Goal: Transaction & Acquisition: Purchase product/service

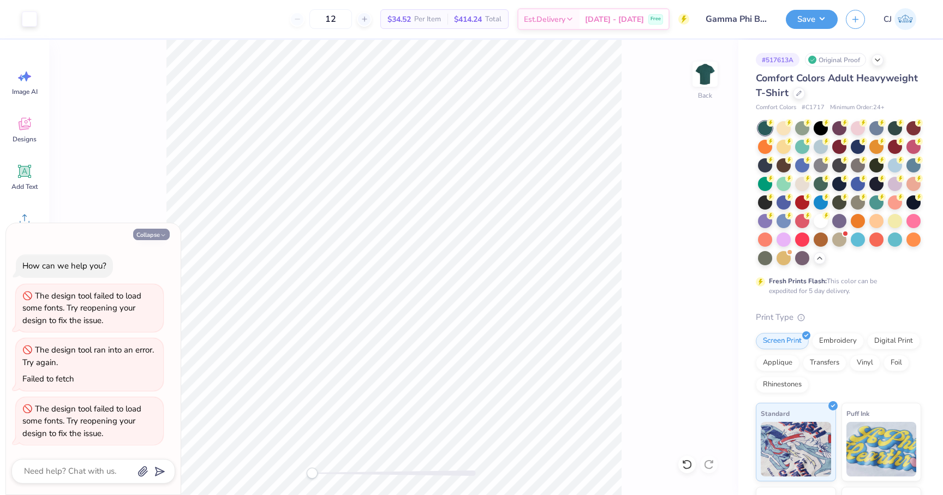
click at [156, 229] on button "Collapse" at bounding box center [151, 234] width 37 height 11
type textarea "x"
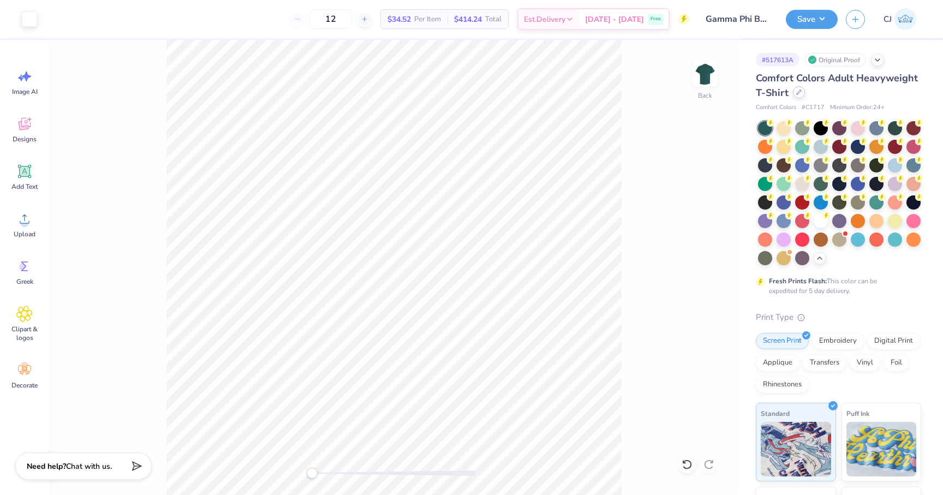
click at [797, 96] on div at bounding box center [799, 92] width 12 height 12
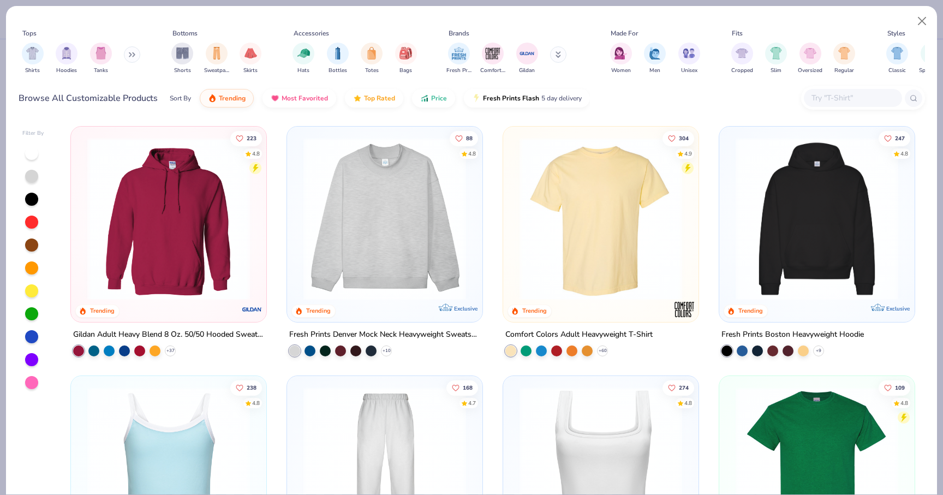
click at [842, 92] on input "text" at bounding box center [853, 98] width 84 height 13
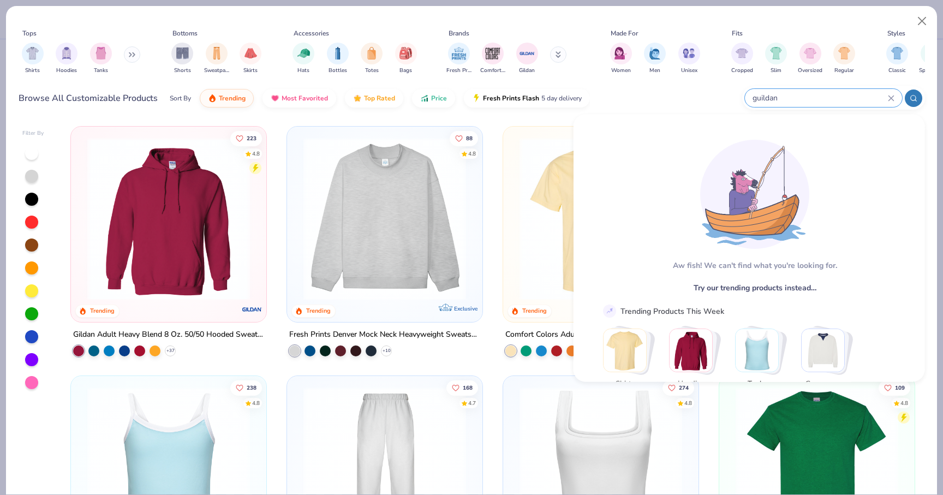
type input "guildan"
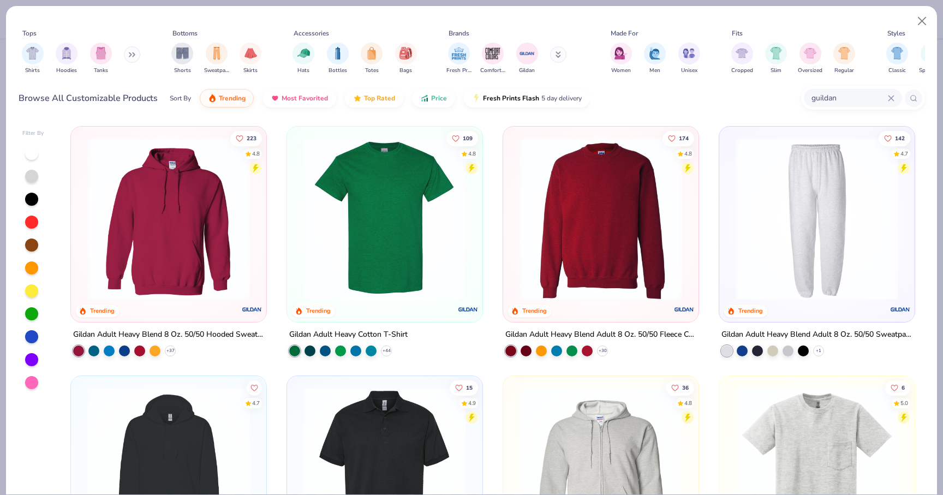
click at [594, 279] on img at bounding box center [601, 219] width 174 height 163
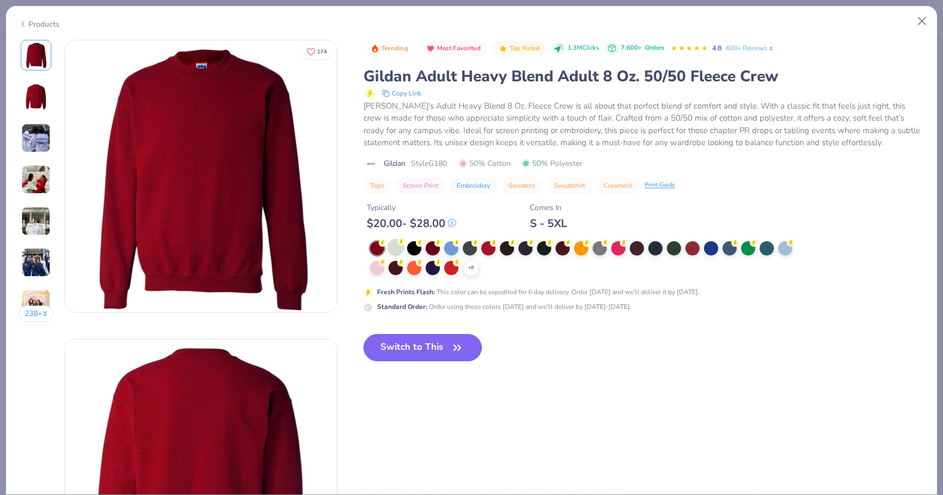
click at [399, 249] on div at bounding box center [396, 247] width 14 height 14
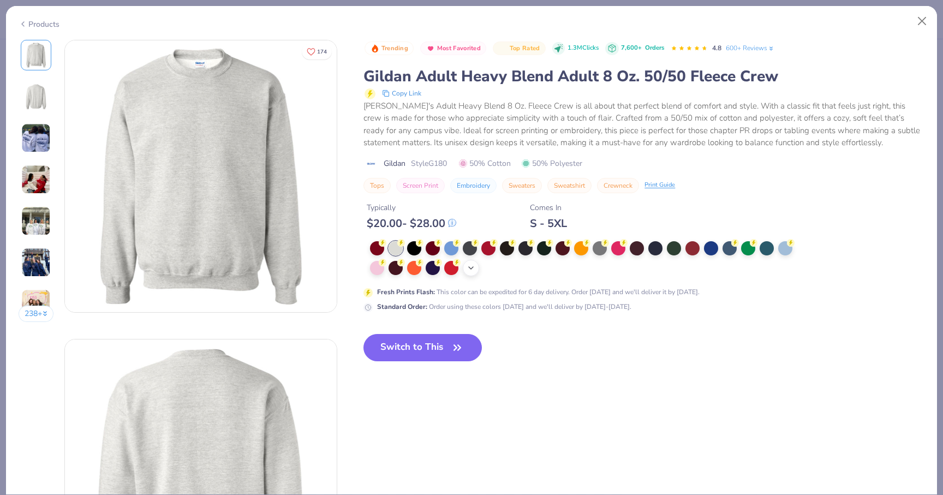
click at [473, 270] on icon at bounding box center [471, 268] width 9 height 9
click at [447, 347] on button "Switch to This" at bounding box center [423, 347] width 118 height 27
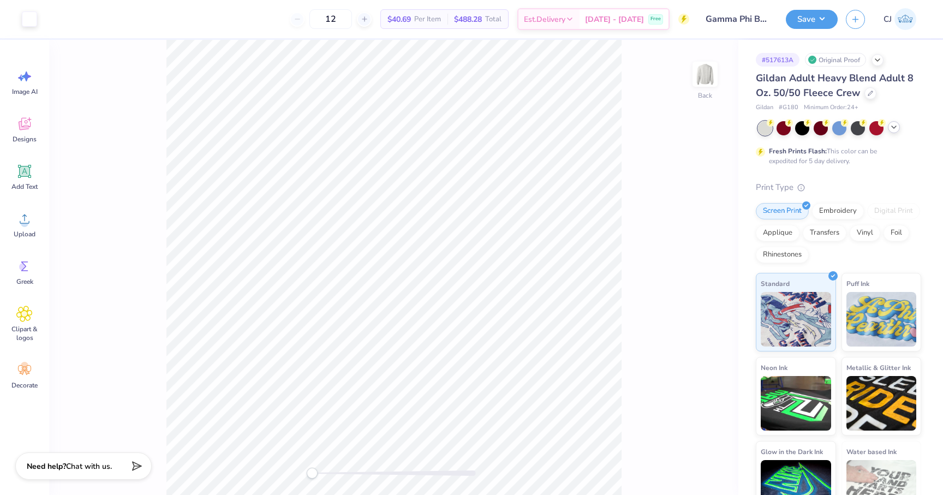
click at [891, 130] on icon at bounding box center [894, 127] width 9 height 9
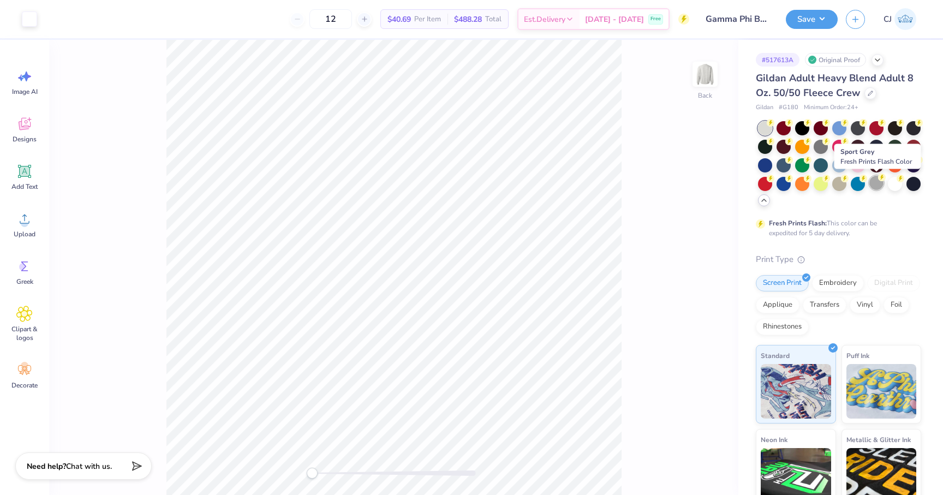
click at [876, 184] on div at bounding box center [877, 183] width 14 height 14
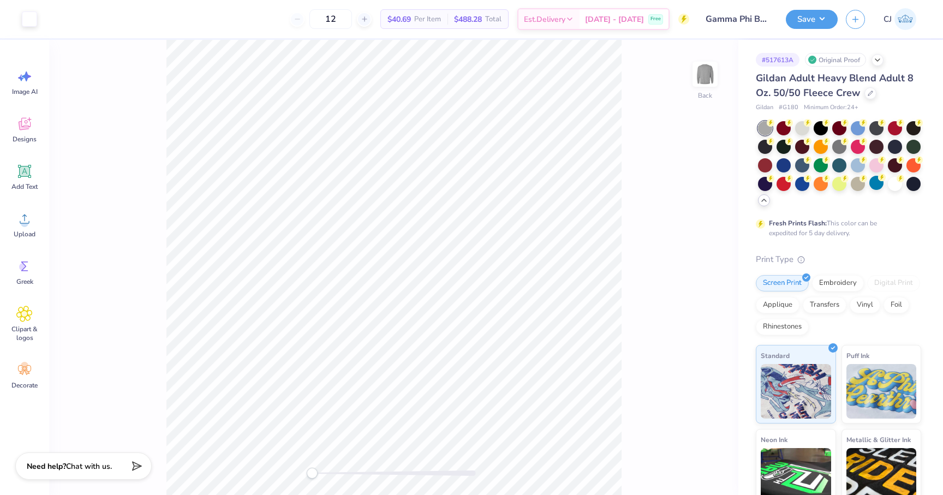
click at [764, 129] on div at bounding box center [765, 128] width 14 height 14
click at [800, 127] on div at bounding box center [802, 127] width 14 height 14
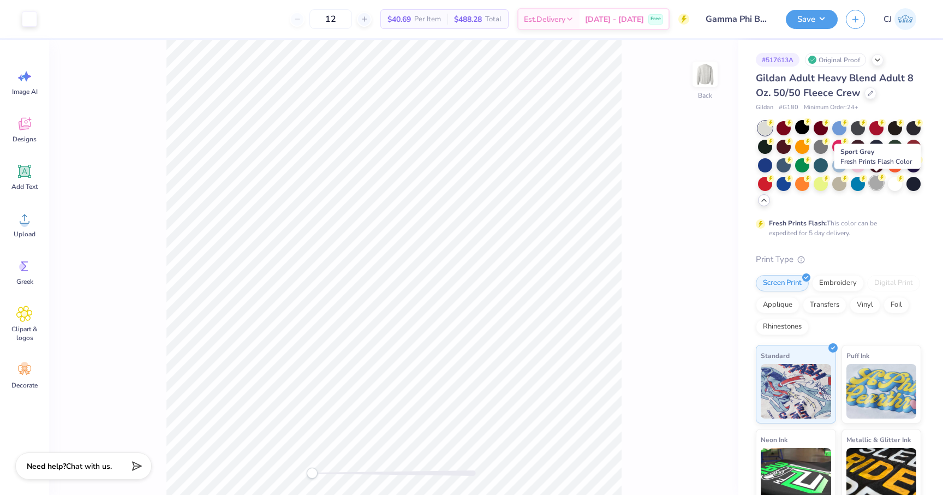
click at [876, 186] on div at bounding box center [877, 183] width 14 height 14
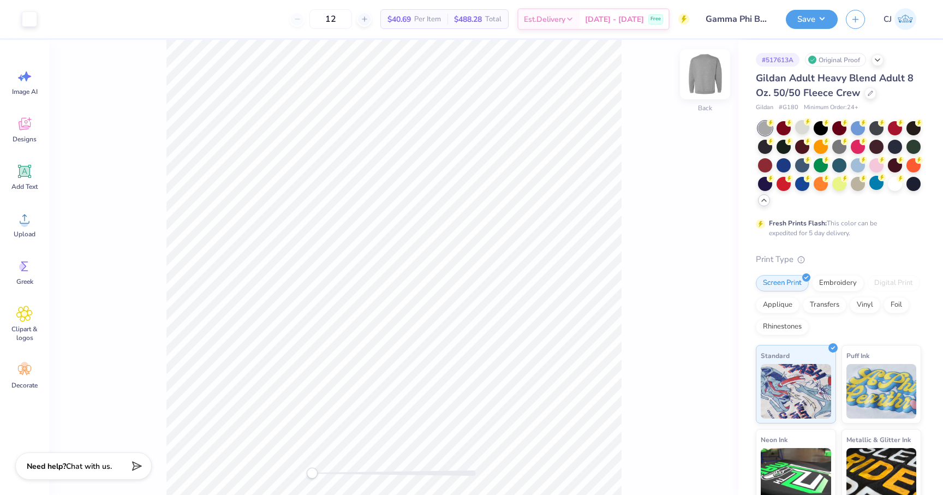
click at [712, 78] on img at bounding box center [705, 74] width 44 height 44
click at [712, 78] on img at bounding box center [705, 74] width 22 height 22
click at [873, 164] on div at bounding box center [877, 164] width 14 height 14
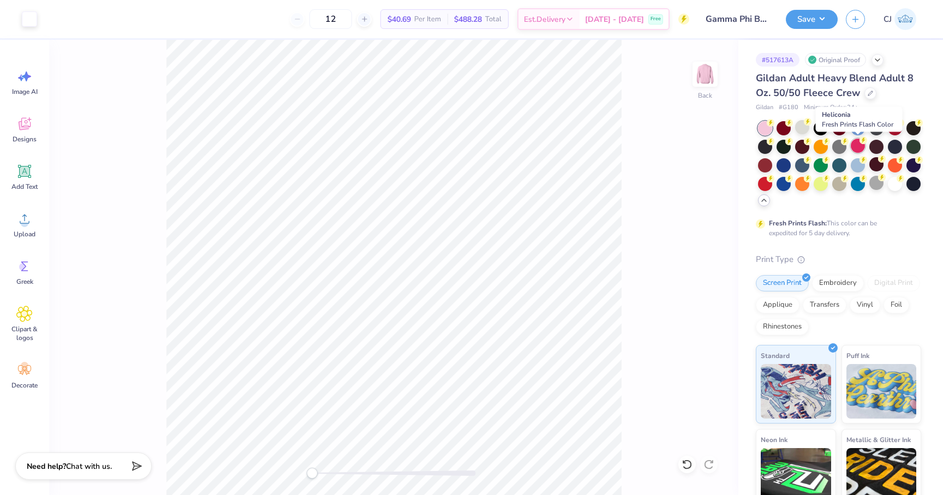
click at [859, 152] on div at bounding box center [858, 146] width 14 height 14
click at [841, 150] on div at bounding box center [839, 146] width 14 height 14
click at [873, 190] on div at bounding box center [877, 183] width 14 height 14
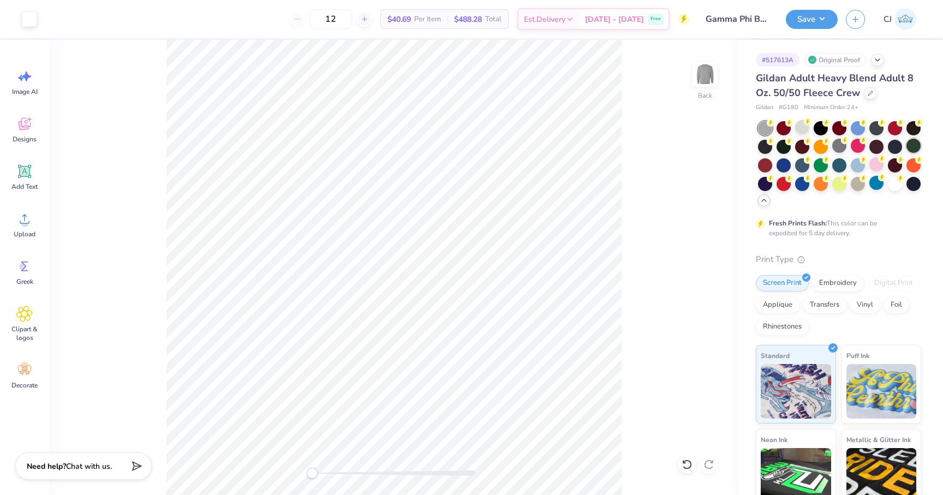
click at [916, 149] on div at bounding box center [914, 146] width 14 height 14
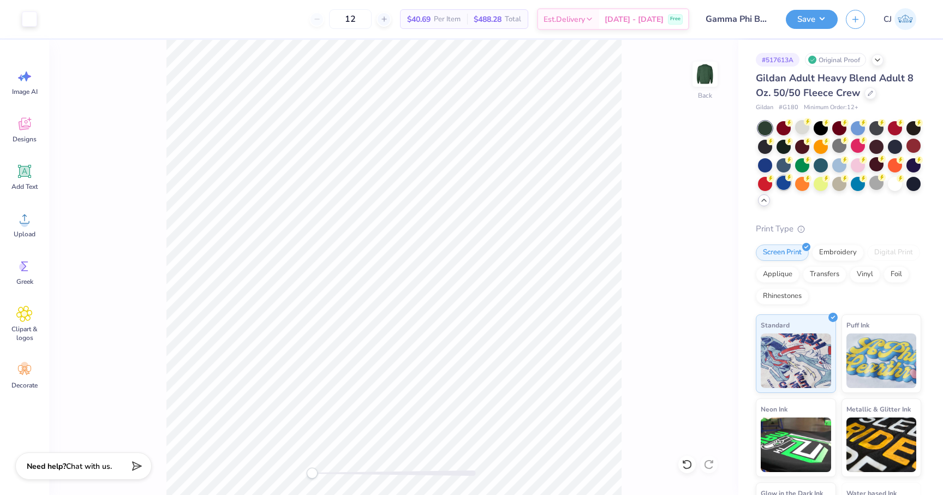
click at [784, 183] on div at bounding box center [784, 183] width 14 height 14
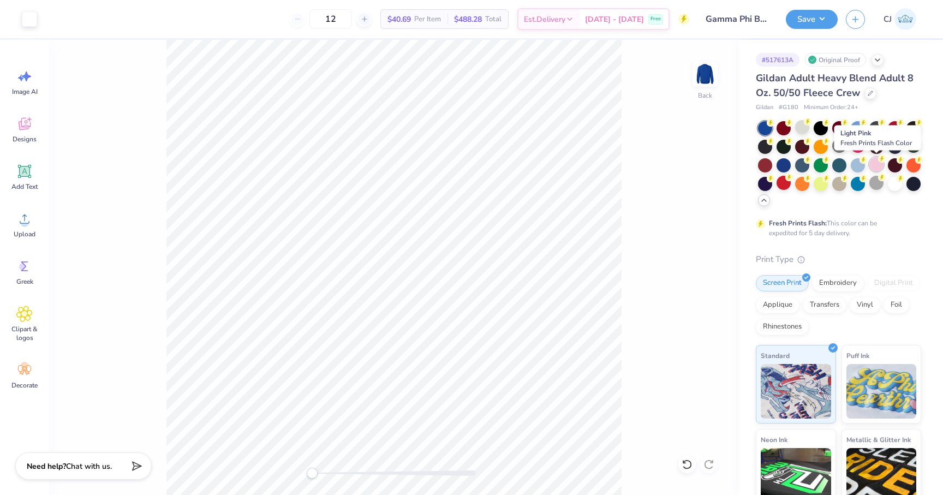
click at [874, 167] on div at bounding box center [877, 164] width 14 height 14
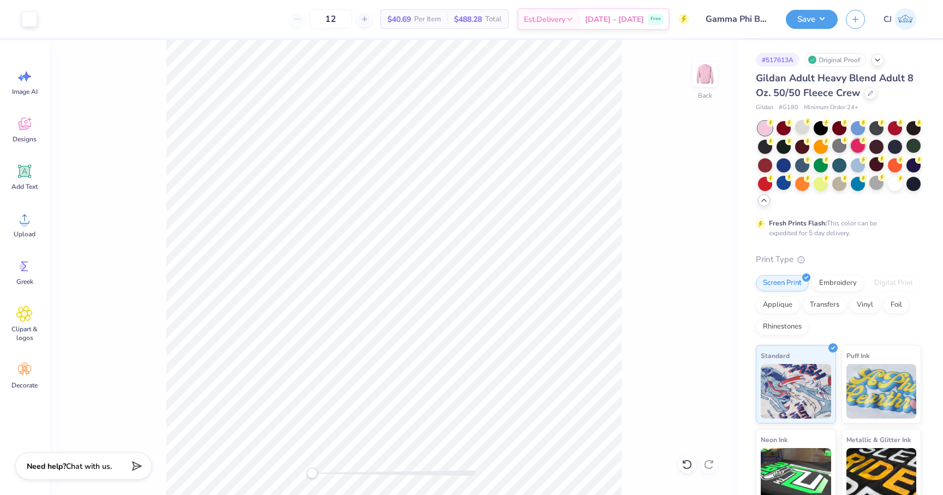
click at [858, 148] on div at bounding box center [858, 146] width 14 height 14
click at [861, 125] on icon at bounding box center [864, 122] width 8 height 8
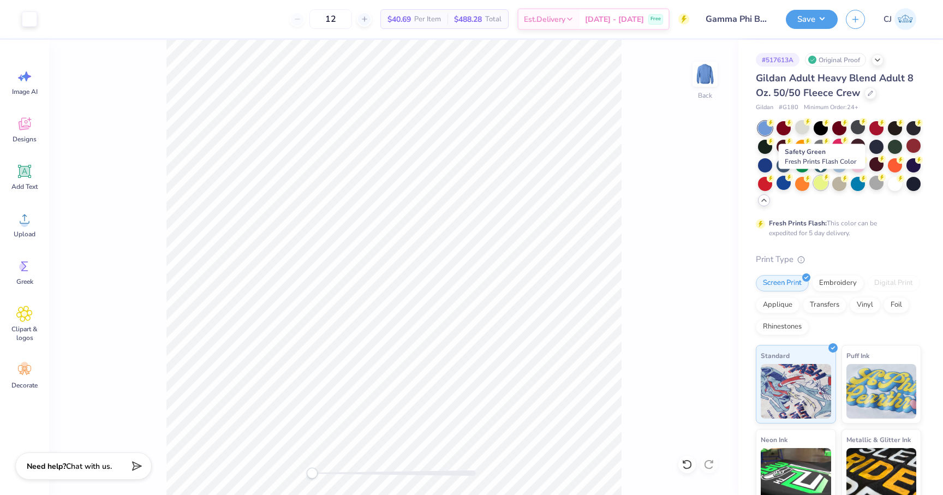
click at [818, 187] on div at bounding box center [821, 183] width 14 height 14
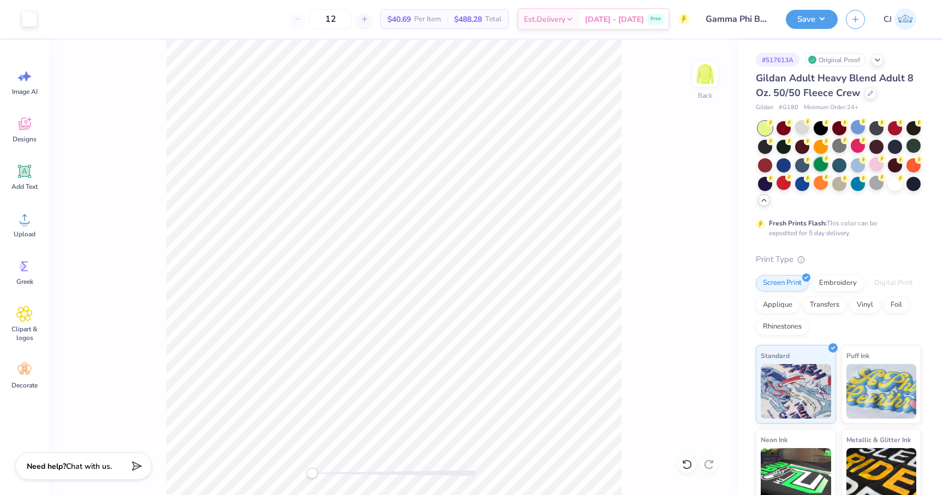
click at [821, 167] on div at bounding box center [821, 164] width 14 height 14
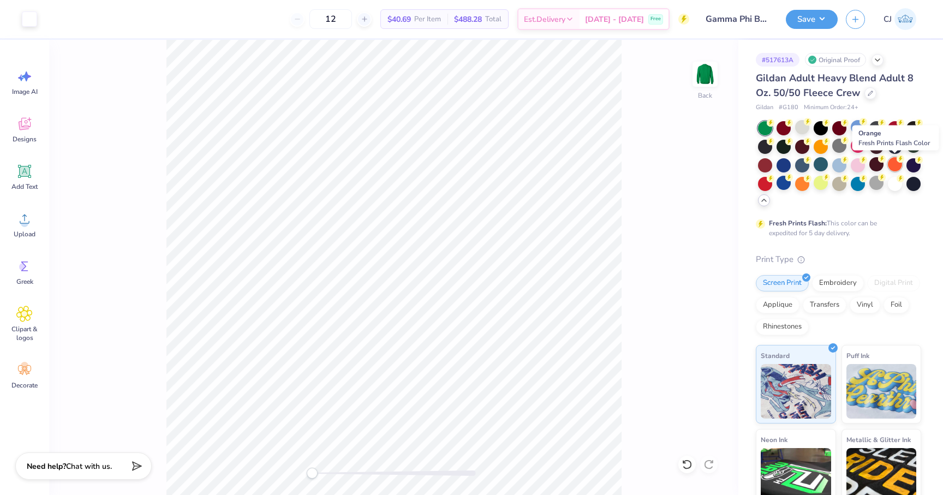
click at [891, 168] on div at bounding box center [895, 164] width 14 height 14
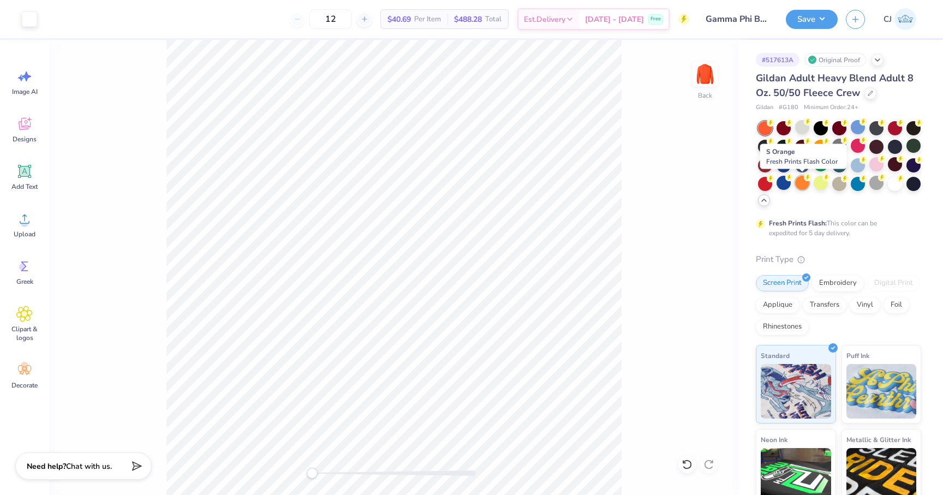
click at [806, 182] on div at bounding box center [802, 183] width 14 height 14
click at [899, 184] on div at bounding box center [895, 183] width 14 height 14
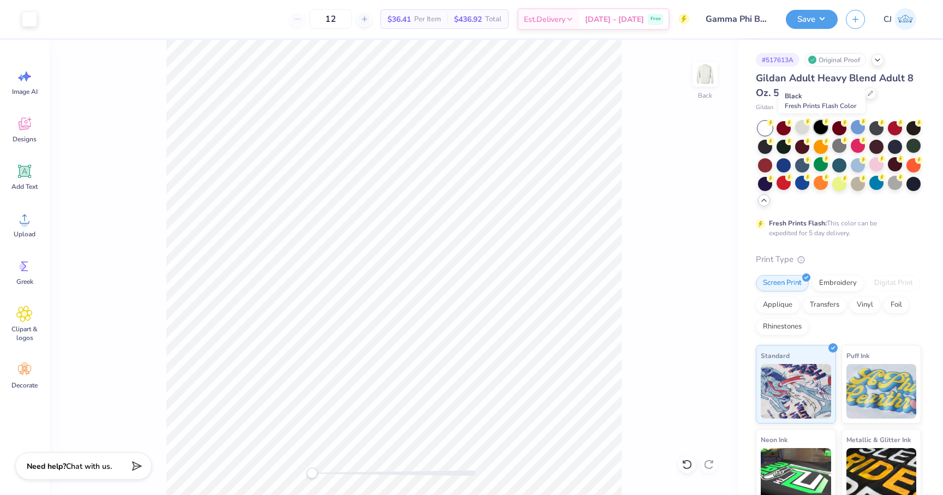
click at [819, 126] on div at bounding box center [821, 127] width 14 height 14
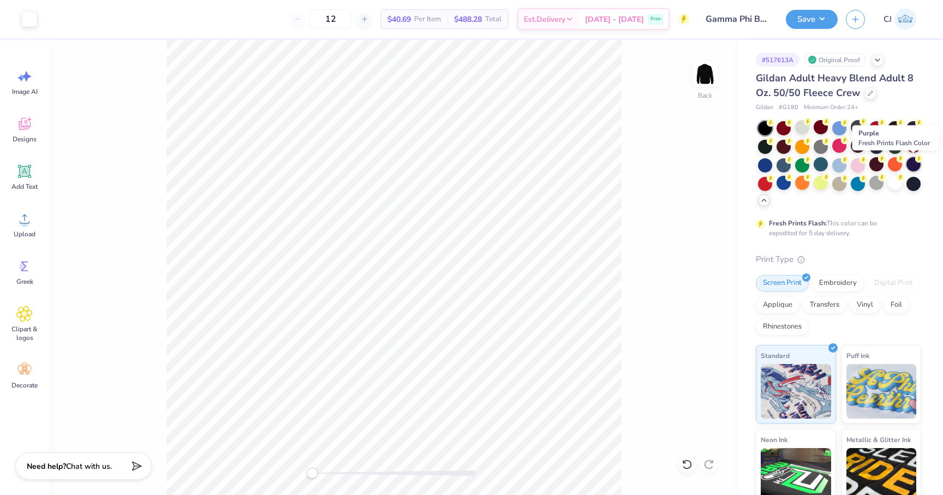
click at [912, 168] on div at bounding box center [914, 164] width 14 height 14
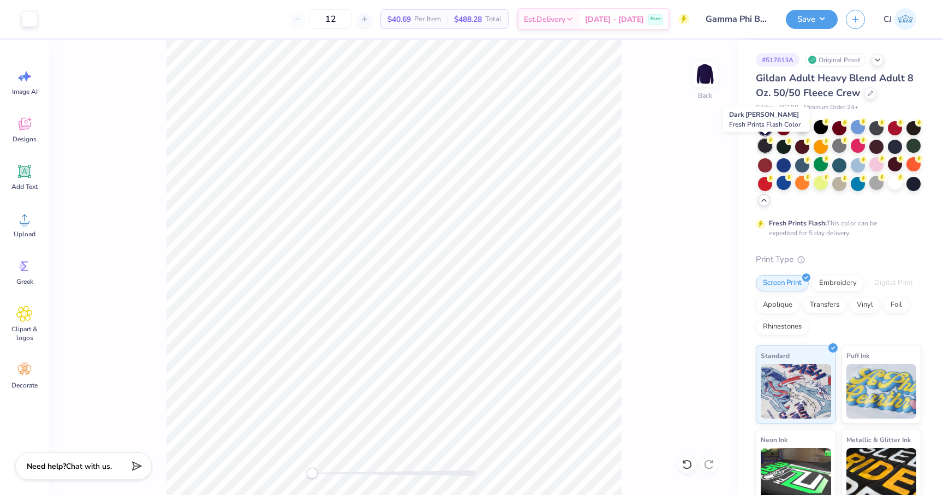
click at [768, 147] on div at bounding box center [765, 146] width 14 height 14
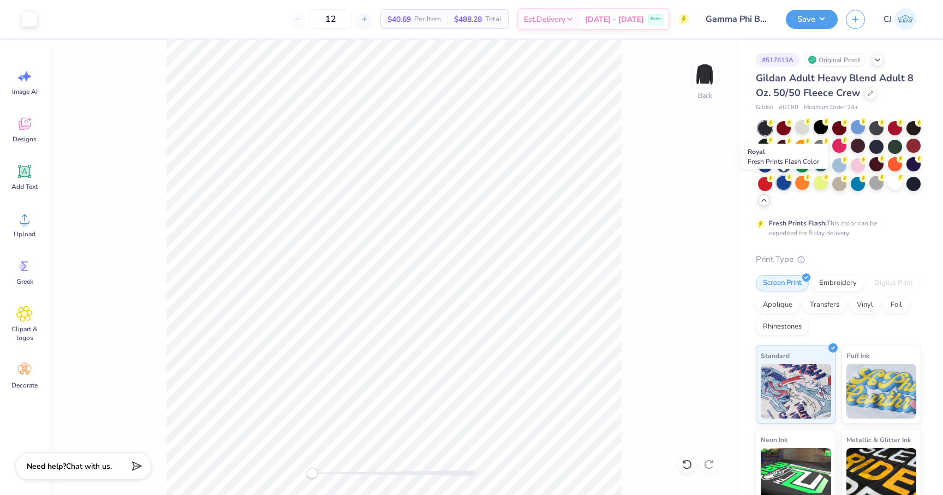
click at [786, 183] on div at bounding box center [784, 183] width 14 height 14
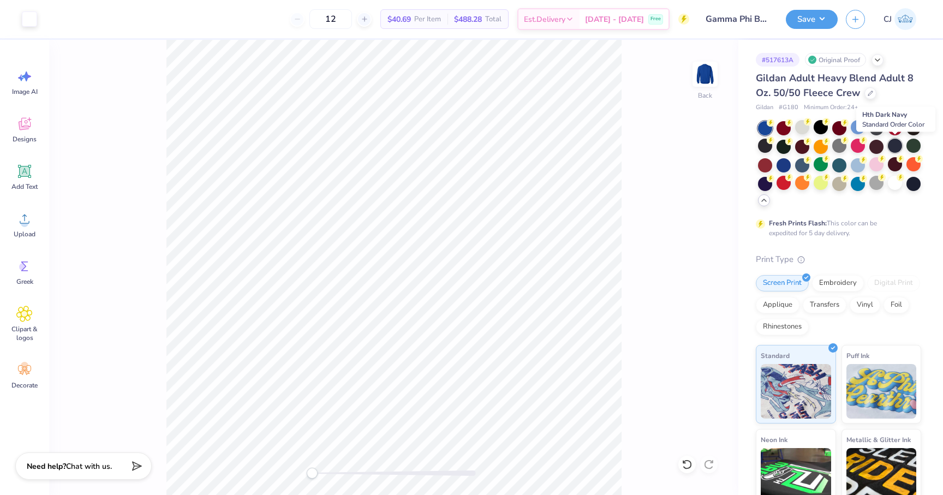
click at [897, 144] on div at bounding box center [895, 146] width 14 height 14
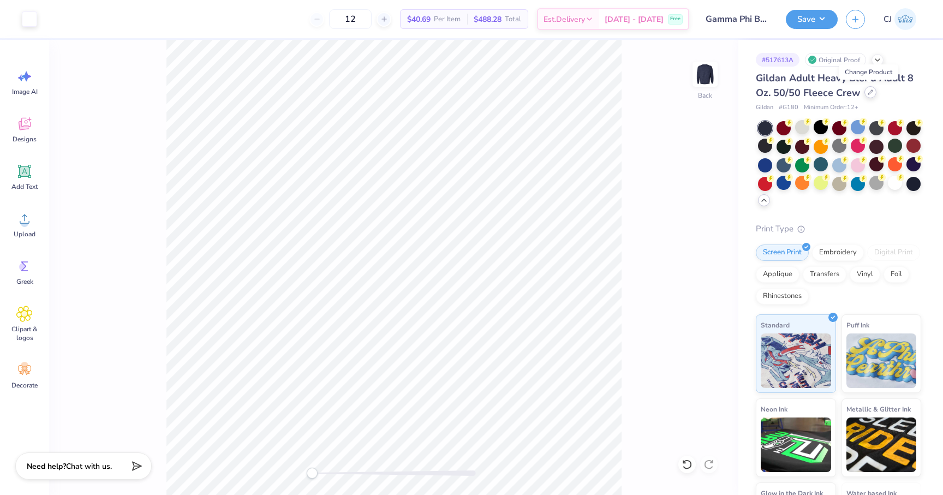
click at [874, 90] on div at bounding box center [871, 92] width 12 height 12
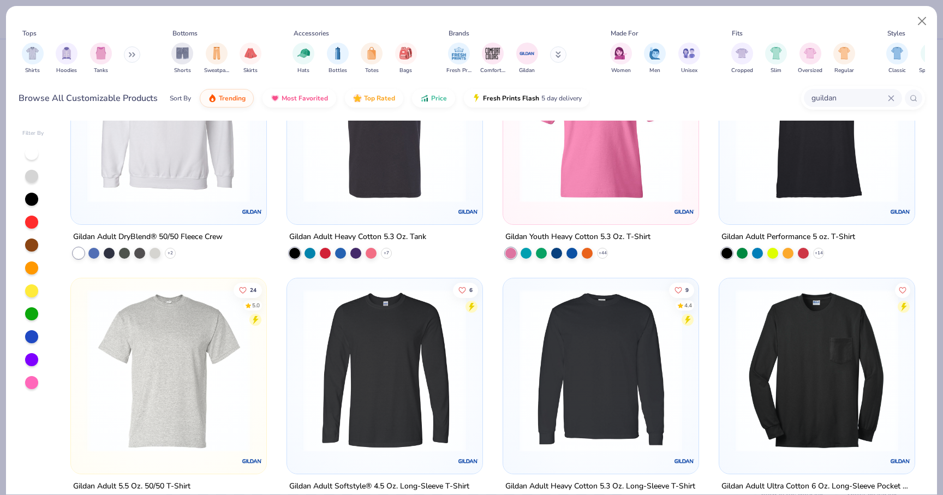
scroll to position [1094, 0]
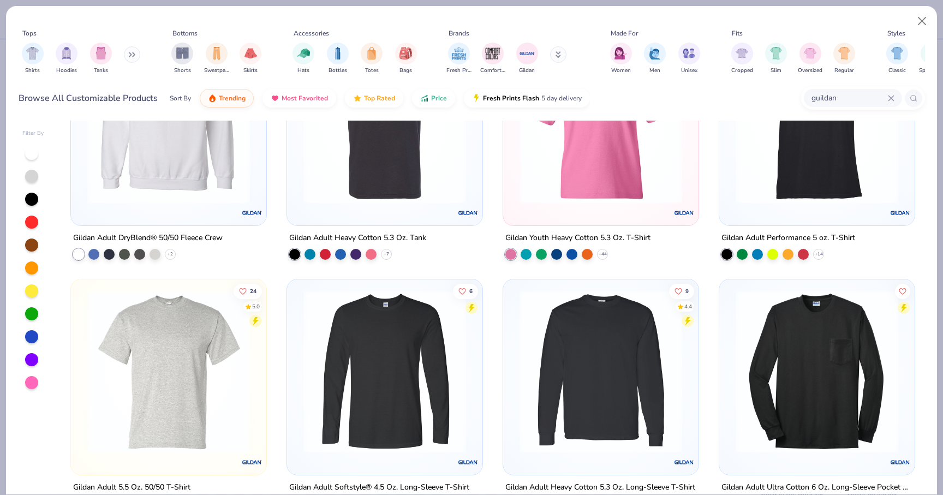
click at [197, 189] on img at bounding box center [169, 122] width 174 height 163
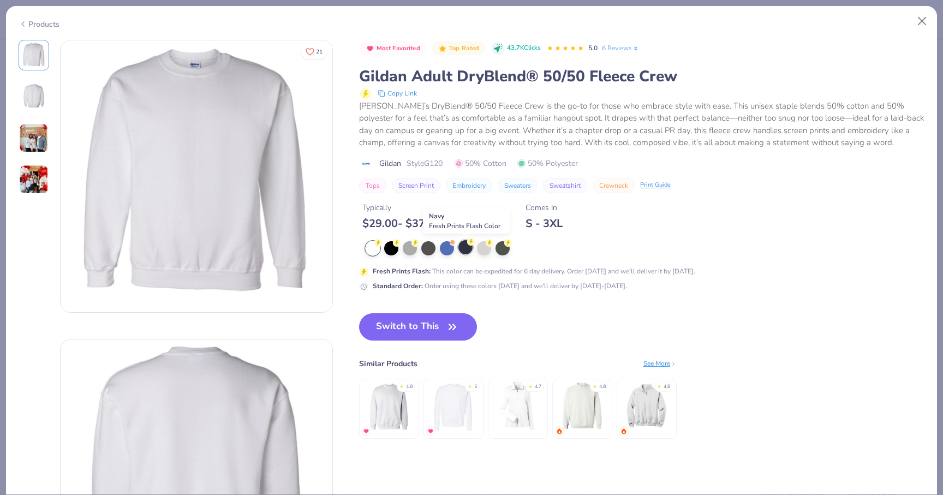
click at [464, 251] on div at bounding box center [466, 247] width 14 height 14
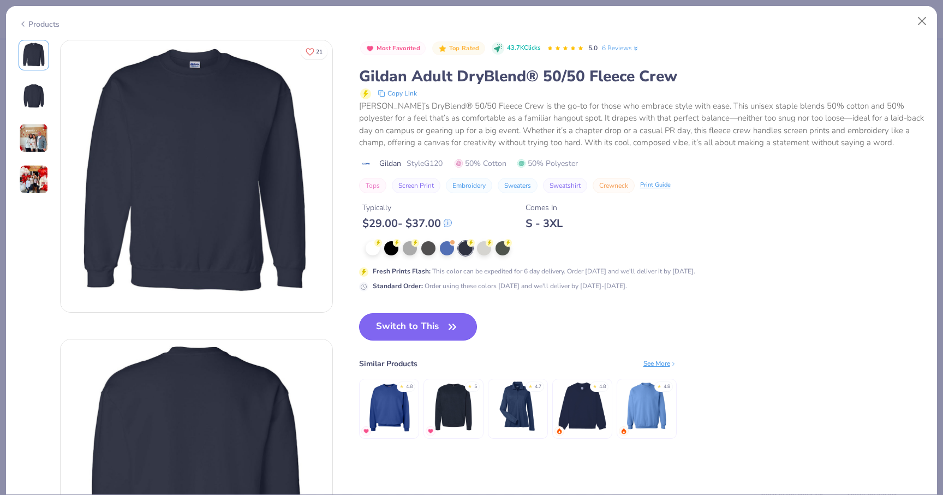
click at [448, 326] on icon "button" at bounding box center [452, 326] width 15 height 15
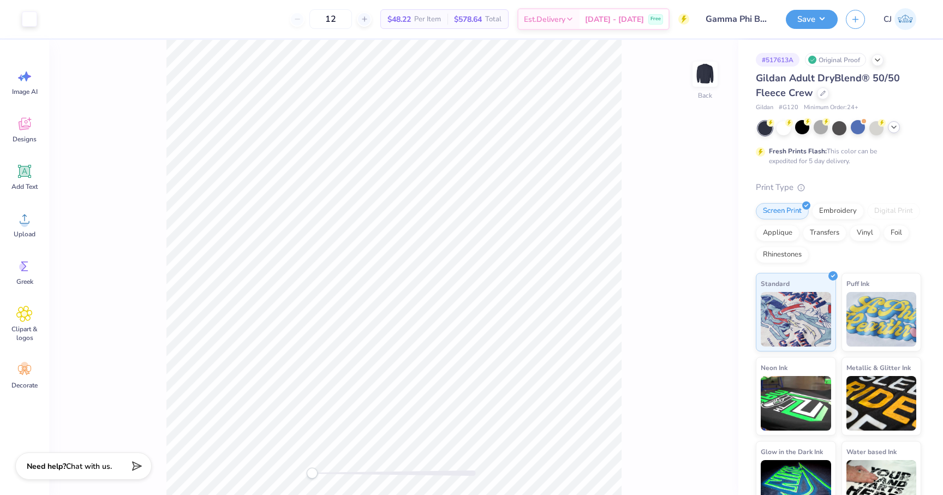
click at [894, 126] on icon at bounding box center [894, 127] width 9 height 9
click at [856, 130] on div at bounding box center [858, 127] width 14 height 14
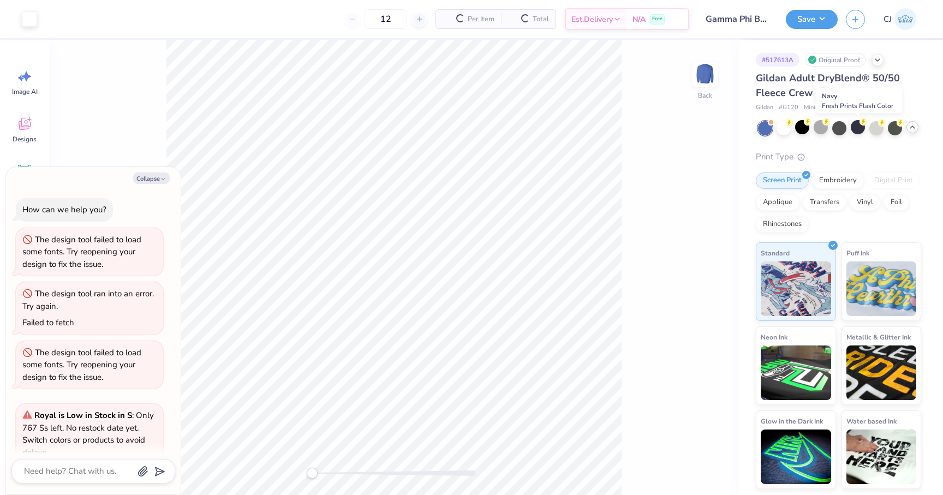
scroll to position [98, 0]
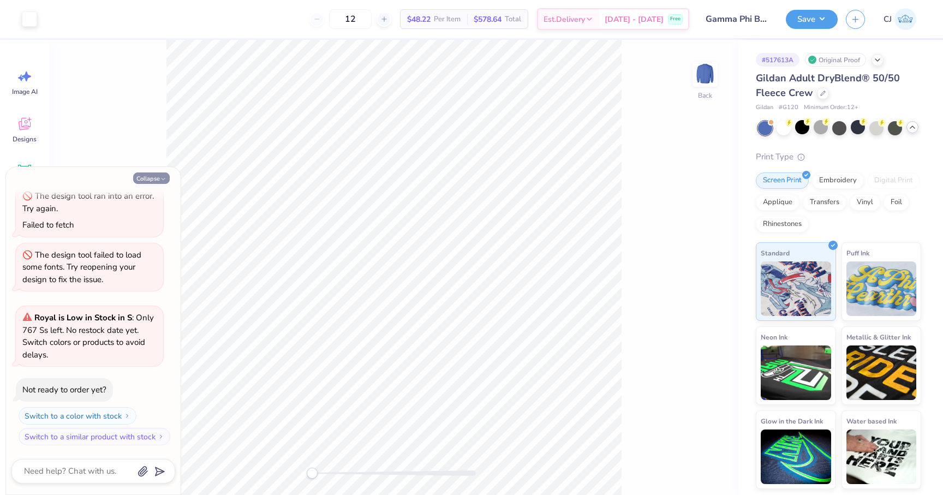
click at [147, 183] on button "Collapse" at bounding box center [151, 177] width 37 height 11
type textarea "x"
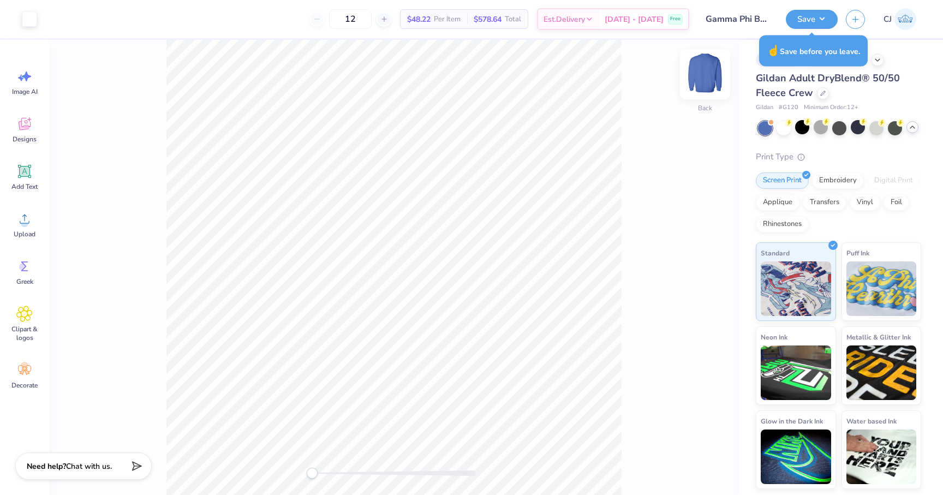
click at [702, 76] on img at bounding box center [705, 74] width 44 height 44
click at [862, 129] on div at bounding box center [858, 127] width 14 height 14
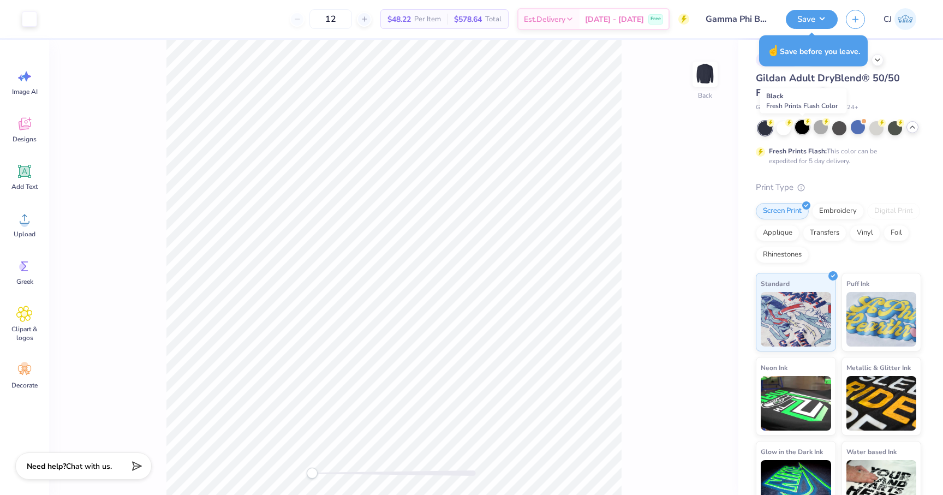
click at [800, 133] on div at bounding box center [802, 127] width 14 height 14
click at [826, 97] on div at bounding box center [823, 92] width 12 height 12
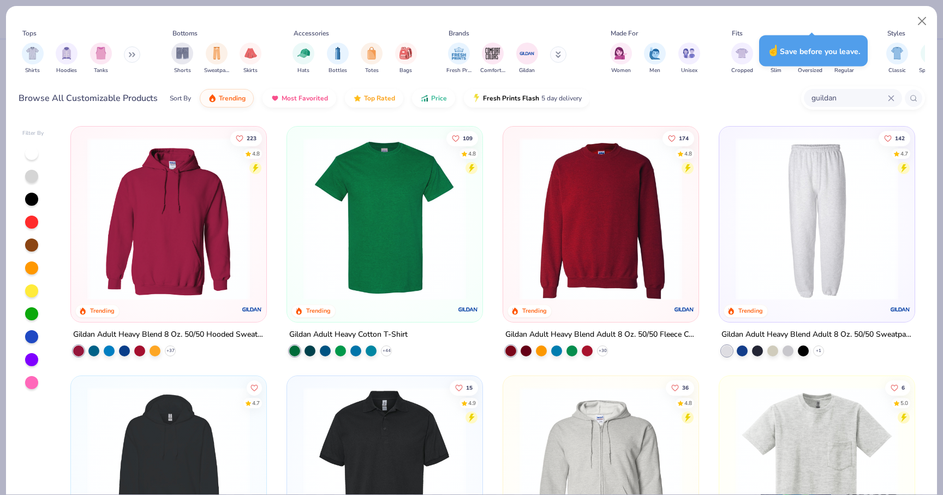
click at [890, 96] on icon at bounding box center [891, 98] width 7 height 7
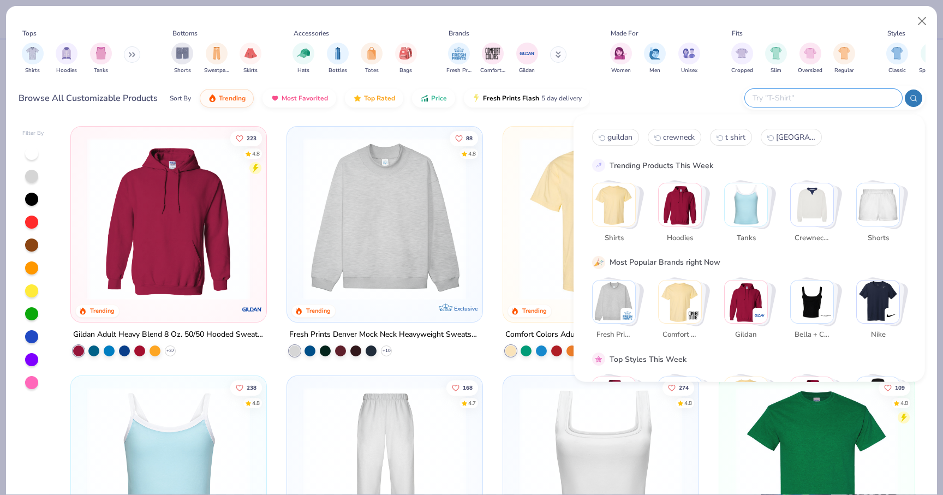
click at [134, 52] on icon at bounding box center [132, 54] width 7 height 5
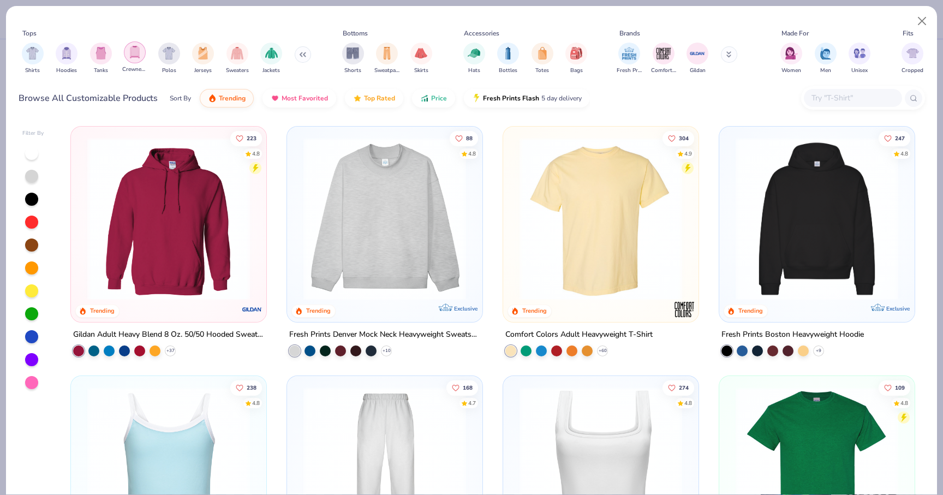
click at [134, 51] on img "filter for Crewnecks" at bounding box center [135, 52] width 12 height 13
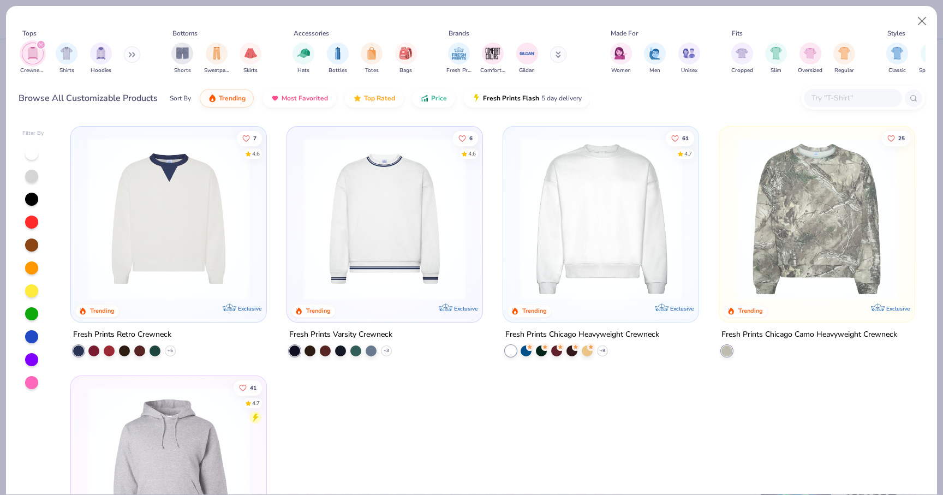
click at [808, 267] on img at bounding box center [817, 219] width 174 height 163
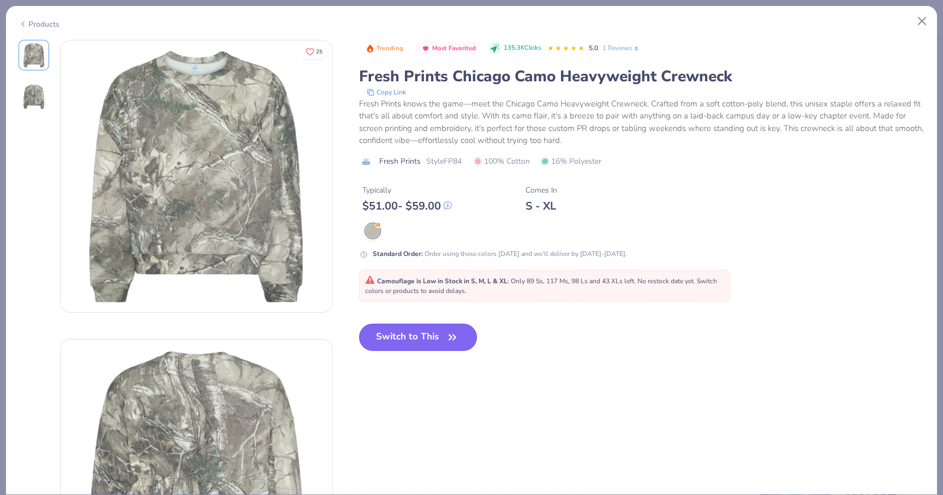
click at [443, 330] on button "Switch to This" at bounding box center [418, 337] width 118 height 27
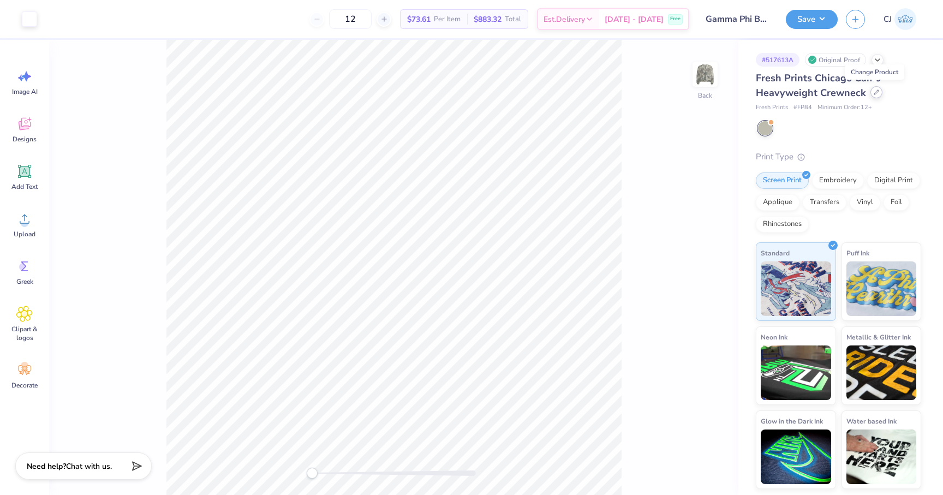
click at [876, 96] on div at bounding box center [877, 92] width 12 height 12
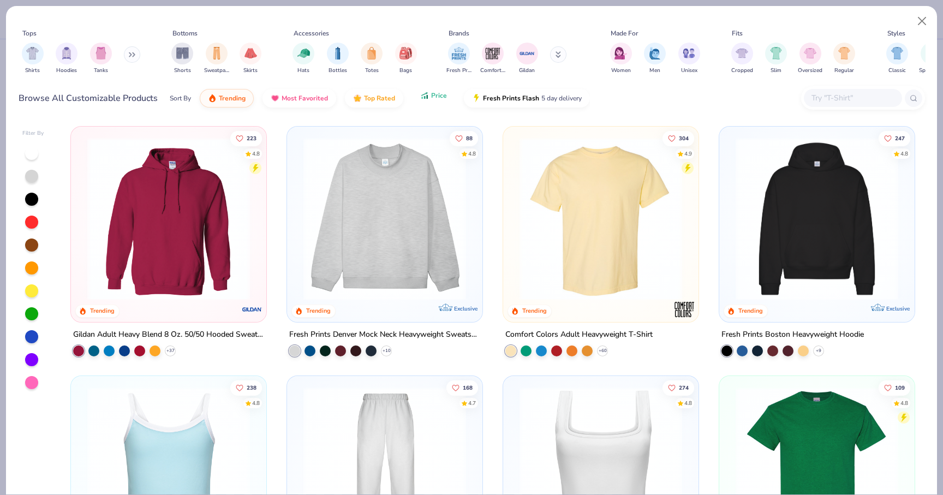
click at [448, 97] on button "Price" at bounding box center [433, 95] width 43 height 19
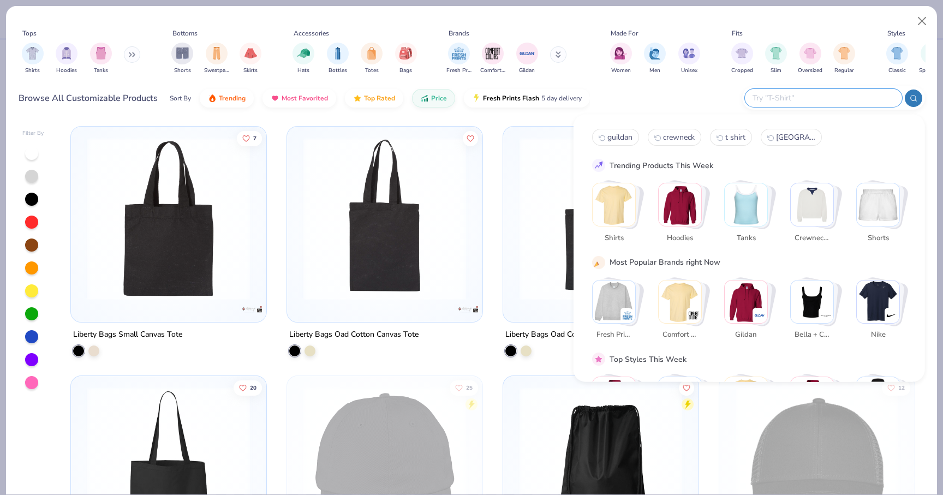
click at [848, 94] on input "text" at bounding box center [823, 98] width 143 height 13
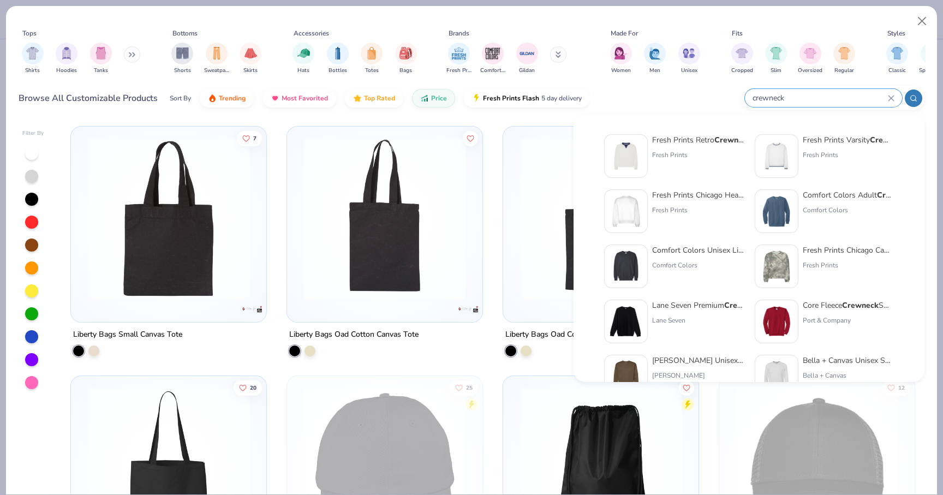
type input "crewneck"
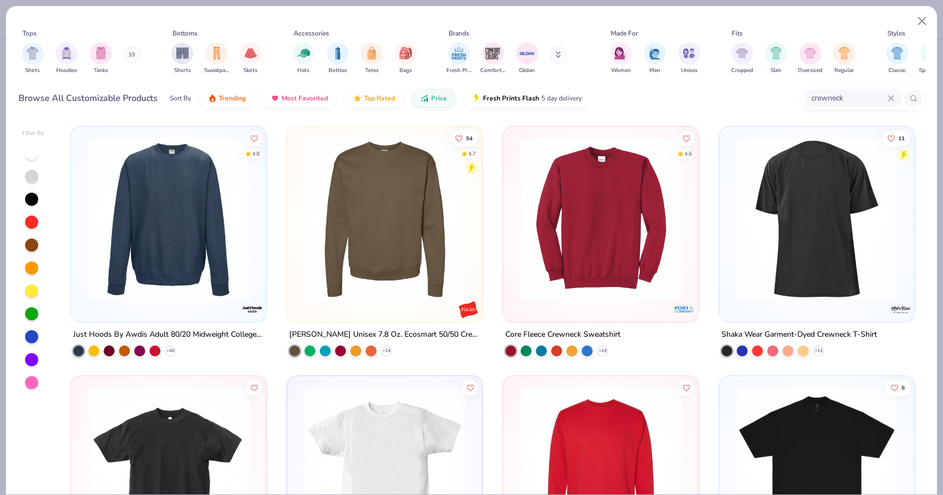
click at [203, 209] on img at bounding box center [169, 219] width 174 height 163
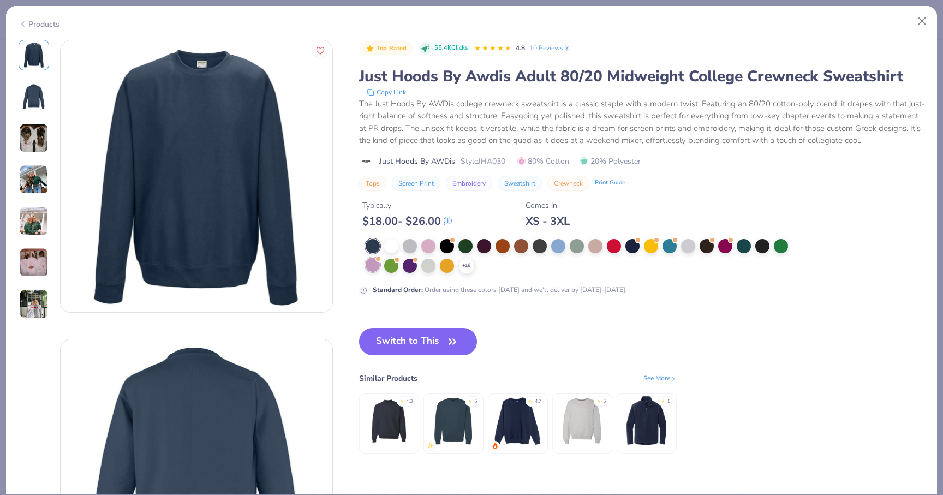
click at [373, 263] on div at bounding box center [373, 265] width 14 height 14
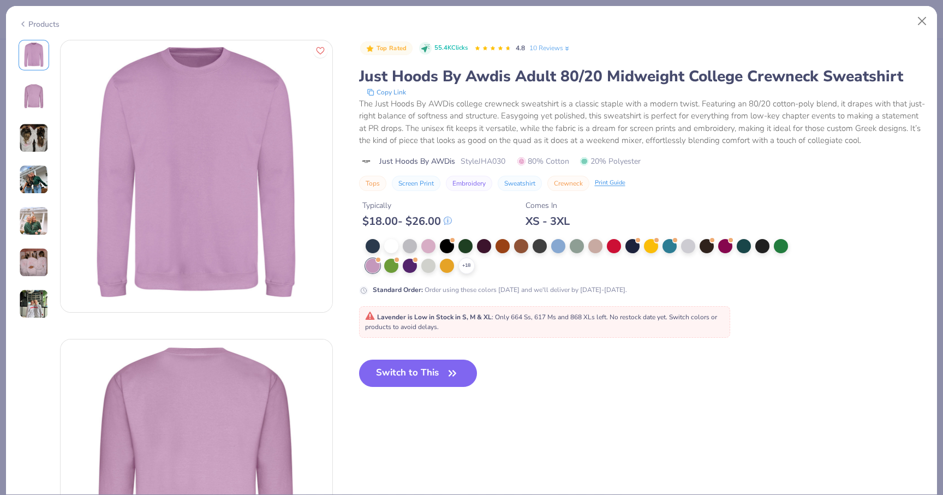
click at [37, 250] on img at bounding box center [33, 262] width 29 height 29
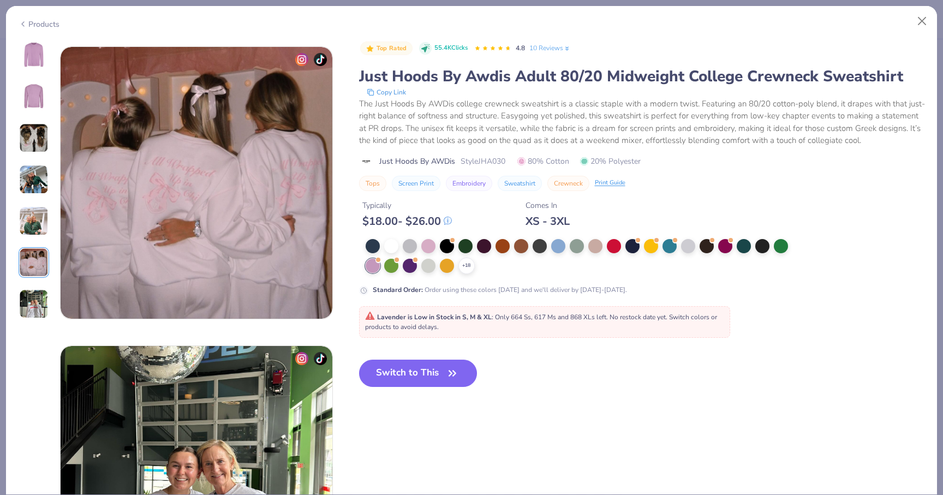
scroll to position [1496, 0]
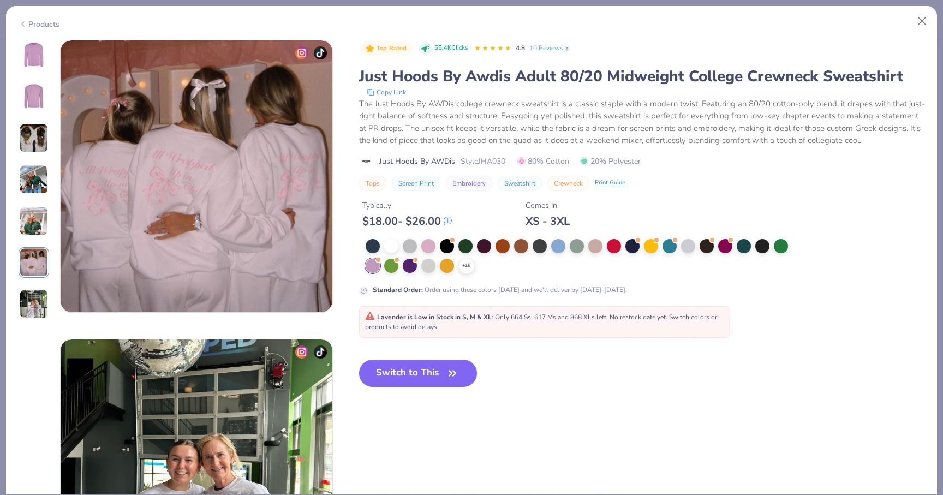
click at [40, 221] on img at bounding box center [33, 220] width 29 height 29
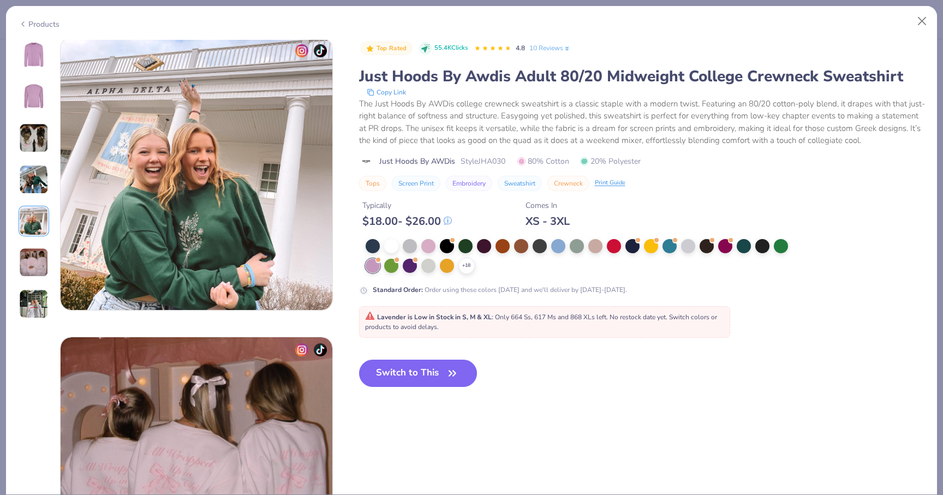
scroll to position [1196, 0]
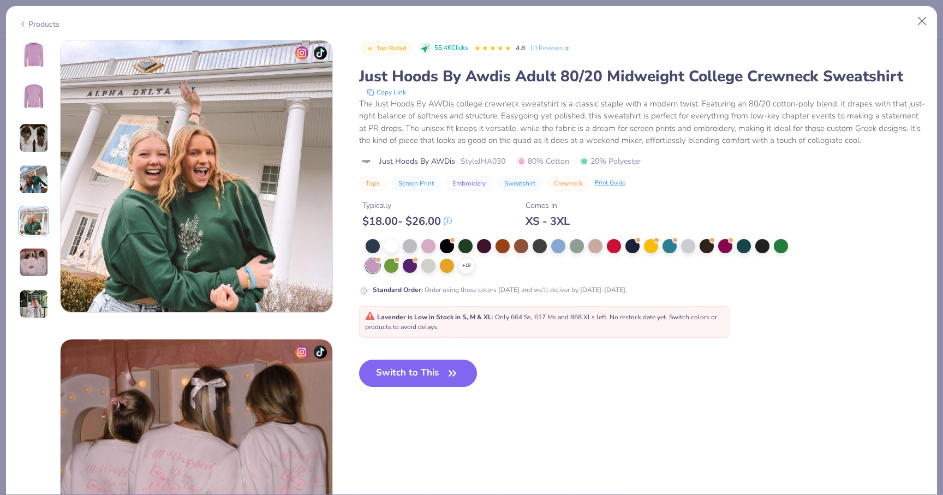
click at [37, 302] on img at bounding box center [33, 303] width 29 height 29
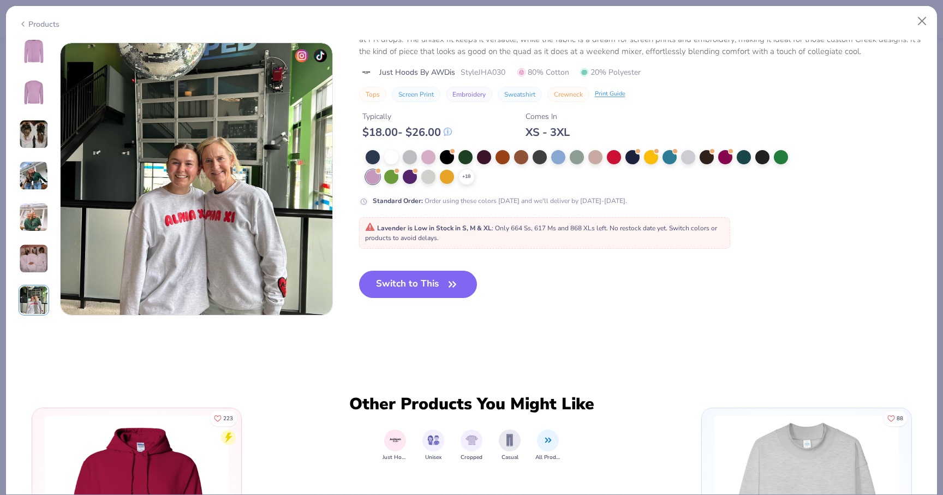
scroll to position [1795, 0]
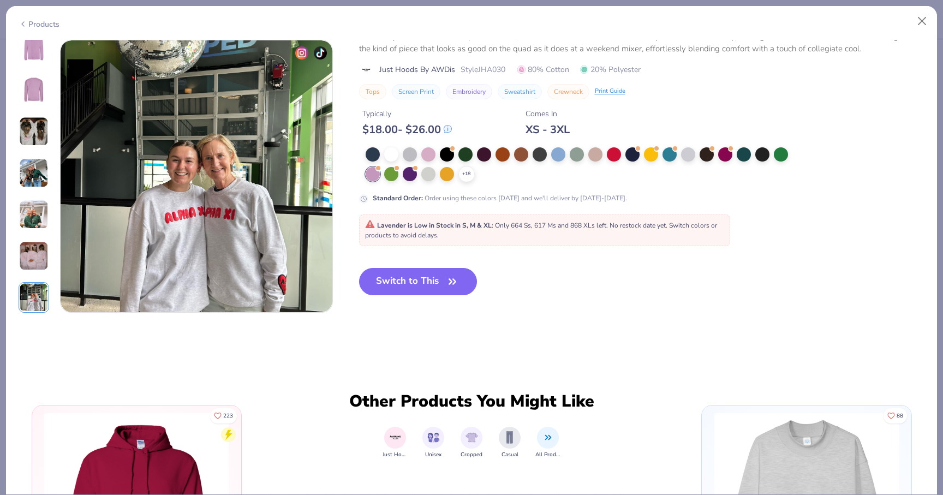
click at [33, 257] on img at bounding box center [33, 255] width 29 height 29
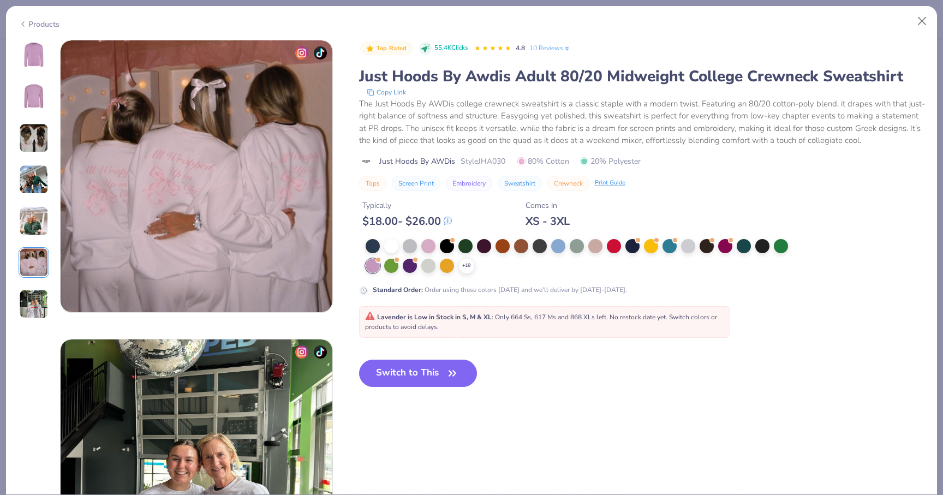
click at [33, 217] on img at bounding box center [33, 220] width 29 height 29
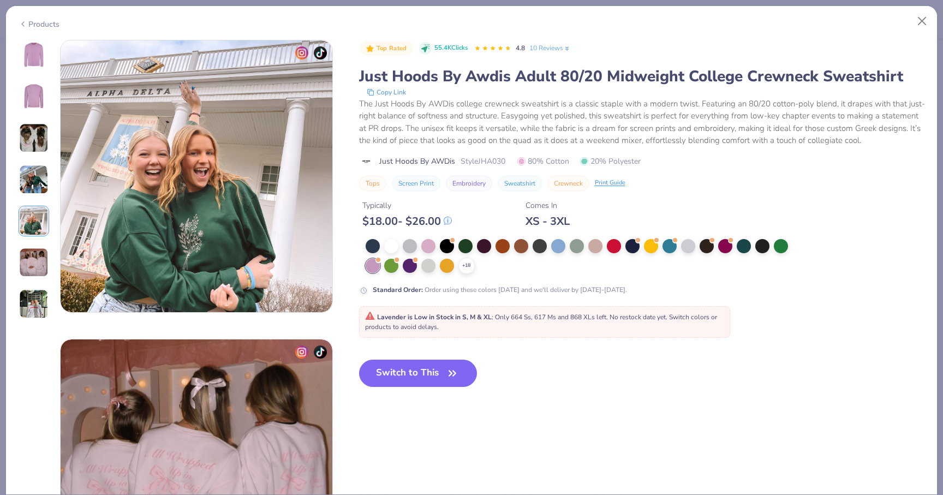
click at [33, 177] on img at bounding box center [33, 179] width 29 height 29
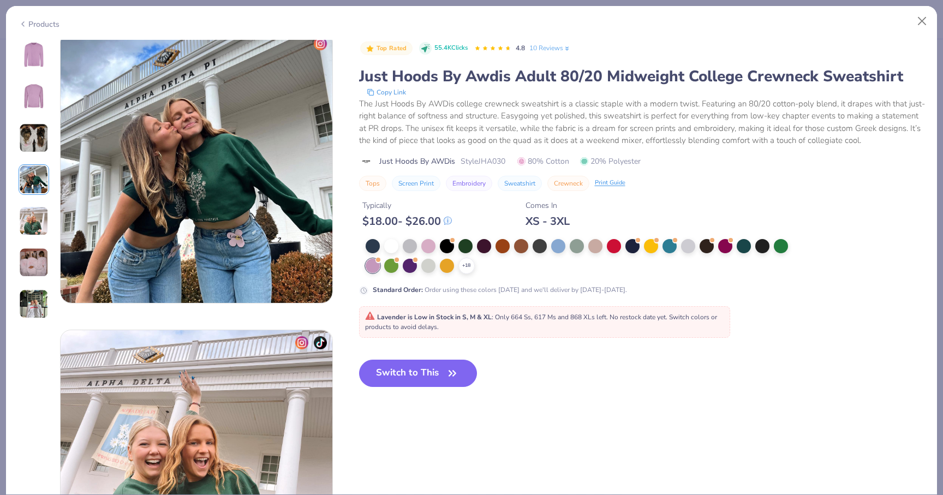
scroll to position [897, 0]
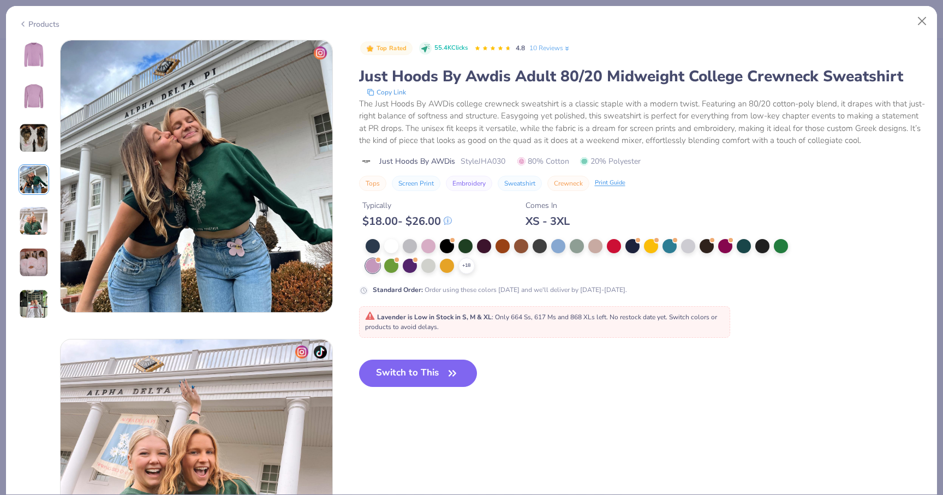
click at [33, 147] on img at bounding box center [33, 137] width 29 height 29
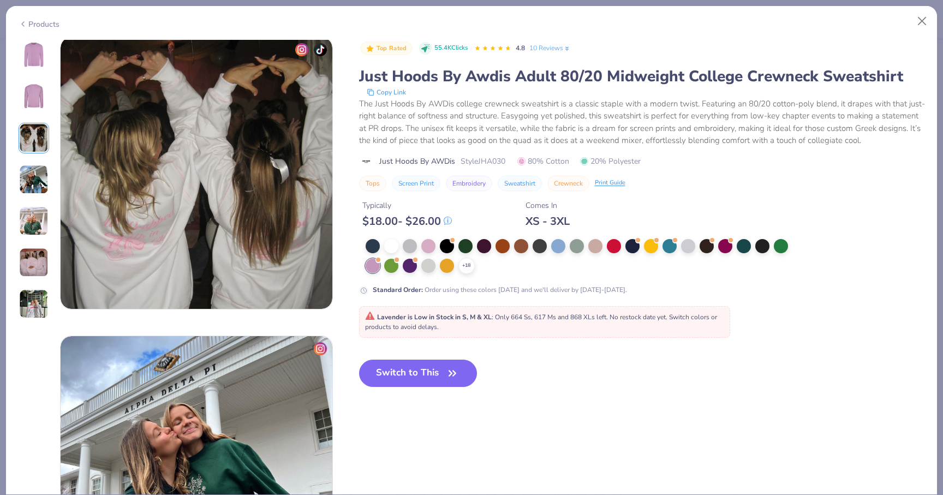
scroll to position [598, 0]
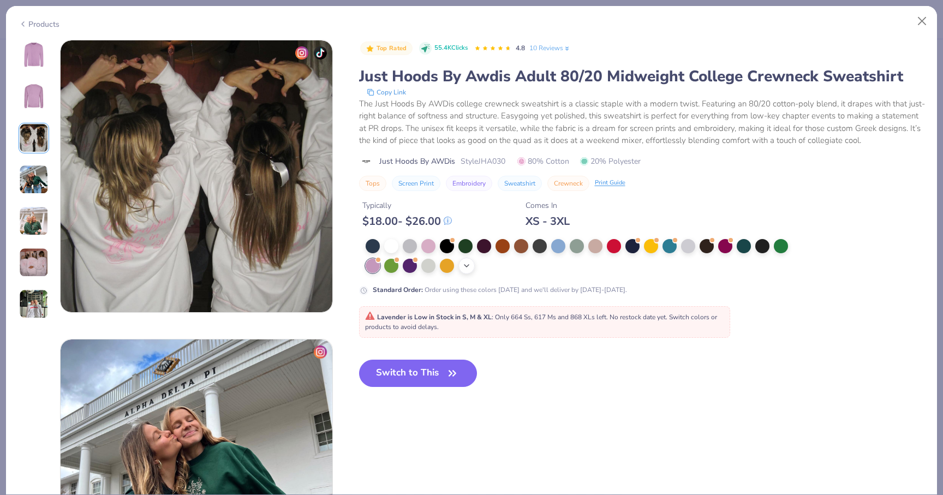
click at [469, 268] on icon at bounding box center [466, 265] width 9 height 9
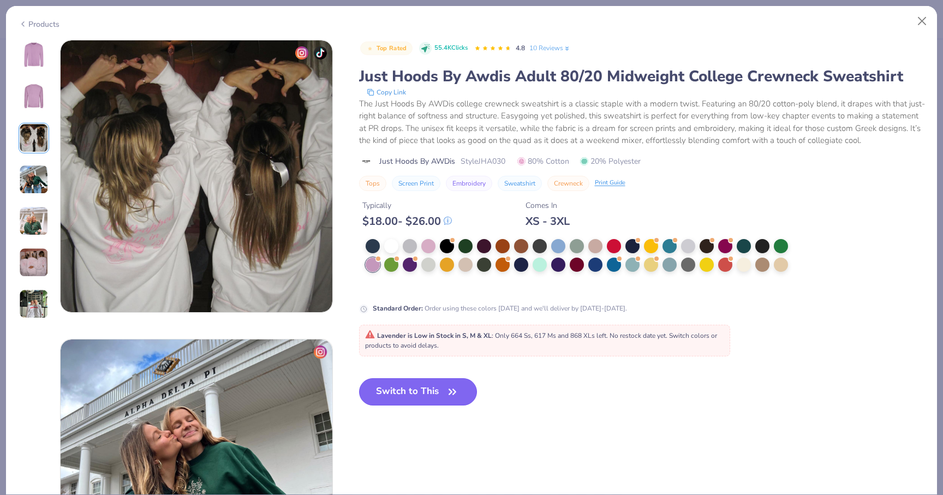
click at [412, 389] on button "Switch to This" at bounding box center [418, 391] width 118 height 27
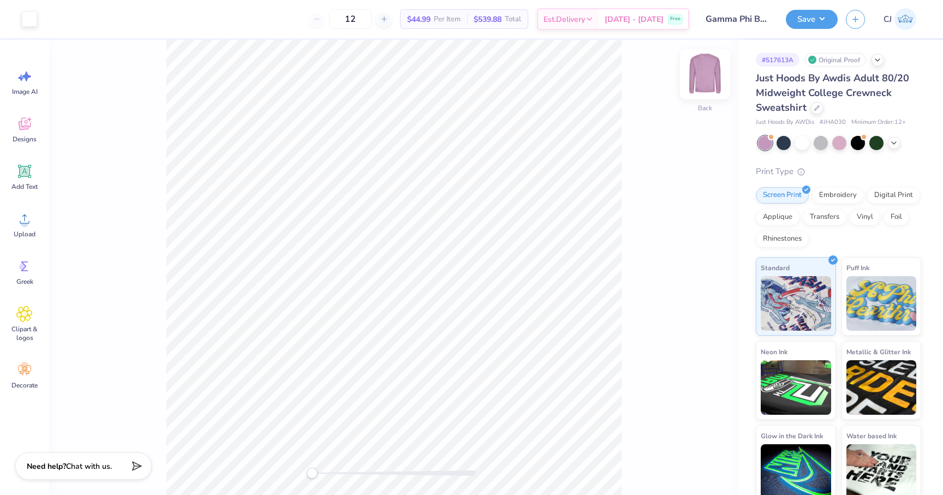
click at [697, 79] on img at bounding box center [705, 74] width 44 height 44
click at [697, 79] on img at bounding box center [705, 74] width 22 height 22
click at [896, 144] on icon at bounding box center [894, 142] width 9 height 9
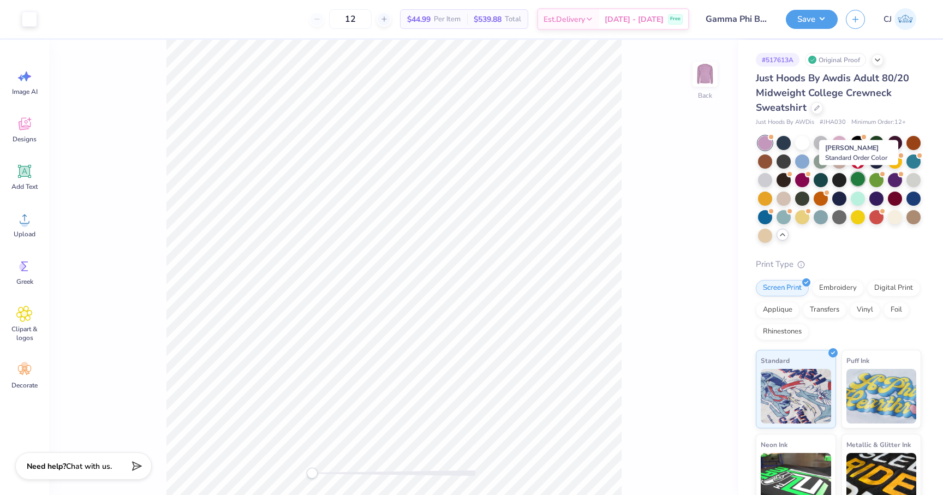
click at [856, 182] on div at bounding box center [858, 179] width 14 height 14
click at [856, 193] on div at bounding box center [858, 198] width 14 height 14
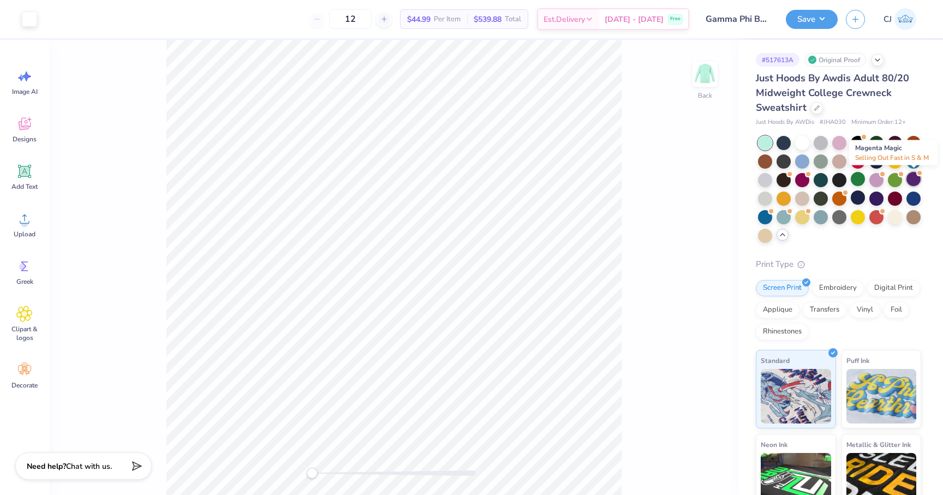
click at [915, 179] on div at bounding box center [914, 179] width 14 height 14
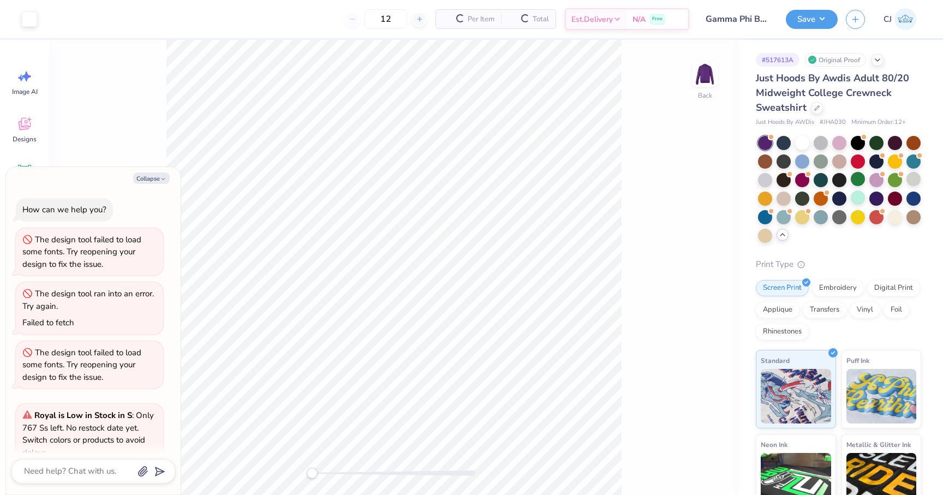
scroll to position [231, 0]
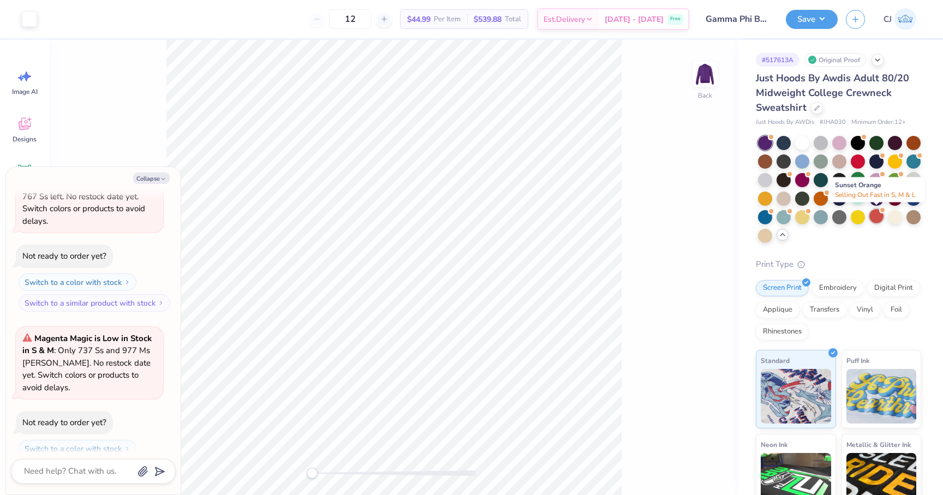
click at [876, 217] on div at bounding box center [877, 216] width 14 height 14
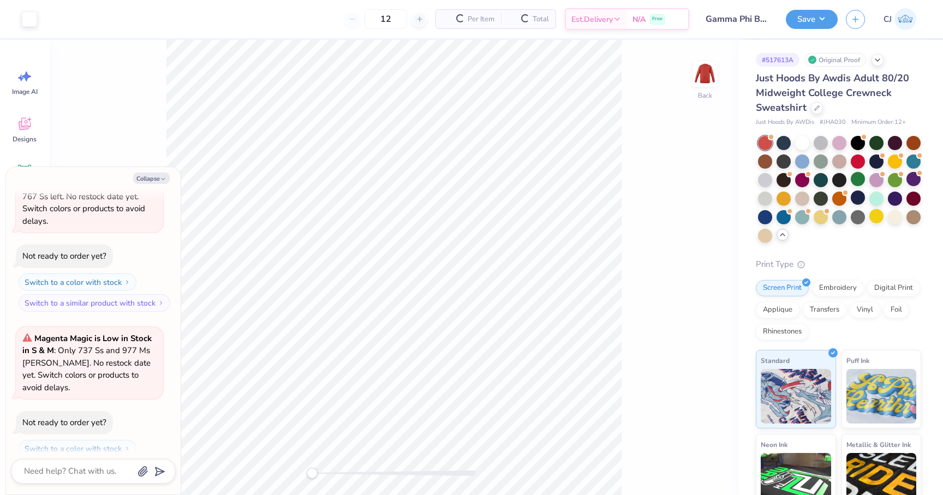
scroll to position [398, 0]
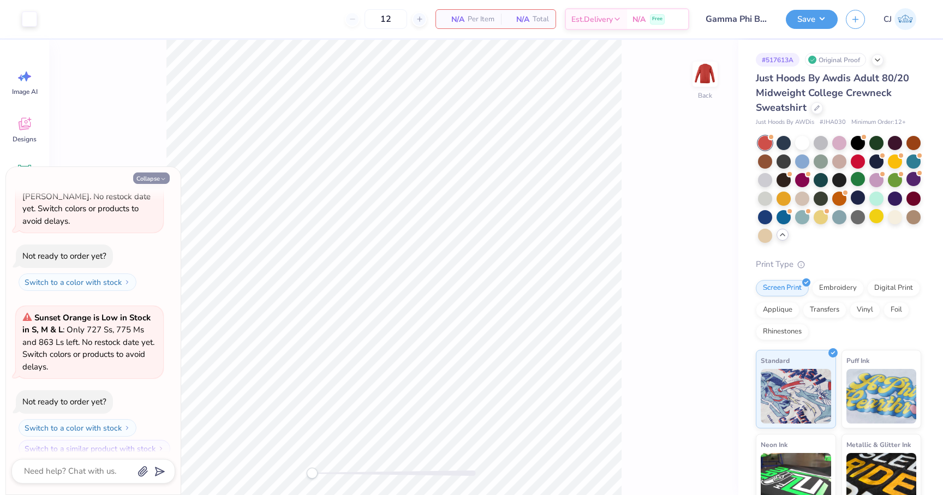
click at [157, 174] on button "Collapse" at bounding box center [151, 177] width 37 height 11
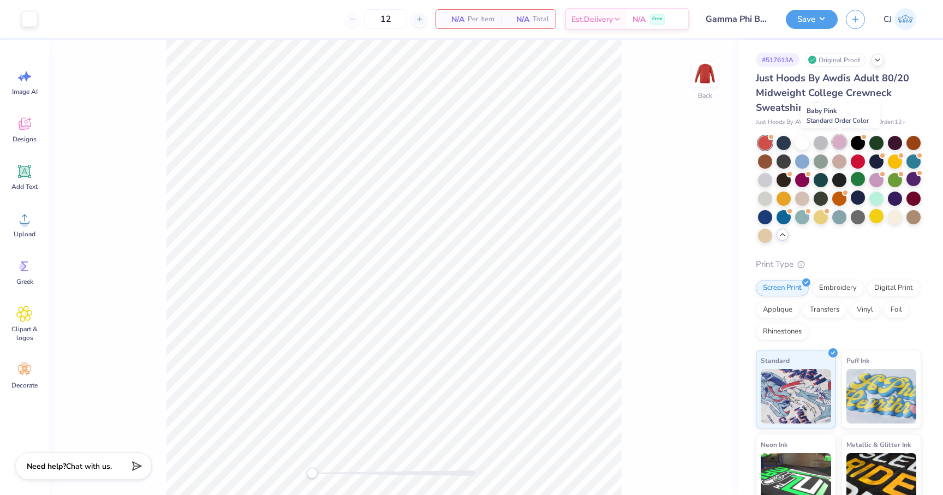
click at [842, 140] on div at bounding box center [839, 142] width 14 height 14
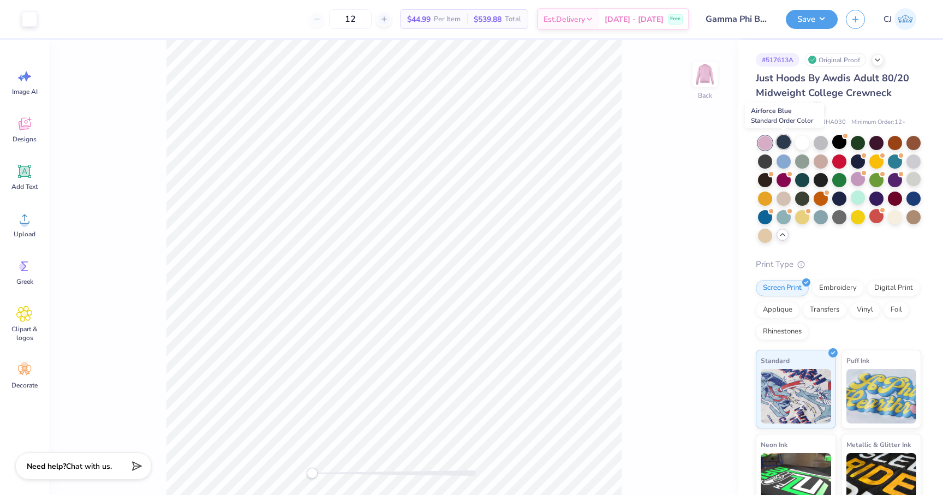
click at [785, 138] on div at bounding box center [784, 142] width 14 height 14
click at [784, 181] on div at bounding box center [784, 179] width 14 height 14
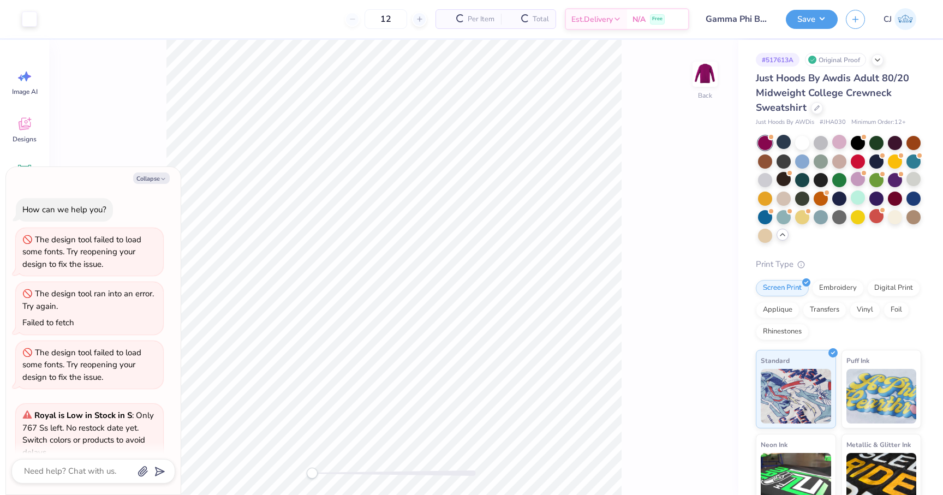
scroll to position [544, 0]
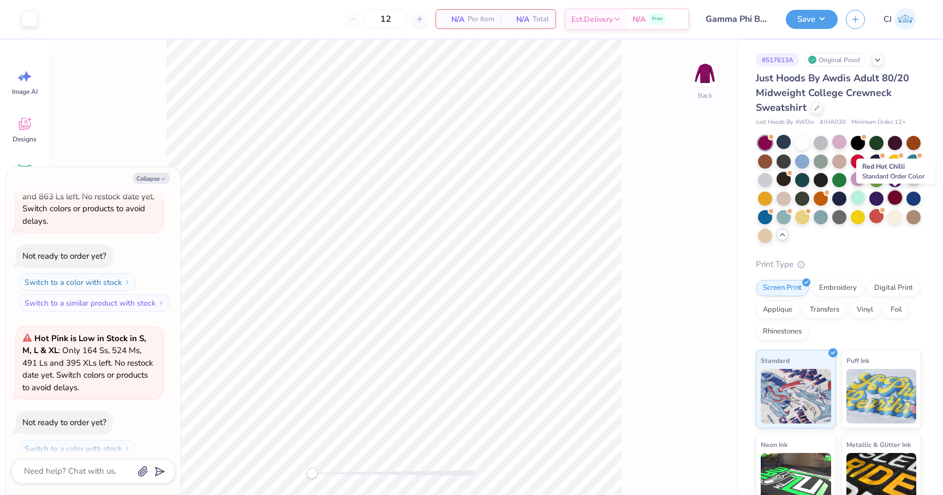
click at [901, 201] on div at bounding box center [895, 198] width 14 height 14
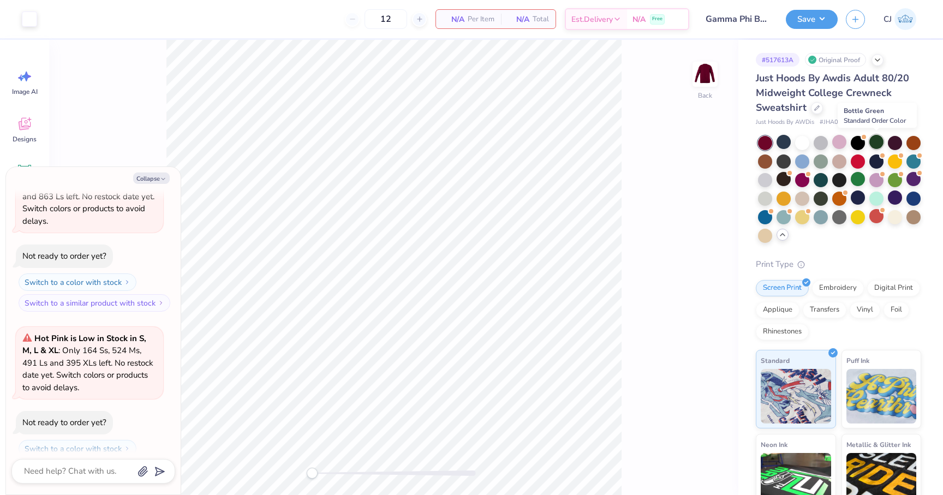
click at [881, 141] on div at bounding box center [877, 142] width 14 height 14
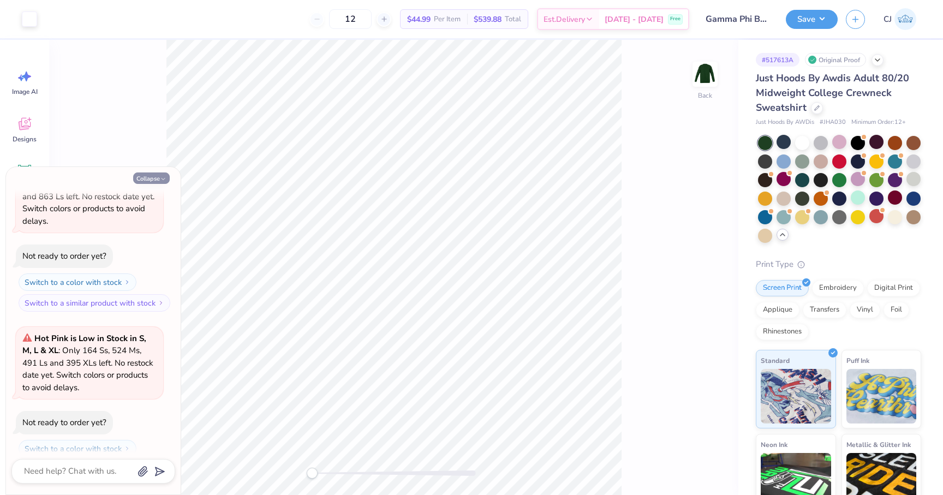
click at [160, 176] on icon "button" at bounding box center [163, 179] width 7 height 7
type textarea "x"
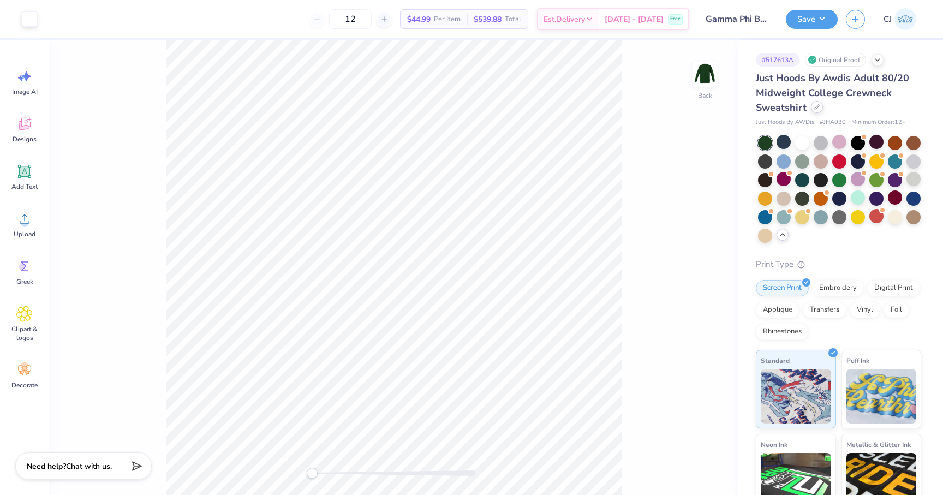
click at [814, 111] on div at bounding box center [817, 107] width 12 height 12
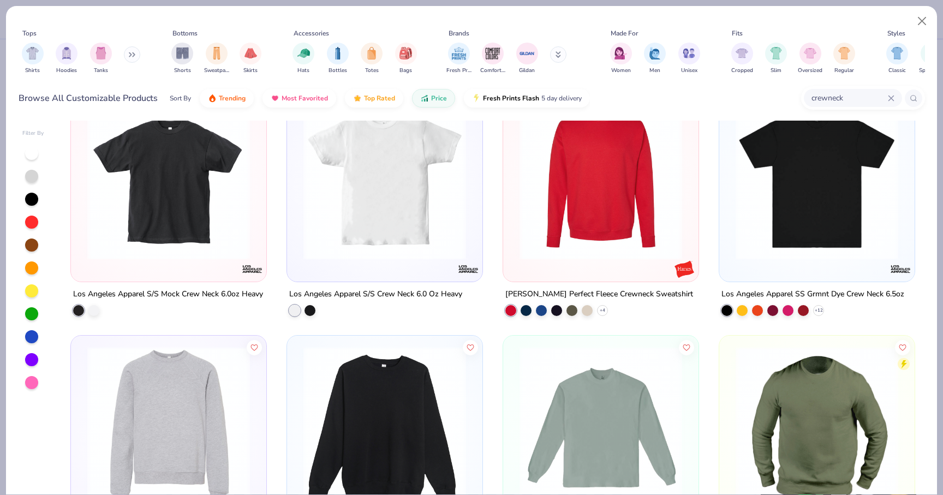
scroll to position [263, 0]
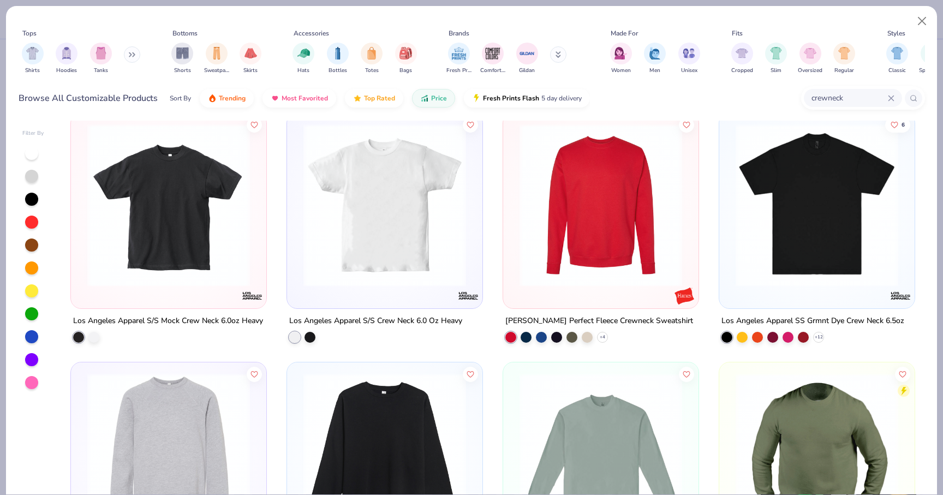
click at [583, 186] on div "4.8 Just Hoods By Awdis Adult 80/20 Midweight College Crewneck Sweatshirt + 40 …" at bounding box center [493, 308] width 865 height 374
click at [596, 207] on img at bounding box center [601, 205] width 174 height 163
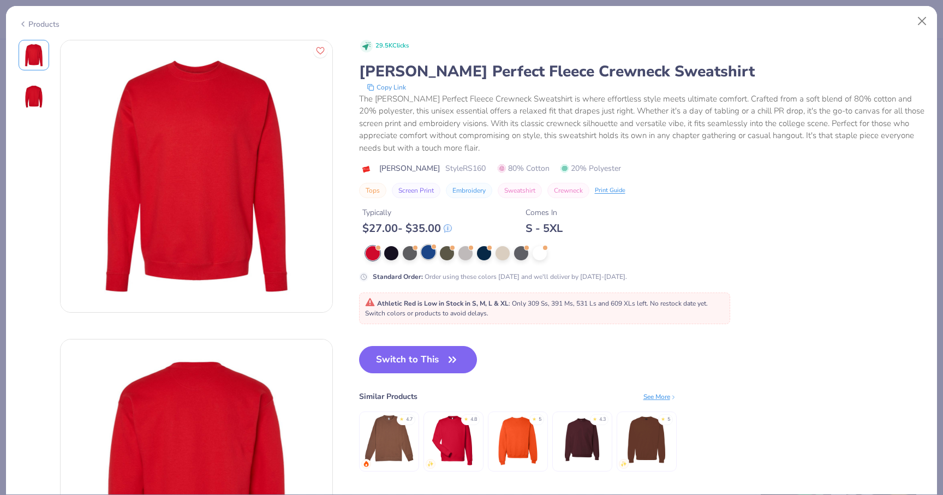
click at [431, 251] on div at bounding box center [428, 252] width 14 height 14
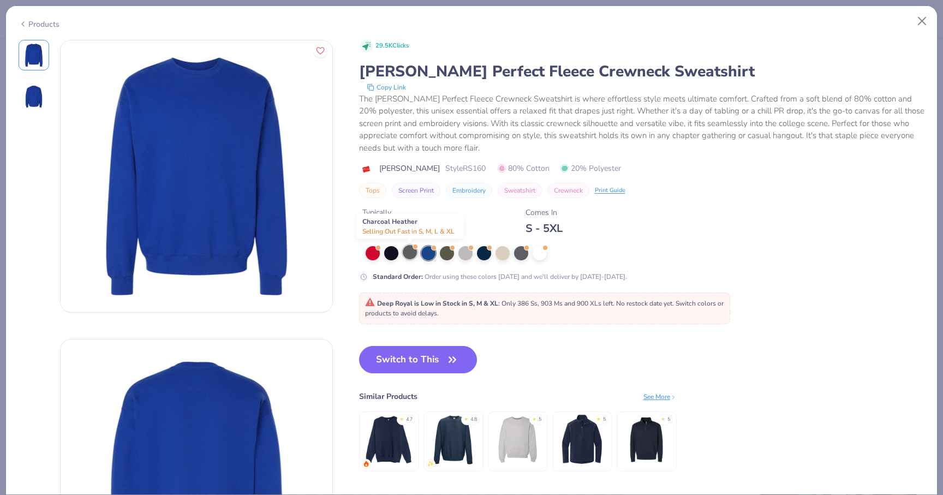
click at [409, 256] on div at bounding box center [410, 252] width 14 height 14
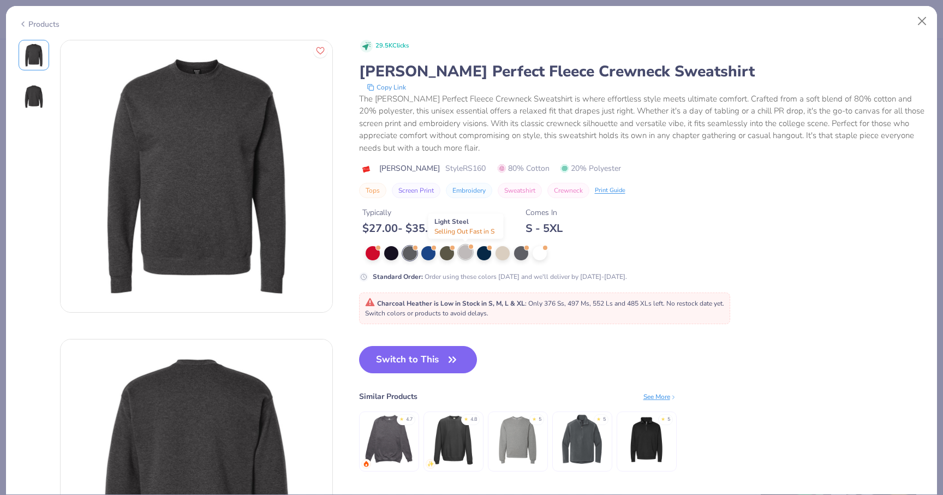
click at [462, 249] on div at bounding box center [466, 252] width 14 height 14
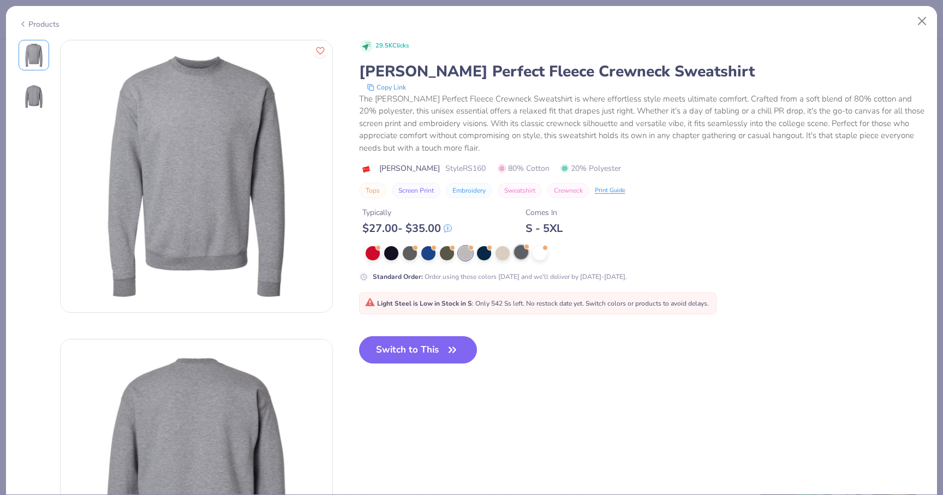
click at [526, 258] on div at bounding box center [521, 252] width 14 height 14
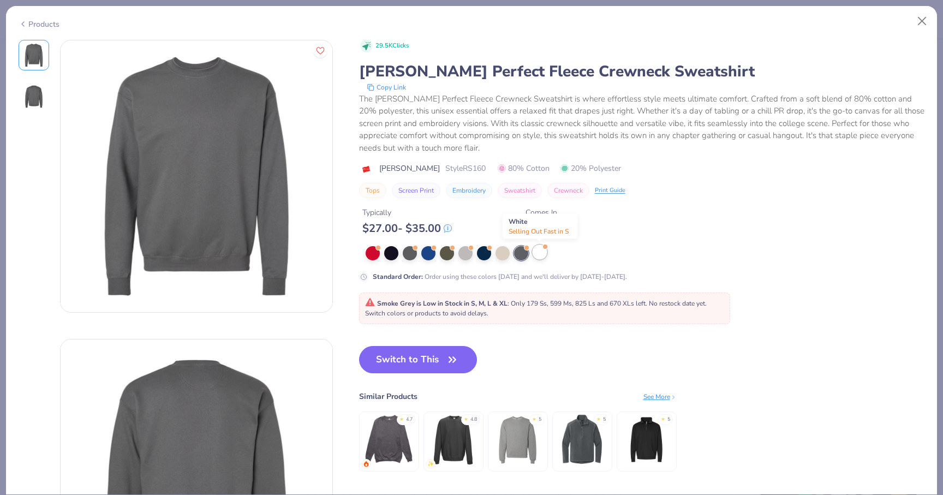
click at [544, 257] on div at bounding box center [540, 252] width 14 height 14
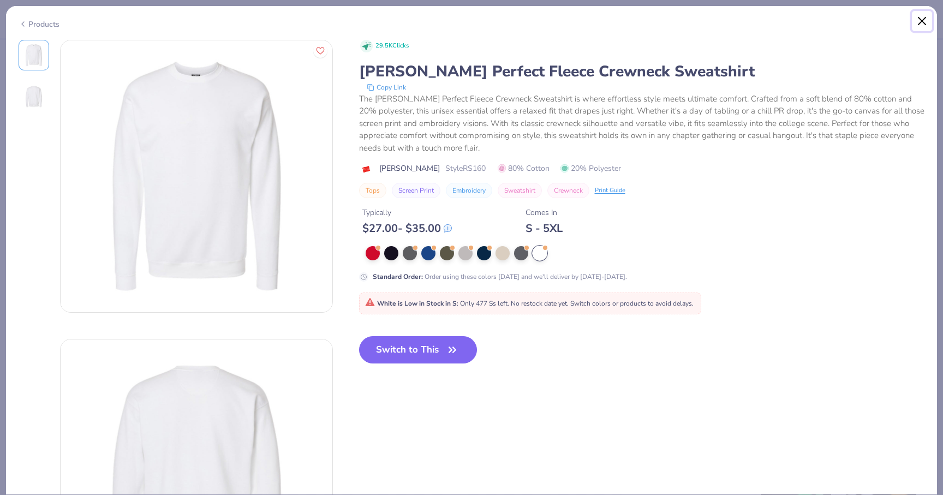
click at [916, 15] on button "Close" at bounding box center [922, 21] width 21 height 21
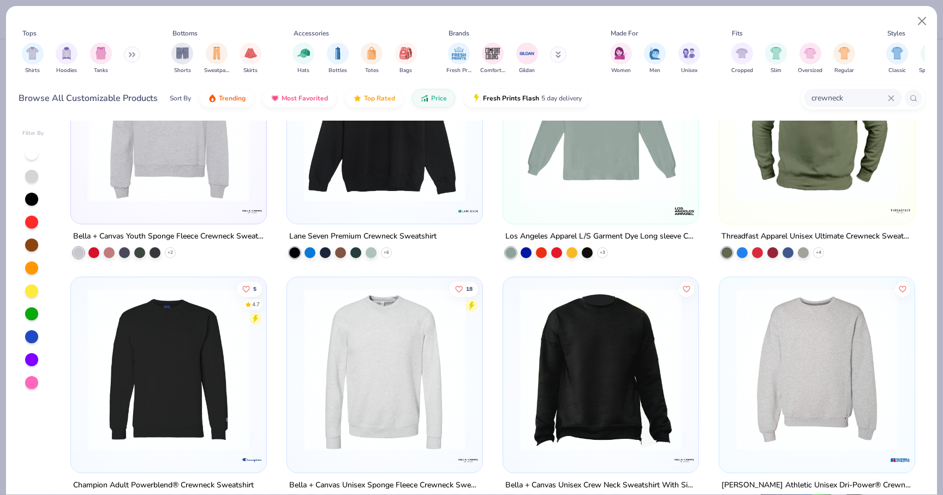
scroll to position [692, 0]
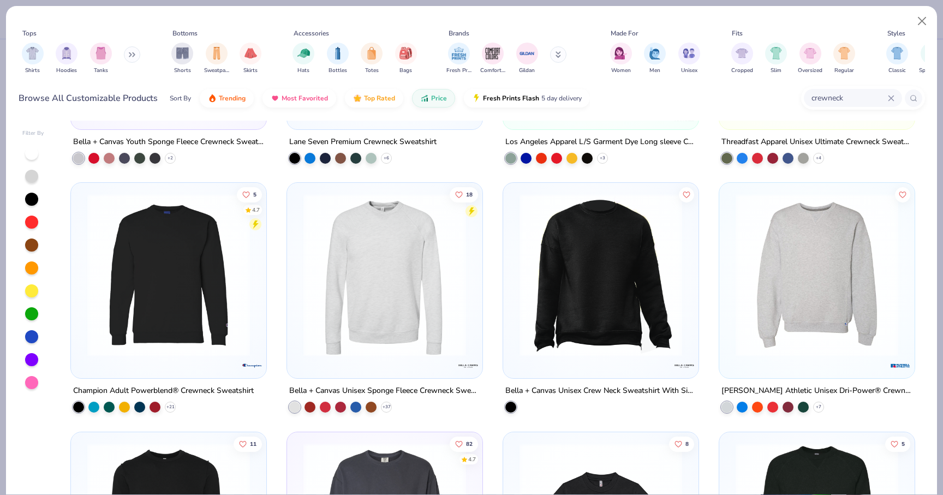
click at [816, 277] on img at bounding box center [817, 275] width 174 height 163
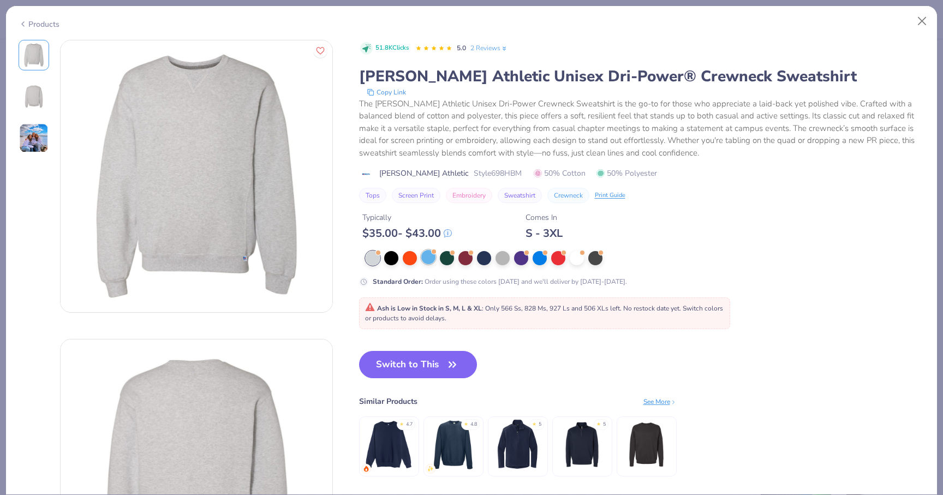
click at [431, 257] on div at bounding box center [428, 257] width 14 height 14
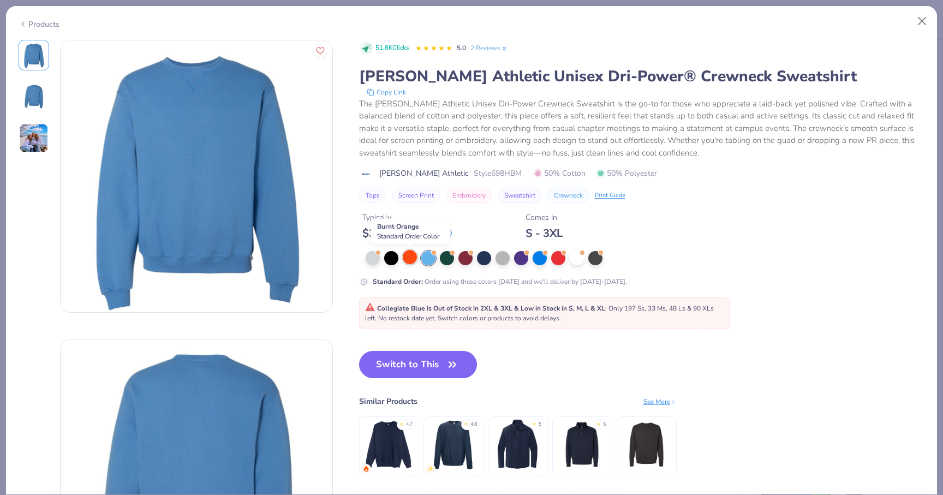
click at [408, 258] on div at bounding box center [410, 257] width 14 height 14
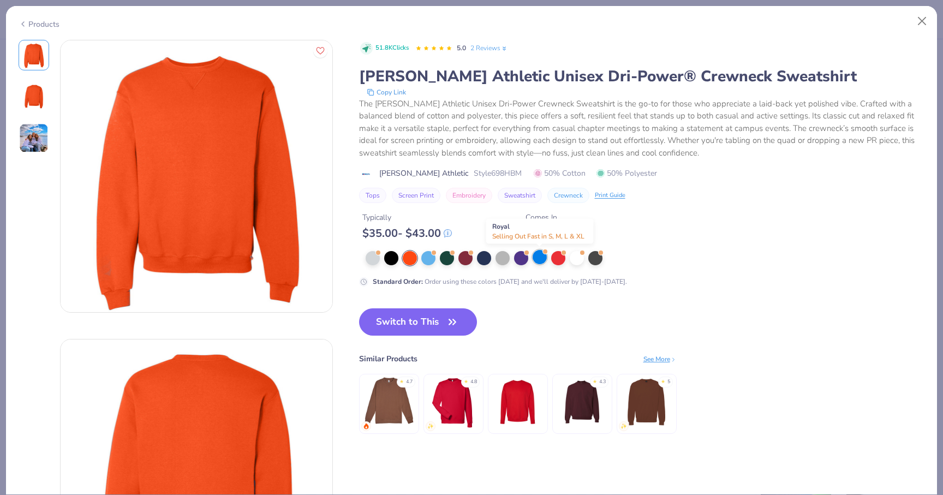
click at [540, 263] on div at bounding box center [540, 257] width 14 height 14
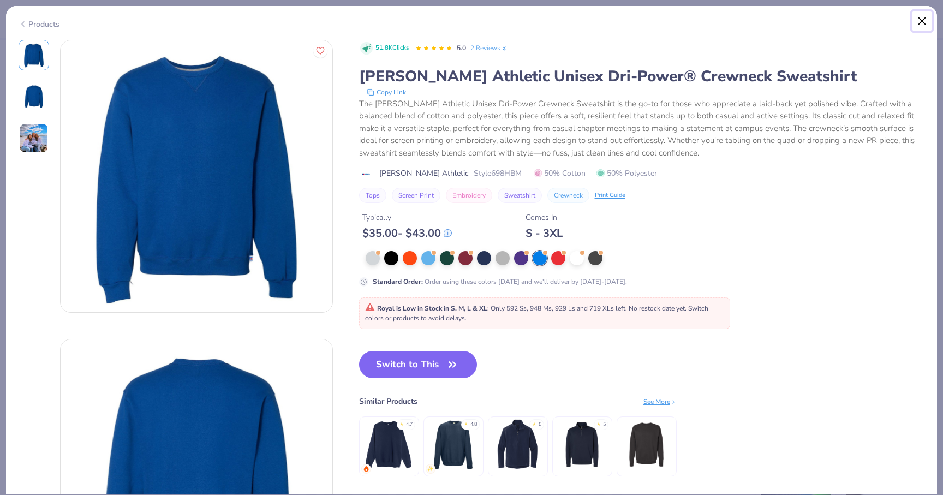
click at [915, 21] on button "Close" at bounding box center [922, 21] width 21 height 21
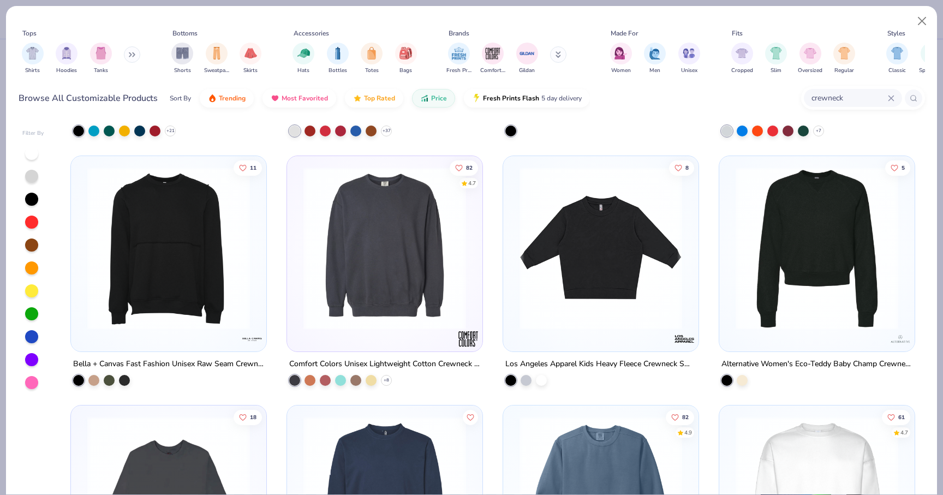
scroll to position [996, 0]
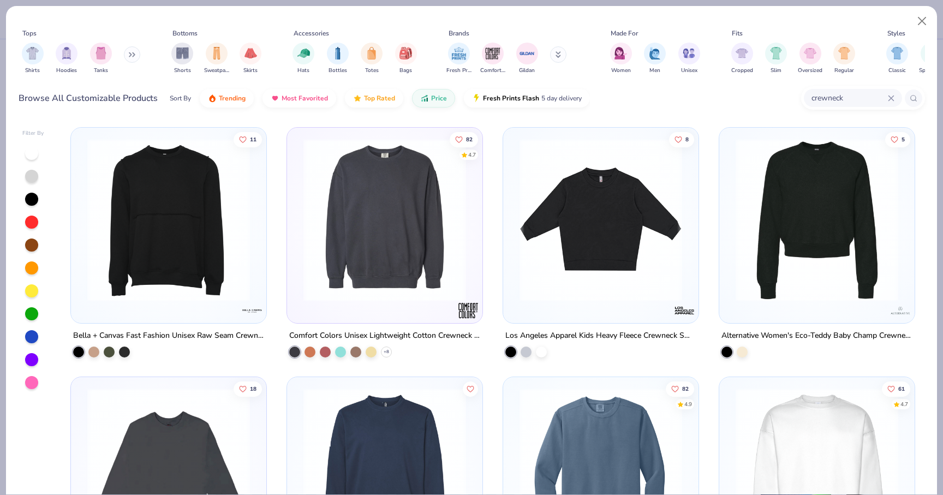
click at [409, 264] on img at bounding box center [385, 220] width 174 height 163
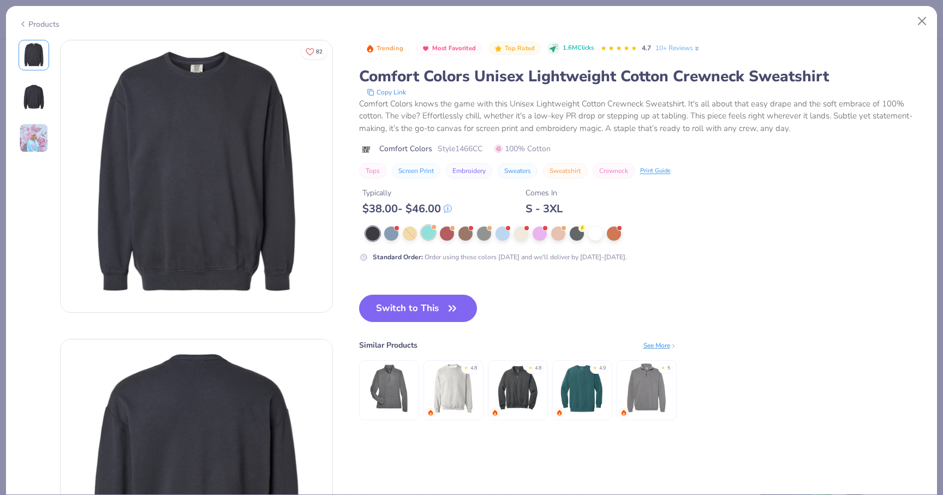
click at [428, 235] on div at bounding box center [428, 232] width 14 height 14
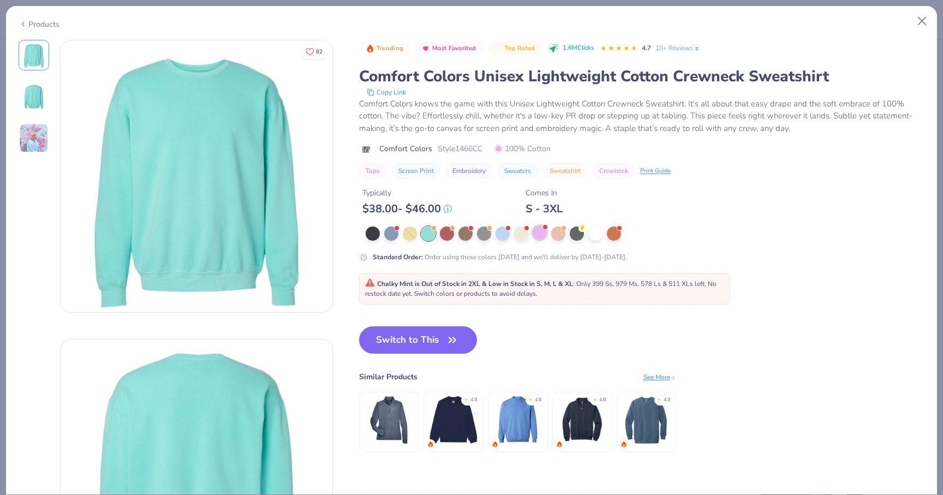
click at [535, 233] on div at bounding box center [540, 232] width 14 height 14
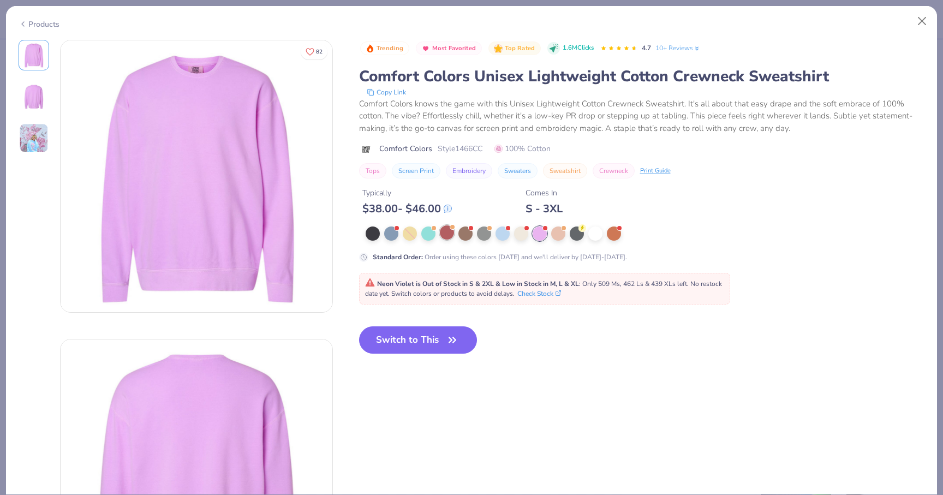
click at [448, 233] on div at bounding box center [447, 232] width 14 height 14
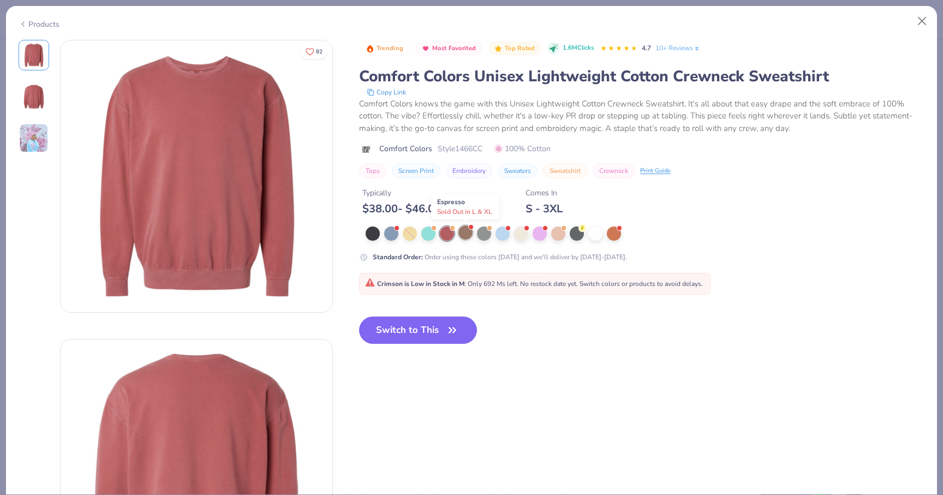
click at [467, 239] on div at bounding box center [466, 232] width 14 height 14
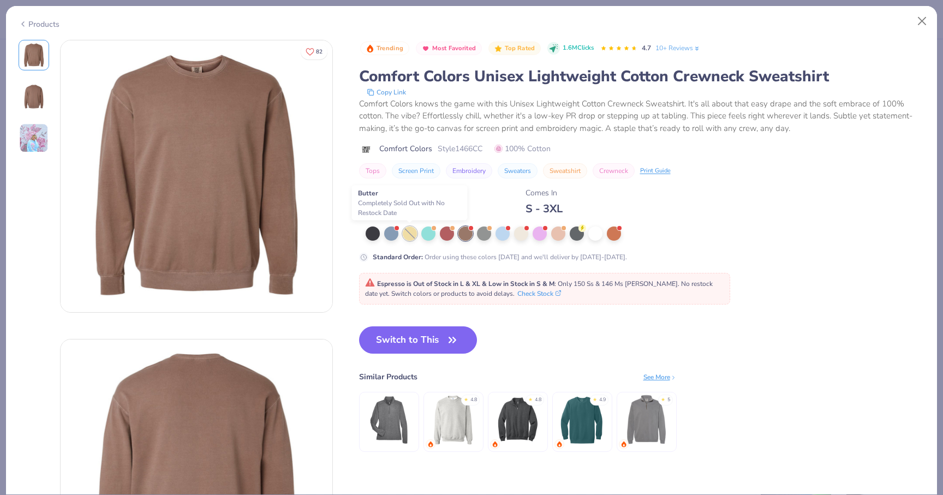
click at [412, 230] on div at bounding box center [410, 234] width 14 height 14
click at [370, 233] on div at bounding box center [373, 232] width 14 height 14
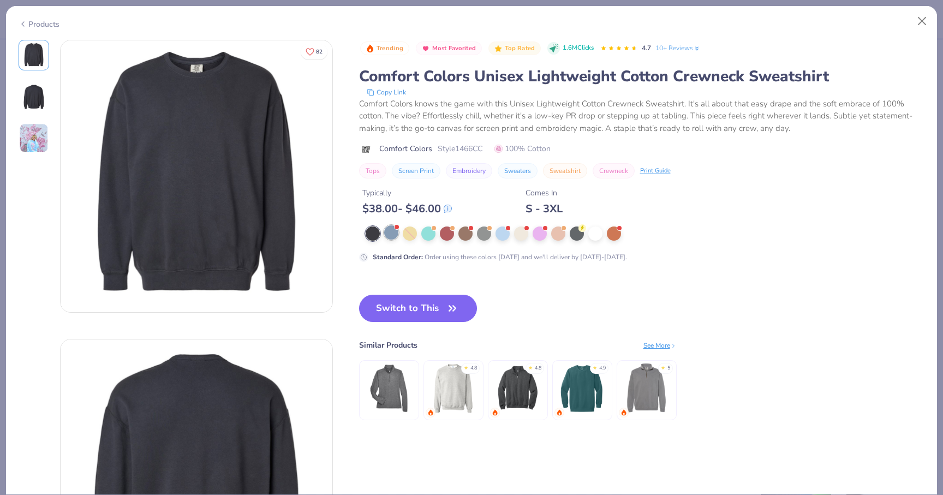
click at [395, 235] on div at bounding box center [391, 232] width 14 height 14
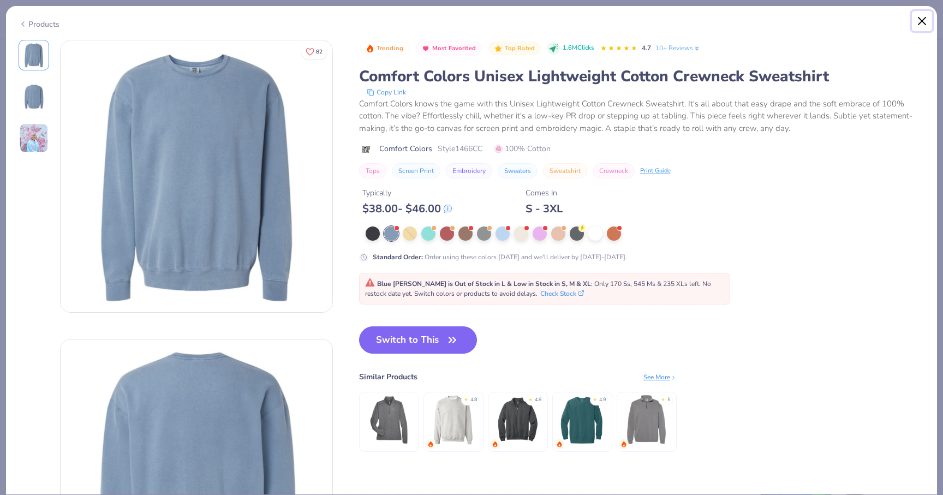
click at [922, 15] on button "Close" at bounding box center [922, 21] width 21 height 21
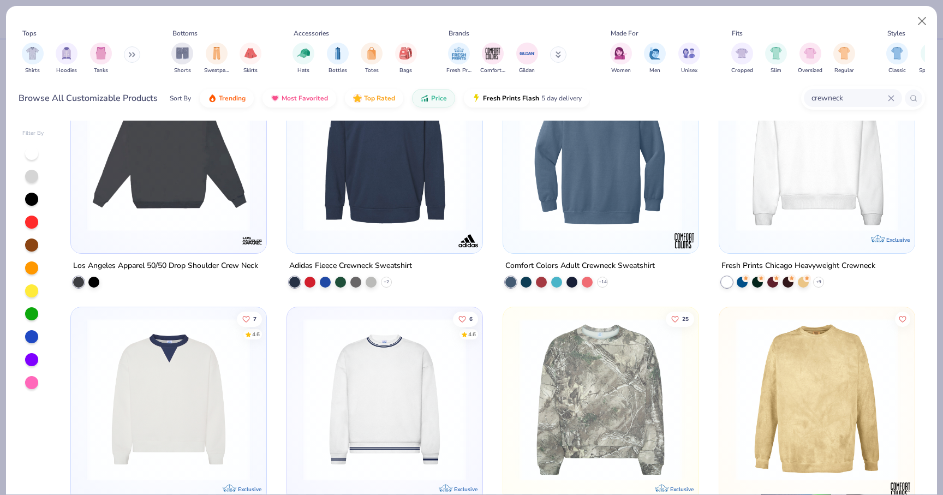
scroll to position [1372, 0]
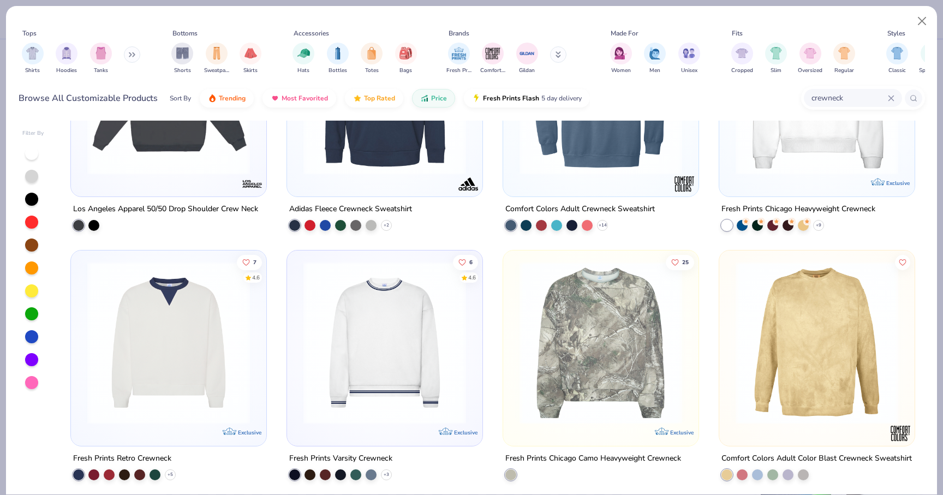
click at [383, 378] on img at bounding box center [385, 342] width 174 height 163
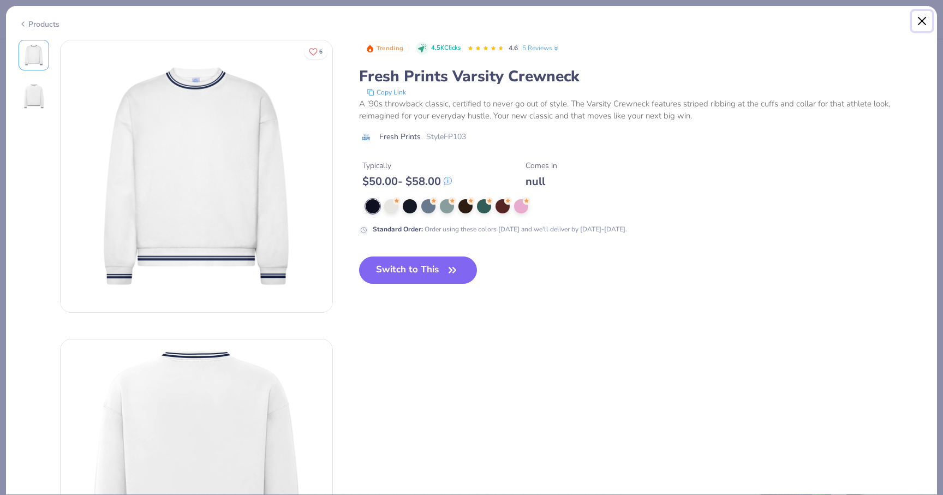
click at [926, 23] on button "Close" at bounding box center [922, 21] width 21 height 21
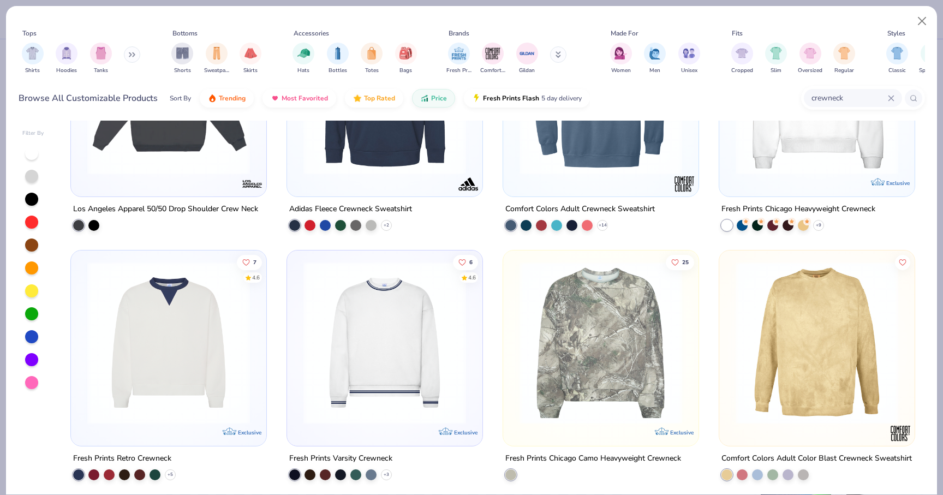
click at [187, 333] on img at bounding box center [169, 342] width 174 height 163
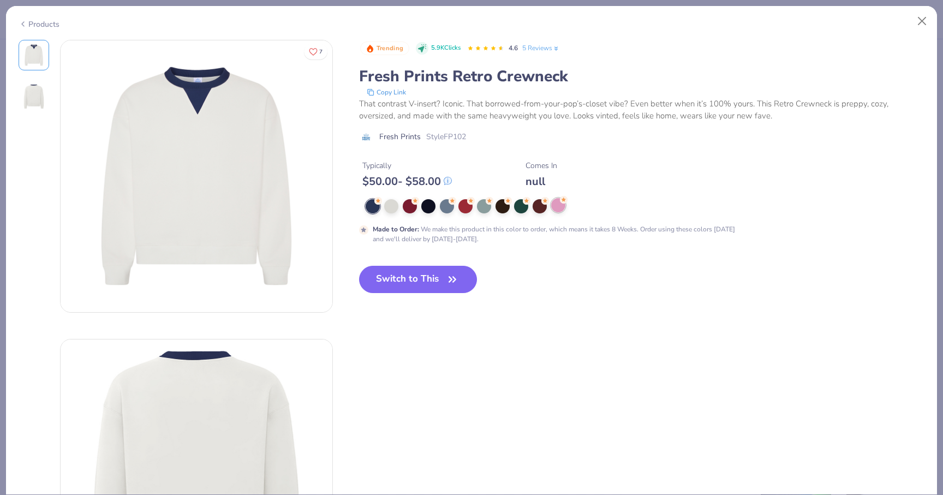
click at [557, 209] on div at bounding box center [558, 205] width 14 height 14
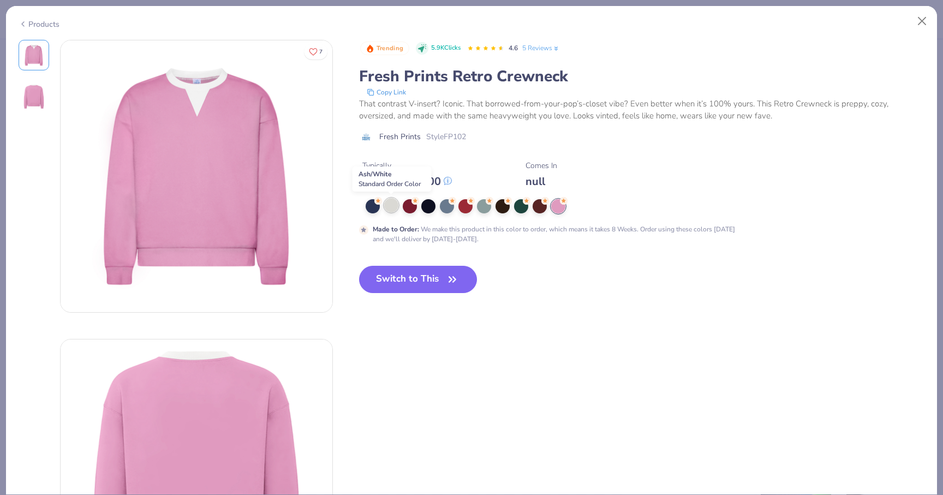
click at [394, 207] on div at bounding box center [391, 205] width 14 height 14
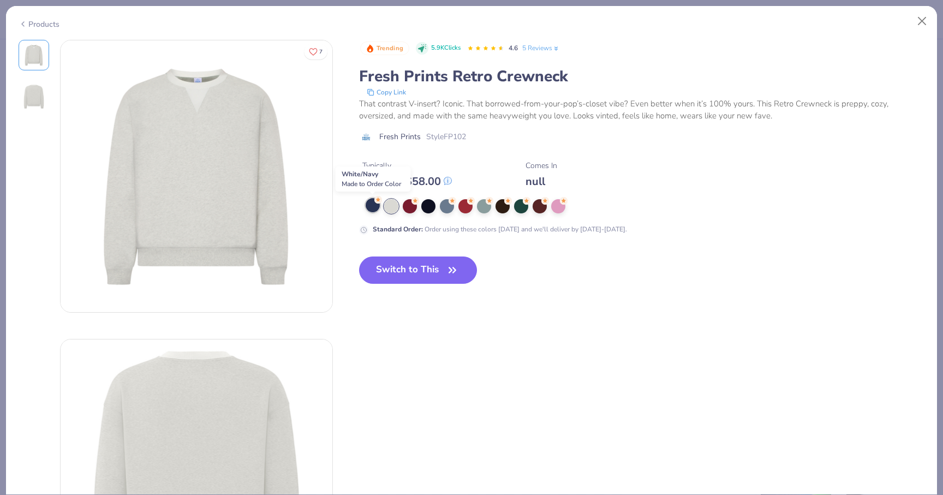
click at [368, 205] on div at bounding box center [373, 205] width 14 height 14
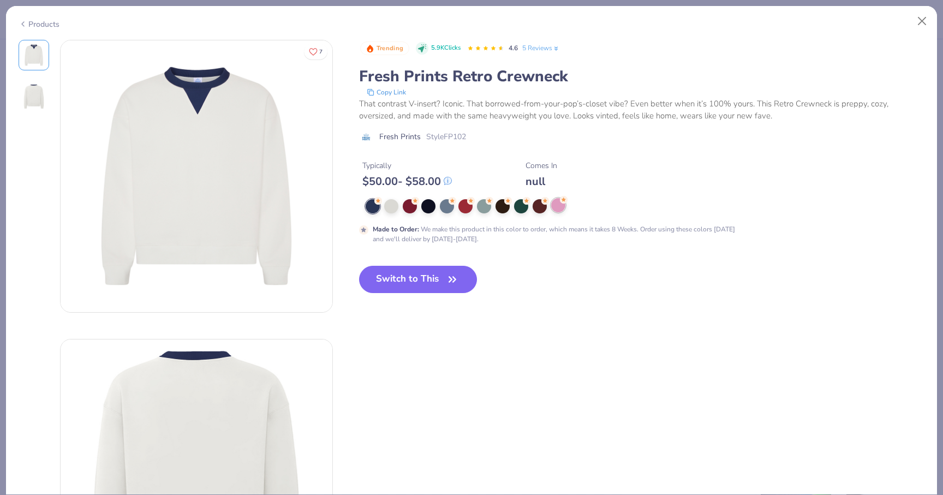
click at [552, 205] on div at bounding box center [558, 205] width 14 height 14
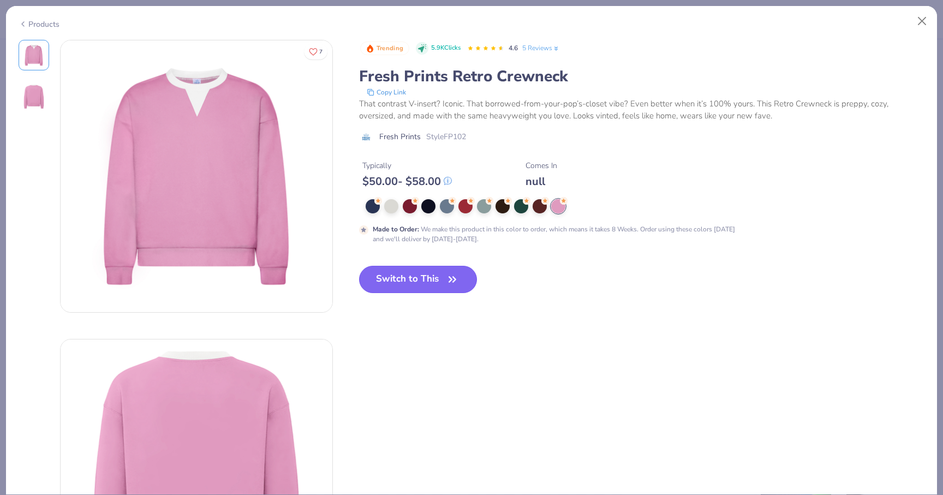
click at [427, 285] on button "Switch to This" at bounding box center [418, 279] width 118 height 27
type input "50"
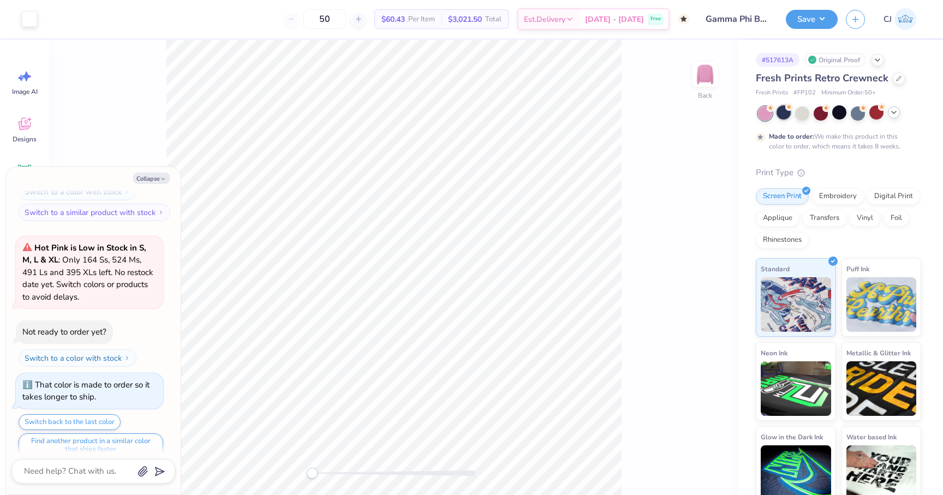
click at [783, 114] on div at bounding box center [784, 112] width 14 height 14
click at [765, 116] on div at bounding box center [765, 113] width 14 height 14
click at [699, 74] on img at bounding box center [705, 74] width 44 height 44
click at [699, 74] on img at bounding box center [705, 74] width 22 height 22
click at [892, 114] on icon at bounding box center [894, 112] width 9 height 9
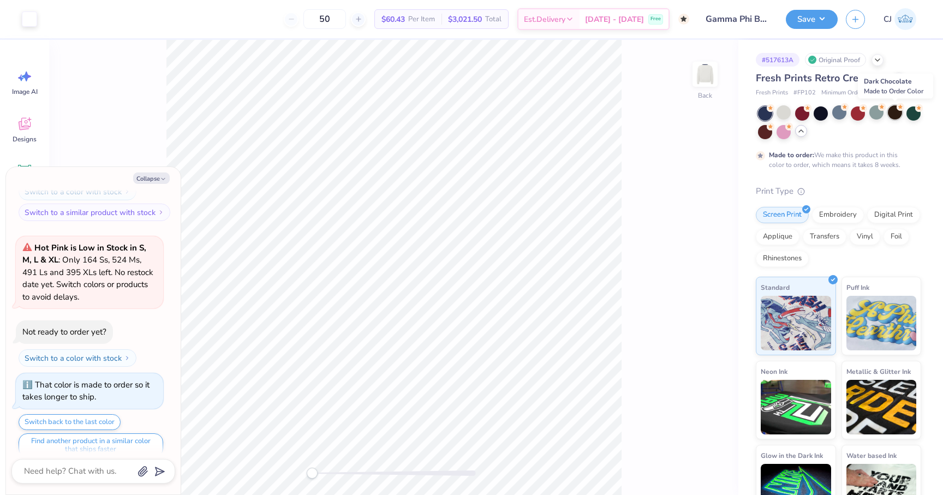
click at [894, 115] on div at bounding box center [895, 112] width 14 height 14
click at [919, 115] on div at bounding box center [914, 112] width 14 height 14
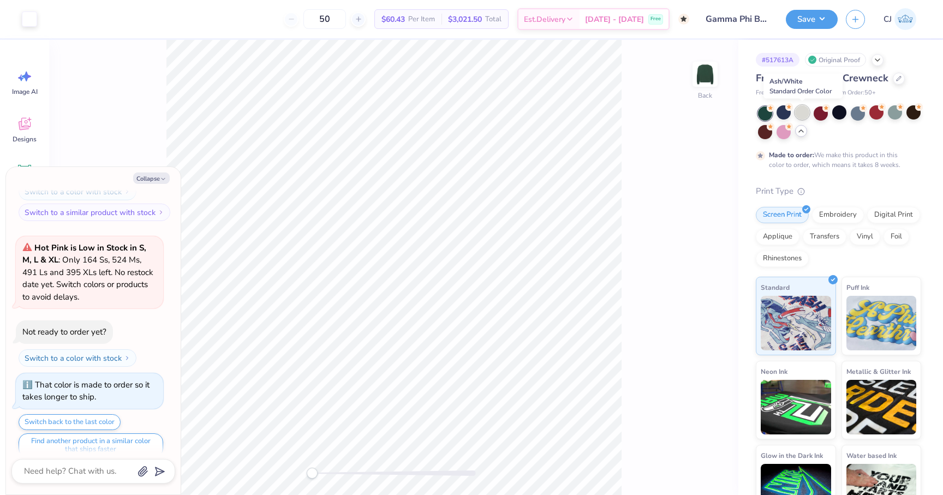
click at [801, 116] on div at bounding box center [802, 112] width 14 height 14
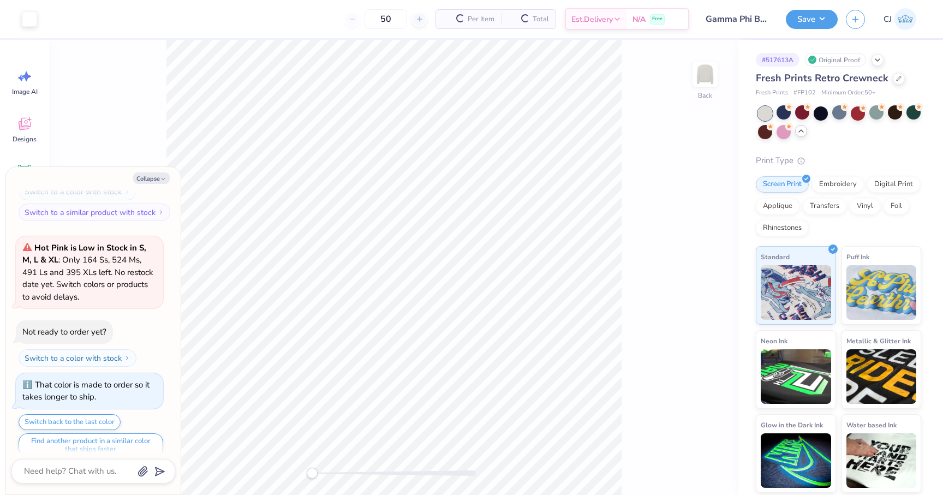
scroll to position [701, 0]
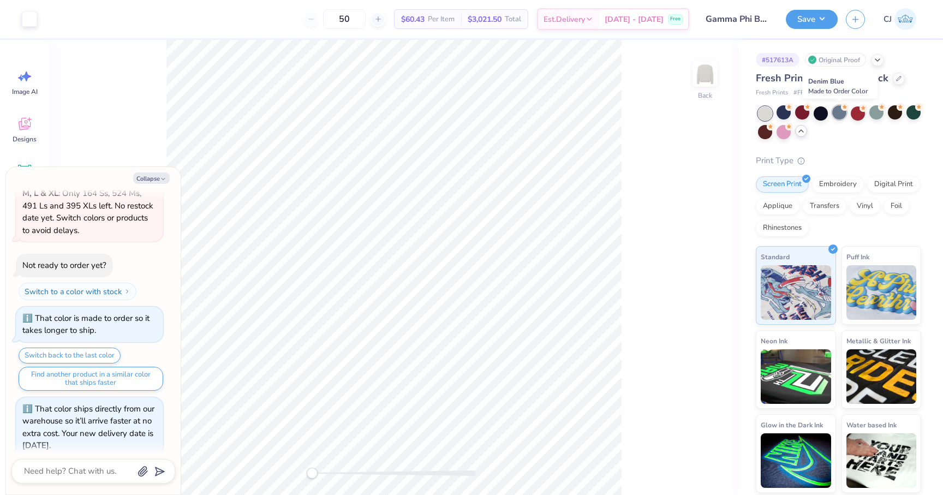
click at [842, 116] on div at bounding box center [839, 112] width 14 height 14
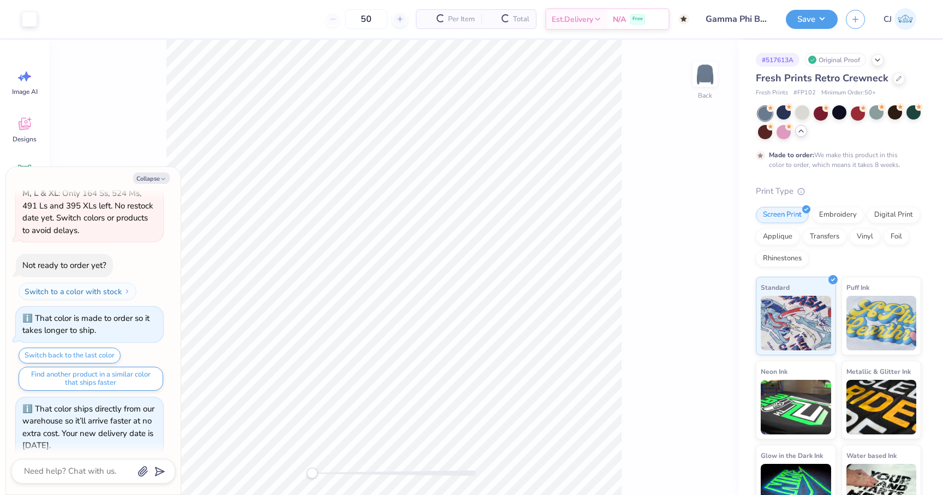
scroll to position [803, 0]
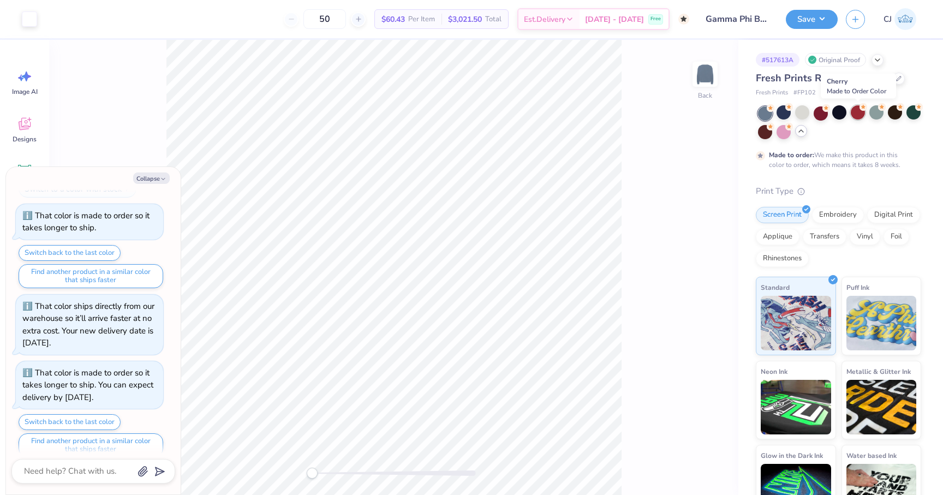
click at [860, 113] on div at bounding box center [858, 112] width 14 height 14
click at [893, 75] on div at bounding box center [899, 78] width 12 height 12
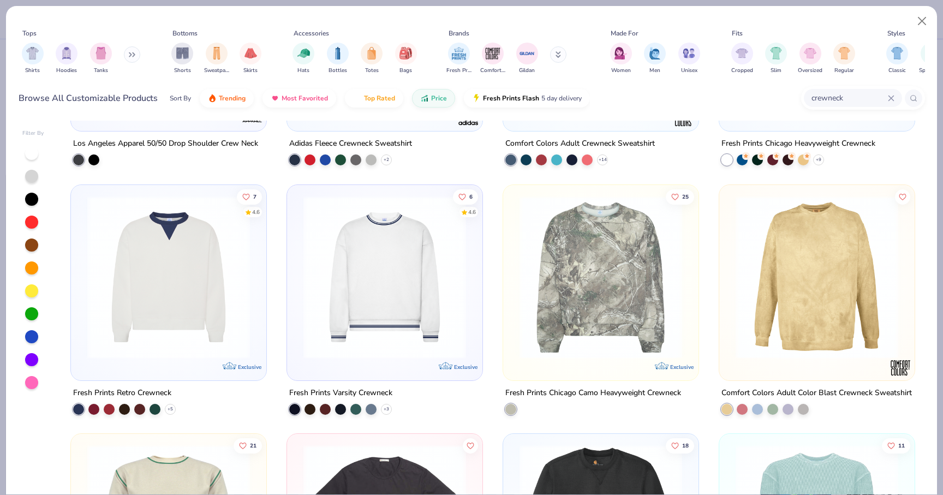
scroll to position [1451, 0]
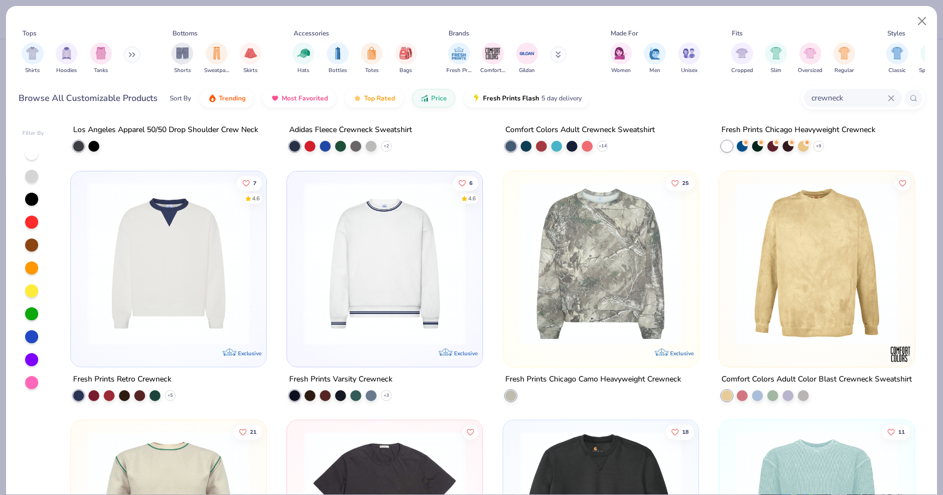
click at [398, 290] on img at bounding box center [385, 263] width 174 height 163
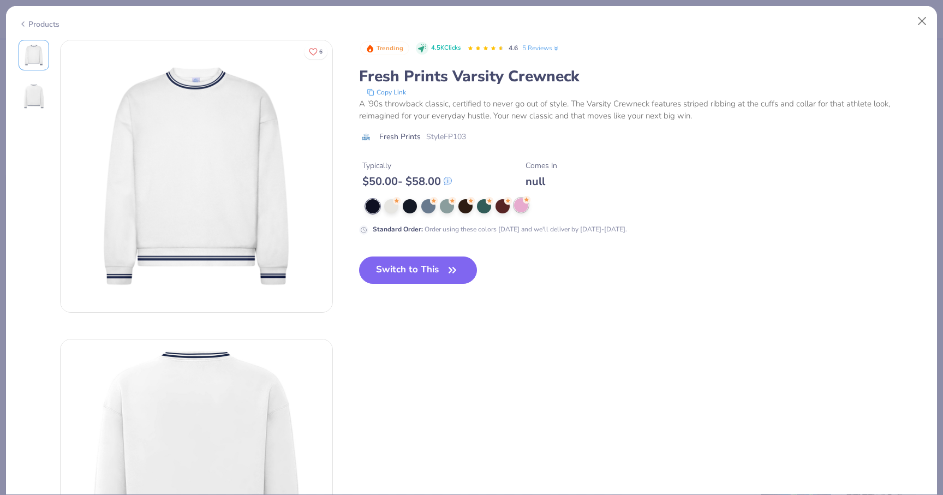
click at [521, 209] on div at bounding box center [521, 205] width 14 height 14
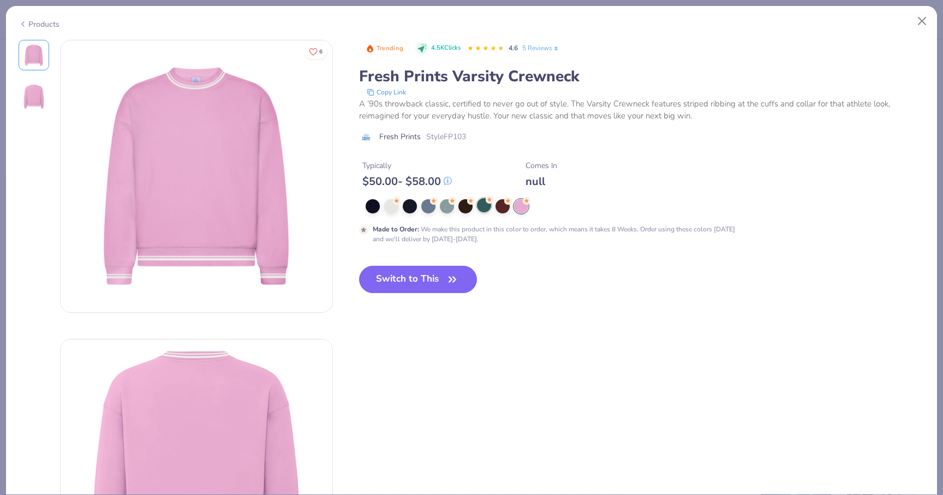
click at [487, 211] on div at bounding box center [484, 205] width 14 height 14
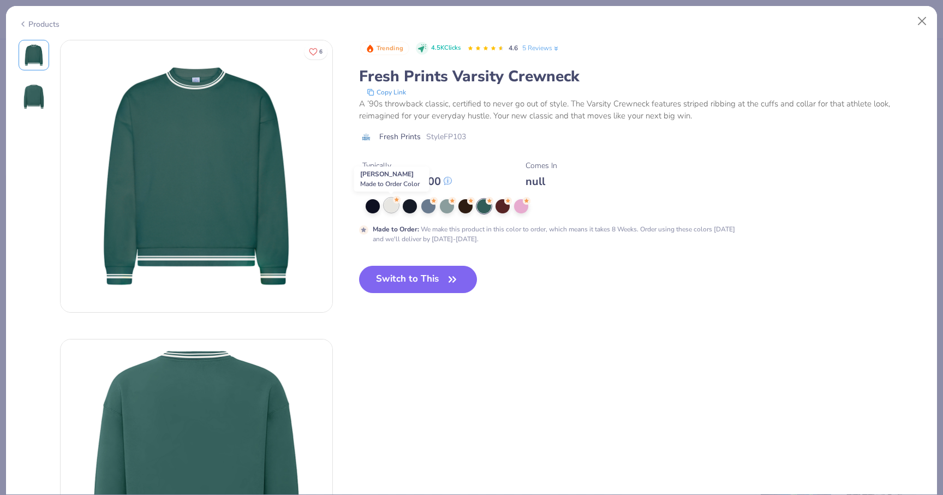
click at [390, 208] on div at bounding box center [391, 205] width 14 height 14
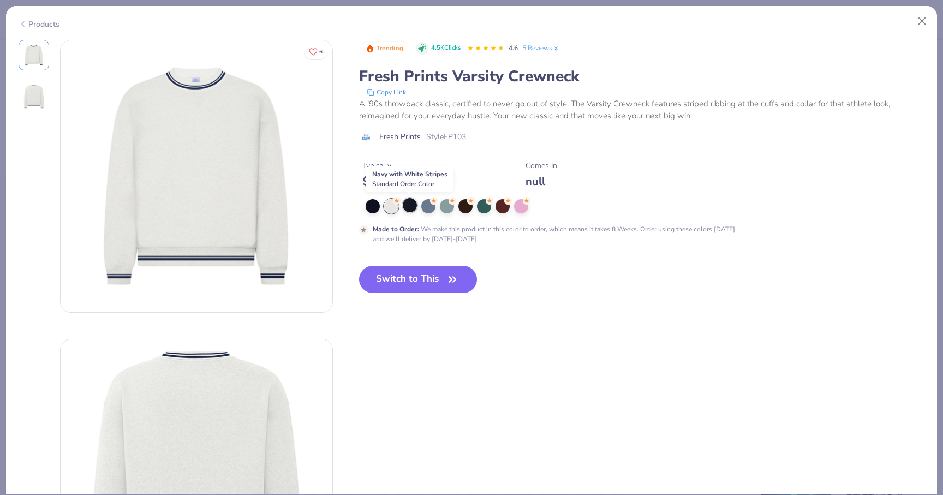
click at [409, 210] on div at bounding box center [410, 205] width 14 height 14
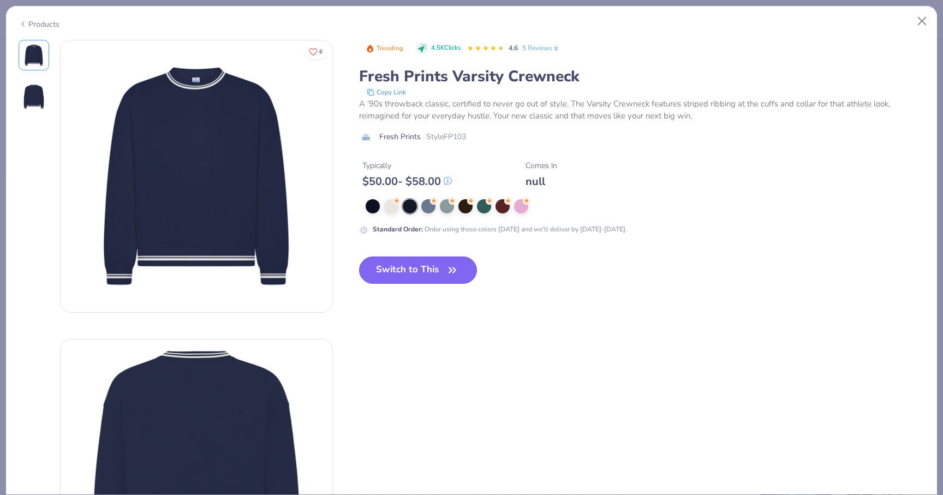
click at [420, 273] on button "Switch to This" at bounding box center [418, 270] width 118 height 27
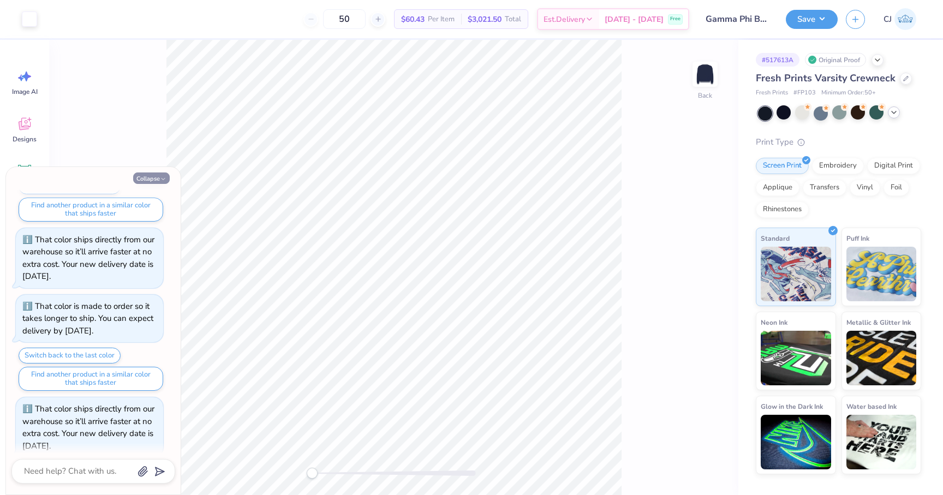
click at [158, 177] on button "Collapse" at bounding box center [151, 177] width 37 height 11
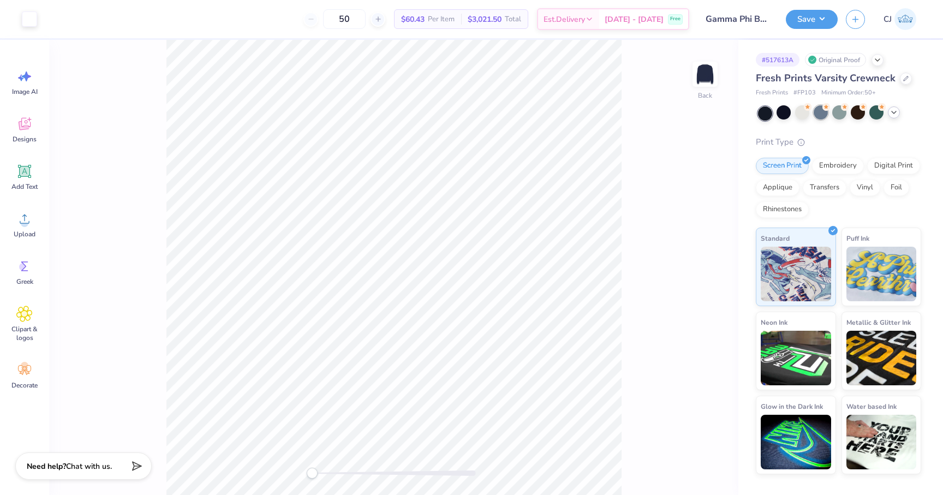
click at [825, 114] on div at bounding box center [821, 112] width 14 height 14
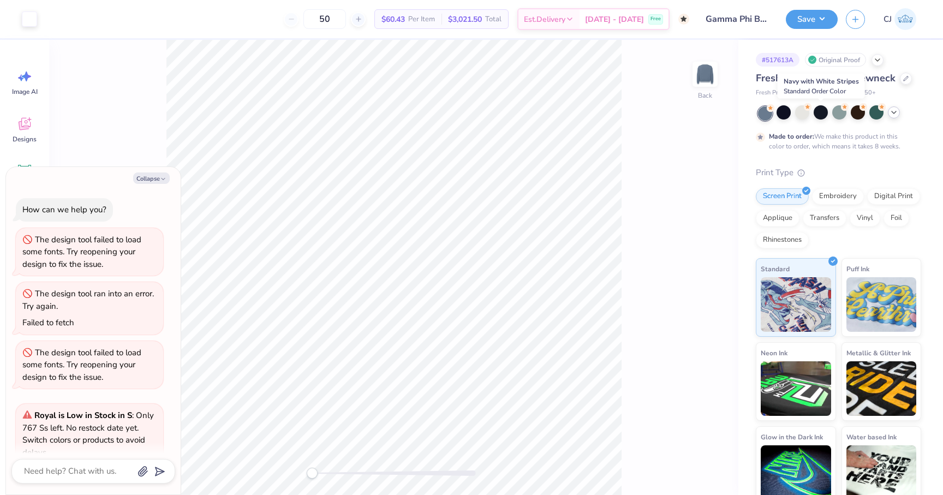
scroll to position [973, 0]
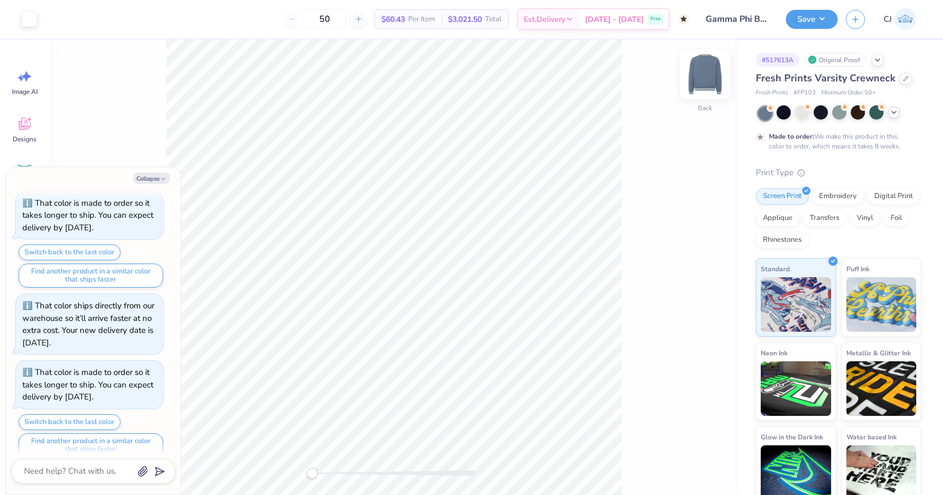
click at [706, 79] on img at bounding box center [705, 74] width 44 height 44
click at [703, 78] on img at bounding box center [705, 74] width 44 height 44
click at [706, 76] on img at bounding box center [705, 74] width 44 height 44
click at [799, 114] on div at bounding box center [802, 112] width 14 height 14
click at [892, 116] on icon at bounding box center [894, 112] width 9 height 9
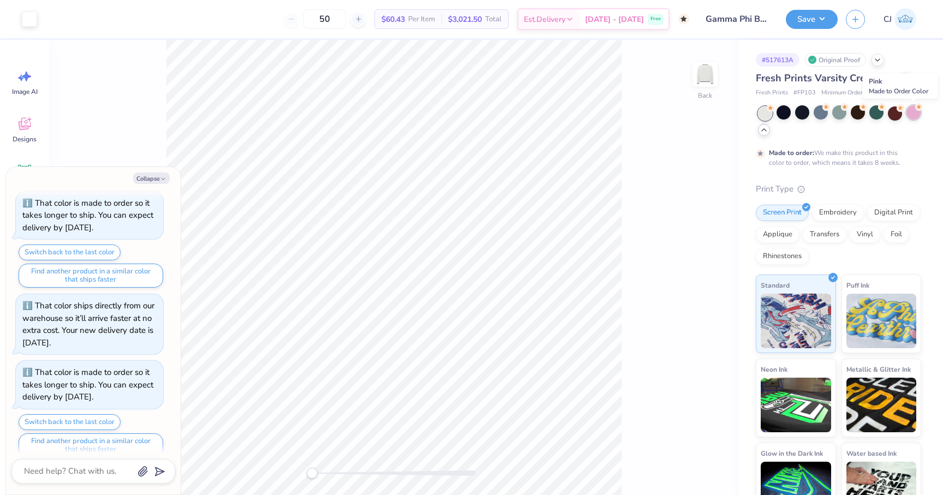
click at [910, 114] on div at bounding box center [914, 112] width 14 height 14
click at [149, 178] on button "Collapse" at bounding box center [151, 177] width 37 height 11
type textarea "x"
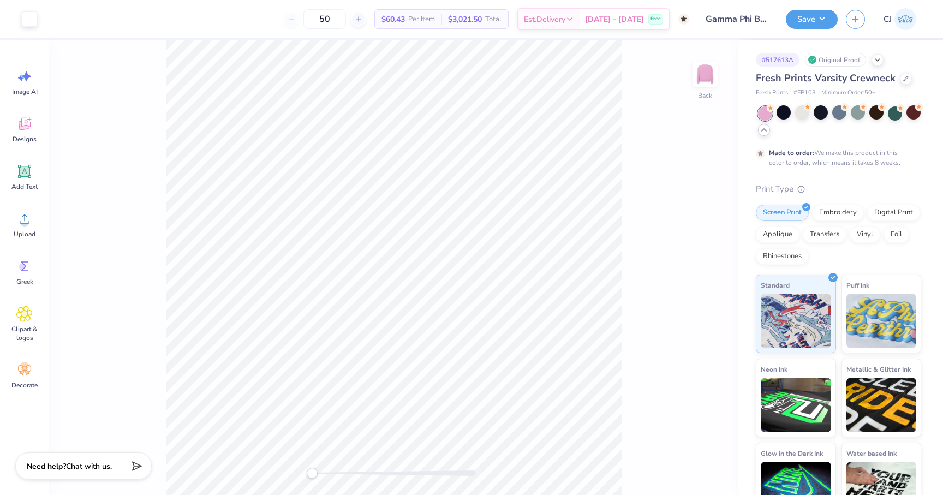
click at [763, 133] on icon at bounding box center [764, 130] width 9 height 9
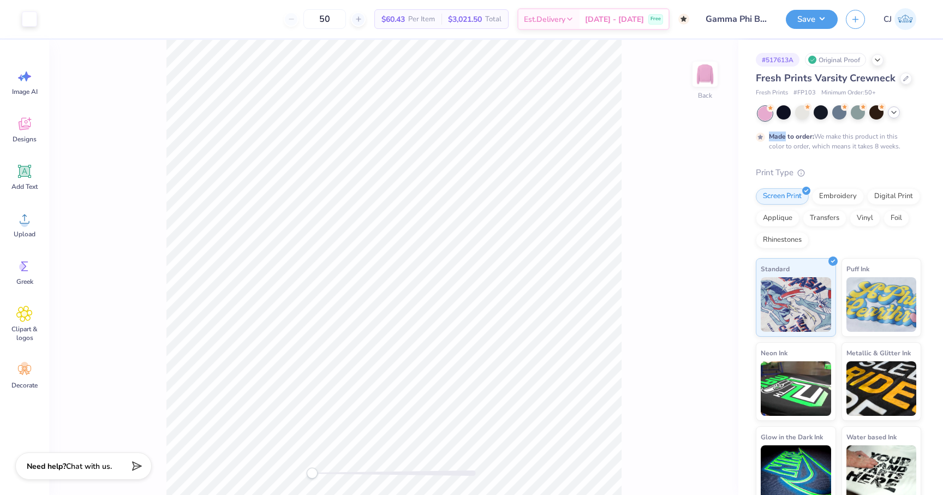
click at [763, 133] on icon at bounding box center [760, 137] width 9 height 9
click at [890, 111] on icon at bounding box center [894, 112] width 9 height 9
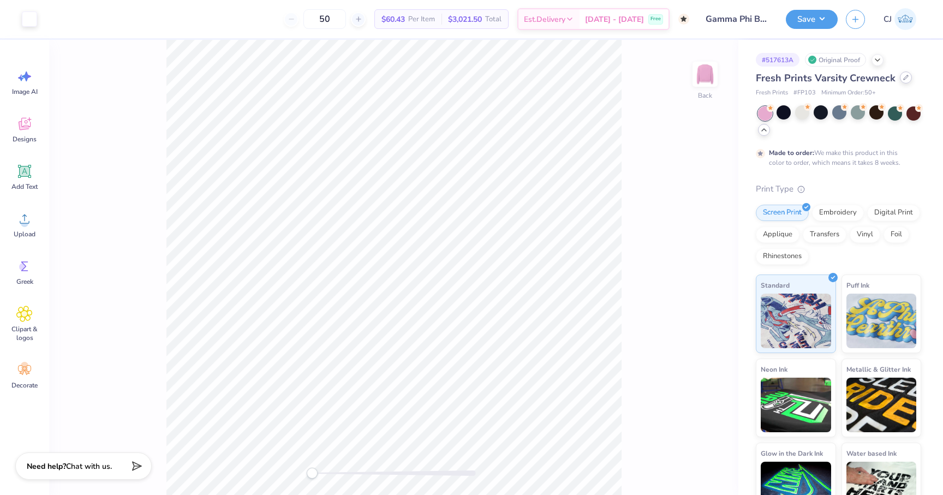
click at [903, 76] on icon at bounding box center [905, 77] width 5 height 5
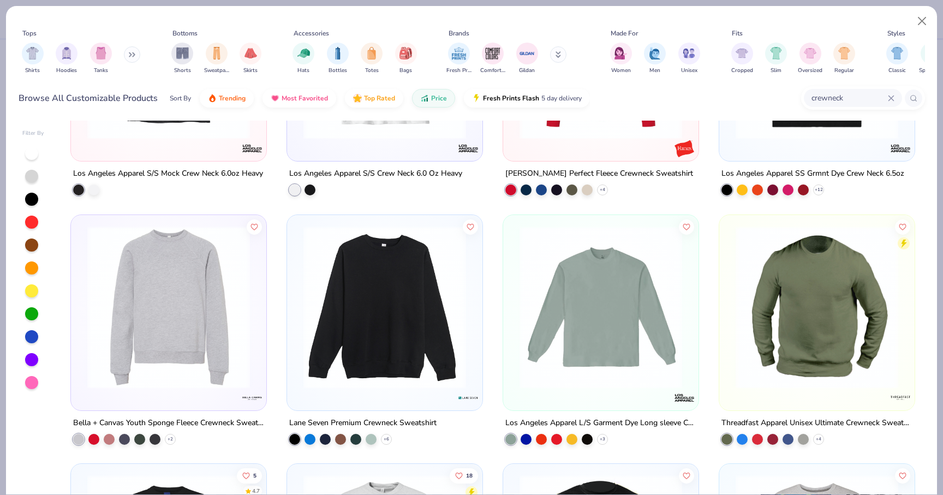
scroll to position [429, 0]
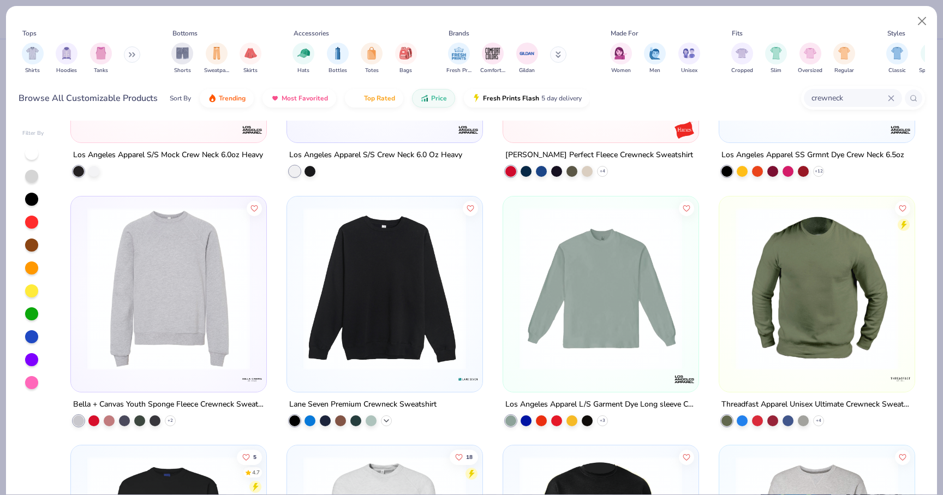
click at [386, 420] on polyline at bounding box center [386, 420] width 4 height 2
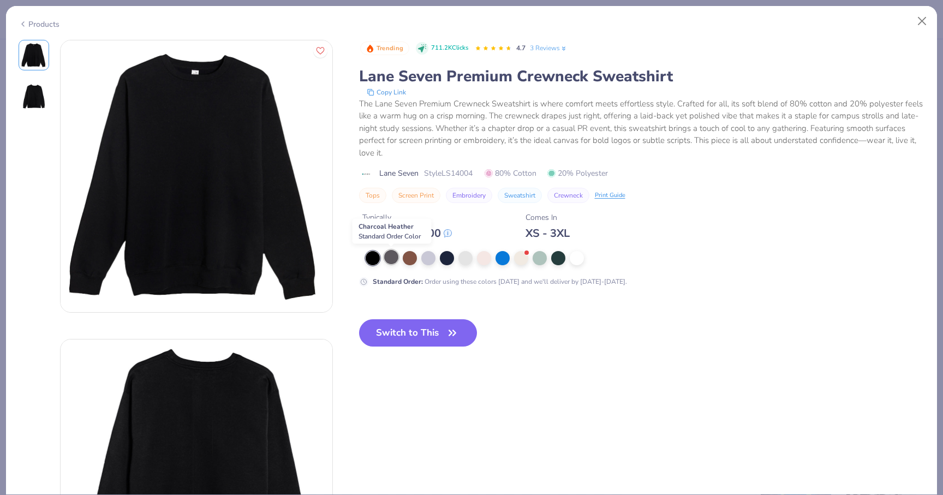
click at [390, 255] on div at bounding box center [391, 257] width 14 height 14
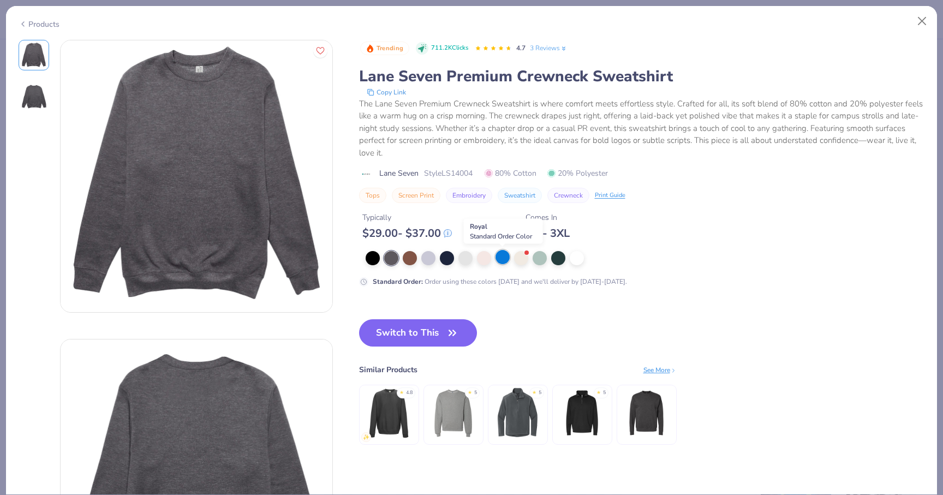
click at [502, 258] on div at bounding box center [503, 257] width 14 height 14
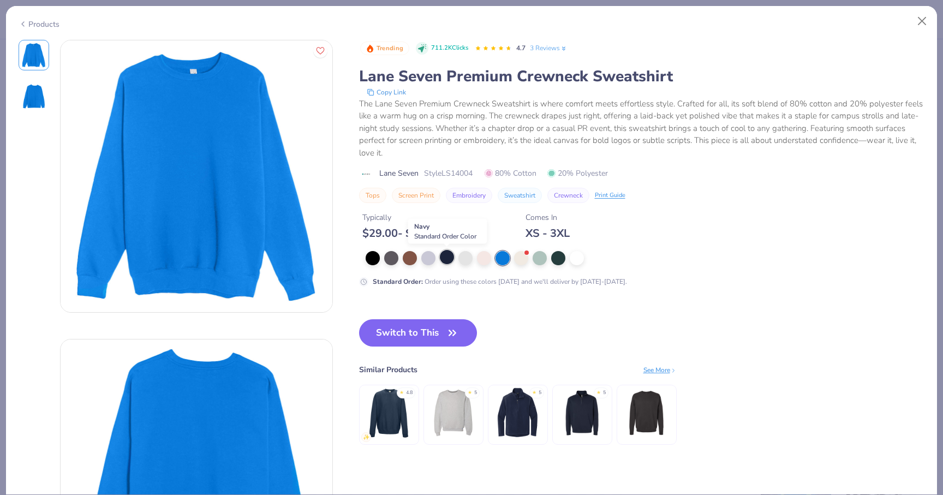
click at [448, 256] on div at bounding box center [447, 257] width 14 height 14
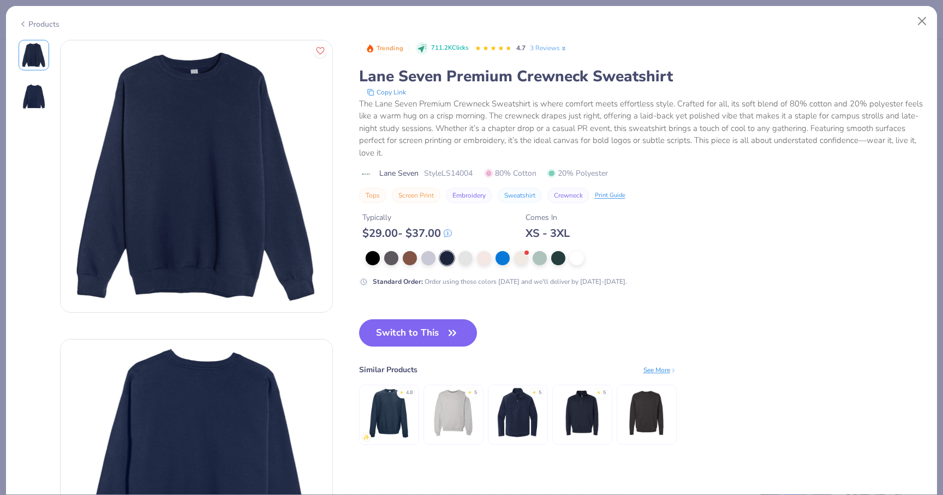
click at [29, 25] on div "Products" at bounding box center [39, 24] width 41 height 11
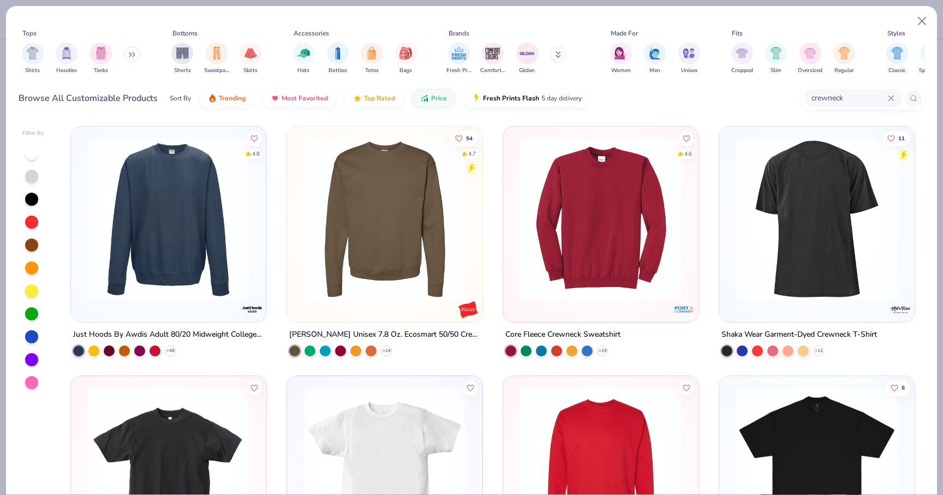
click at [895, 96] on div "crewneck" at bounding box center [853, 98] width 98 height 18
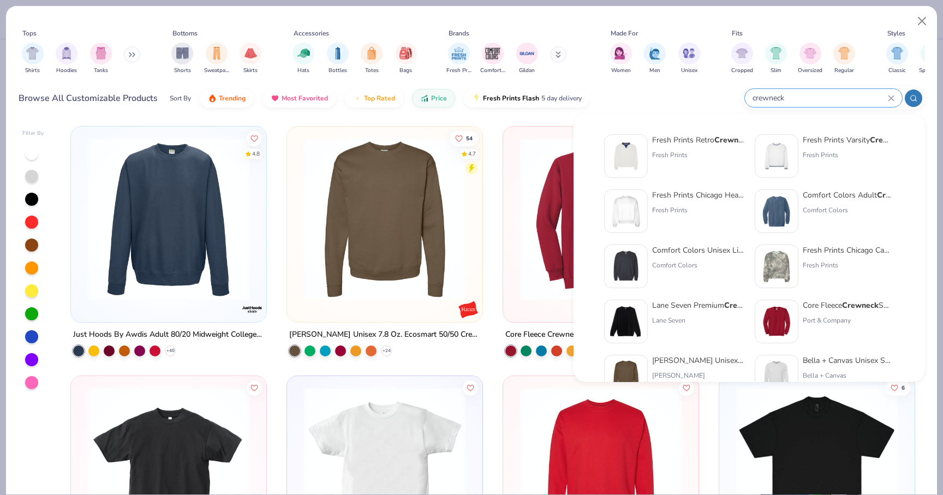
drag, startPoint x: 838, startPoint y: 97, endPoint x: 741, endPoint y: 93, distance: 97.3
click at [741, 93] on div "Browse All Customizable Products Sort By Trending Most Favorited Top Rated Pric…" at bounding box center [472, 98] width 907 height 31
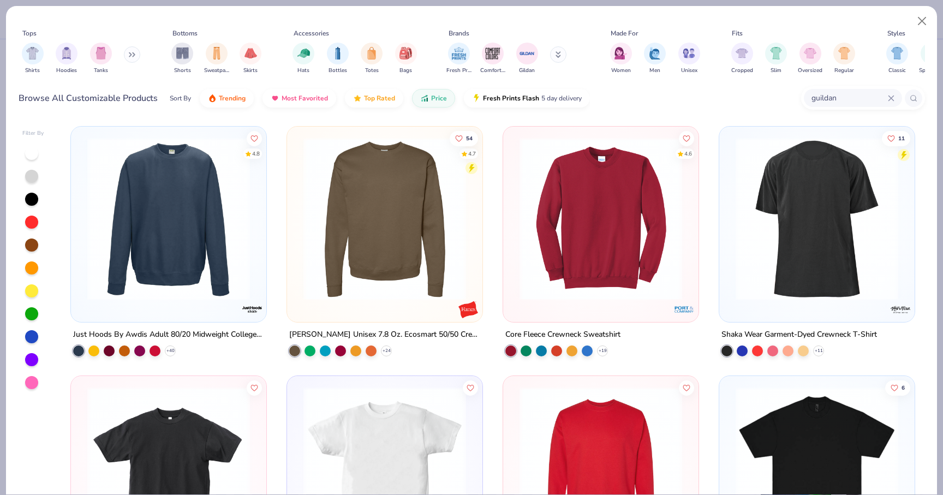
type input "guildan"
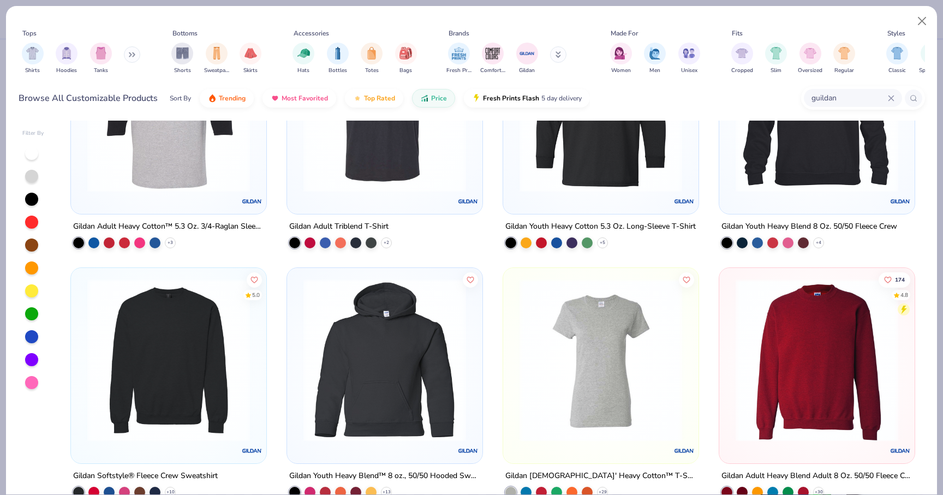
scroll to position [1398, 0]
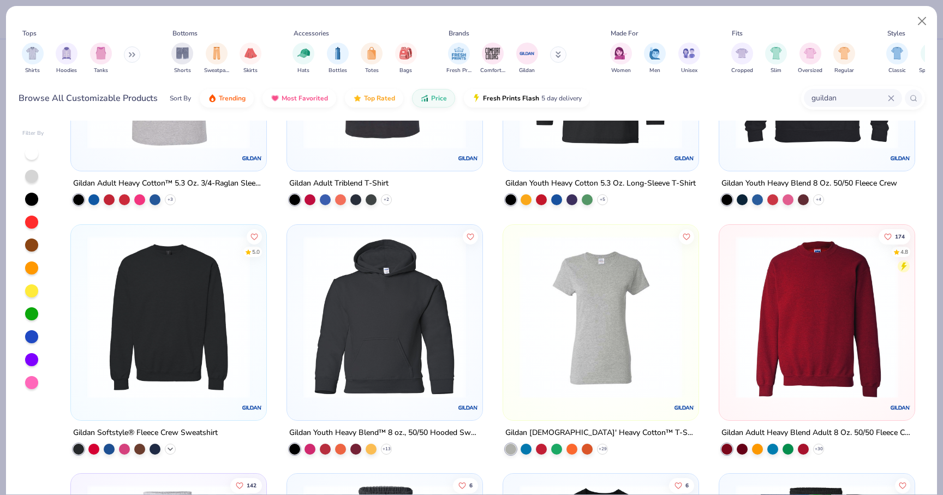
click at [174, 445] on icon at bounding box center [170, 448] width 9 height 9
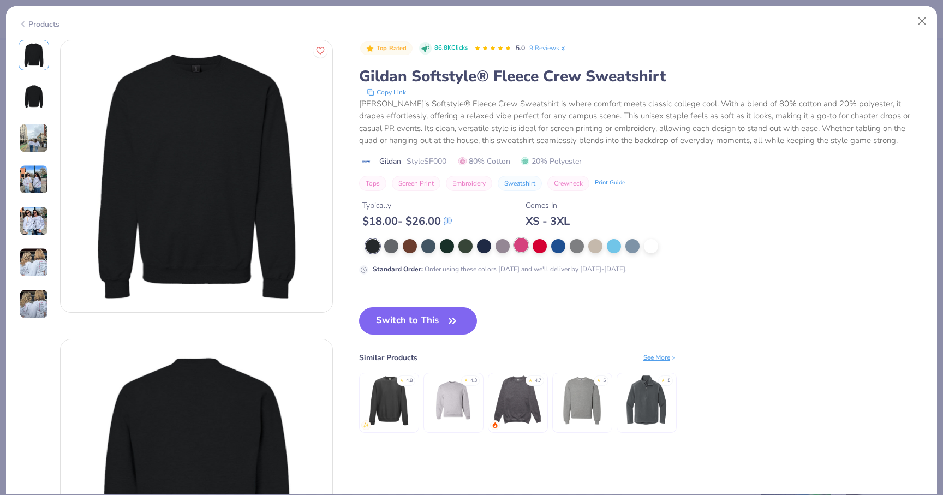
click at [527, 245] on div at bounding box center [521, 245] width 14 height 14
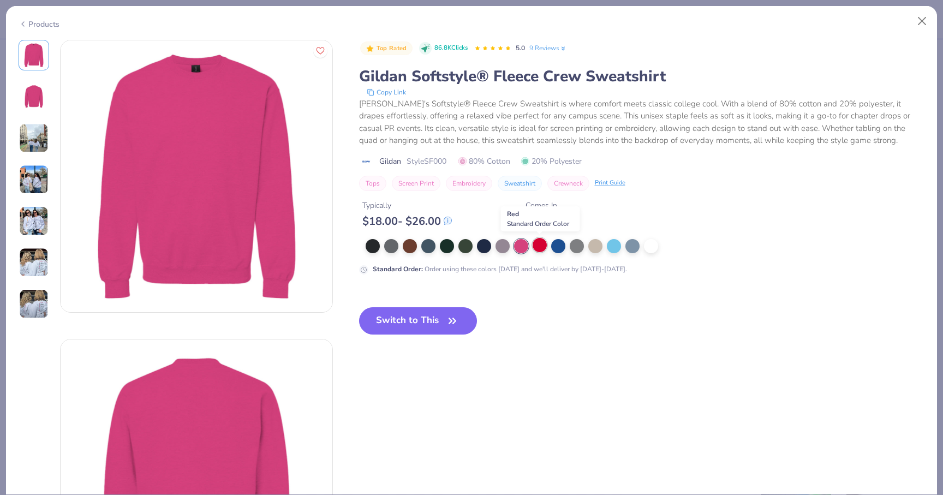
click at [542, 246] on div at bounding box center [540, 245] width 14 height 14
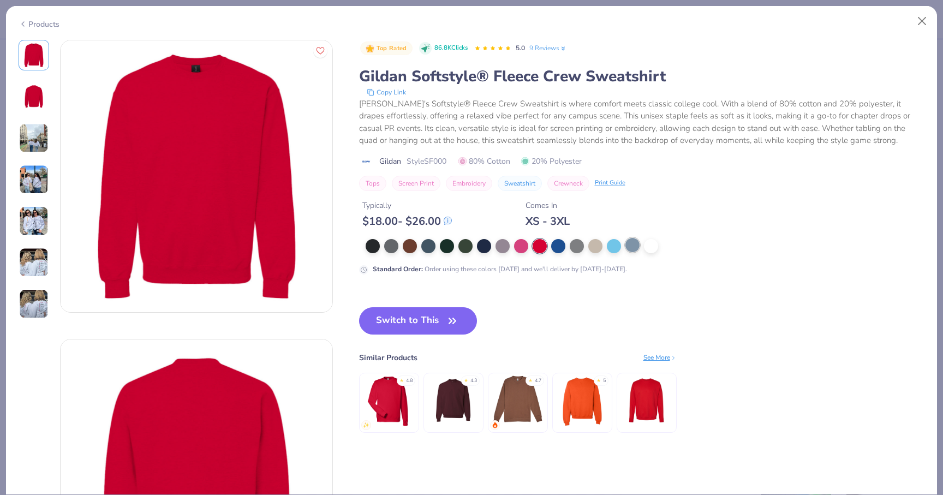
click at [626, 246] on div at bounding box center [633, 245] width 14 height 14
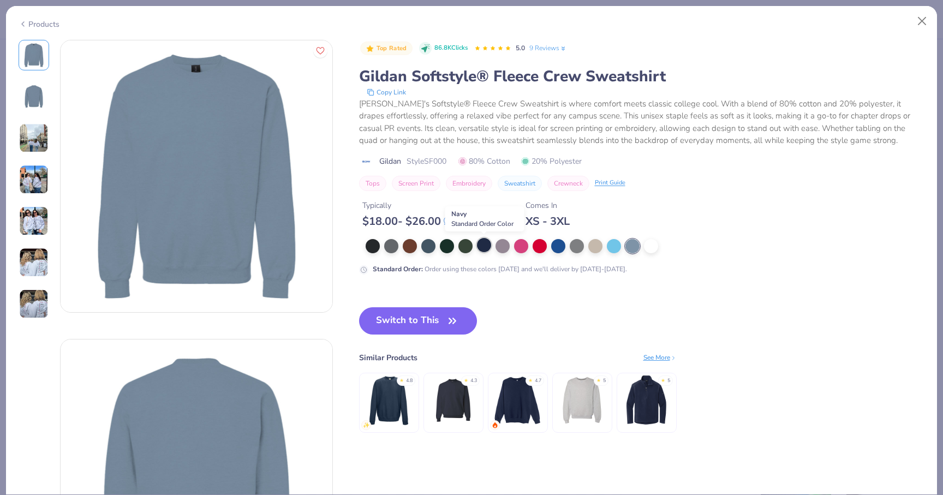
click at [483, 247] on div at bounding box center [484, 245] width 14 height 14
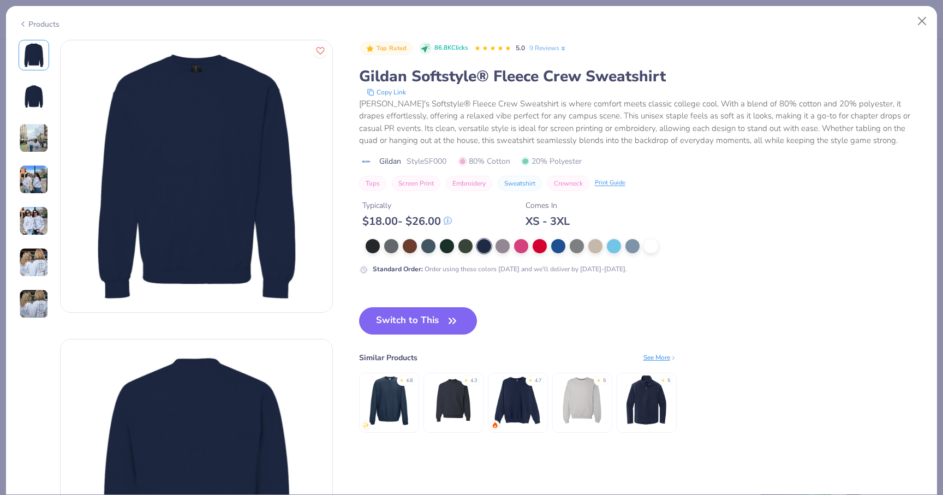
click at [37, 210] on img at bounding box center [33, 220] width 29 height 29
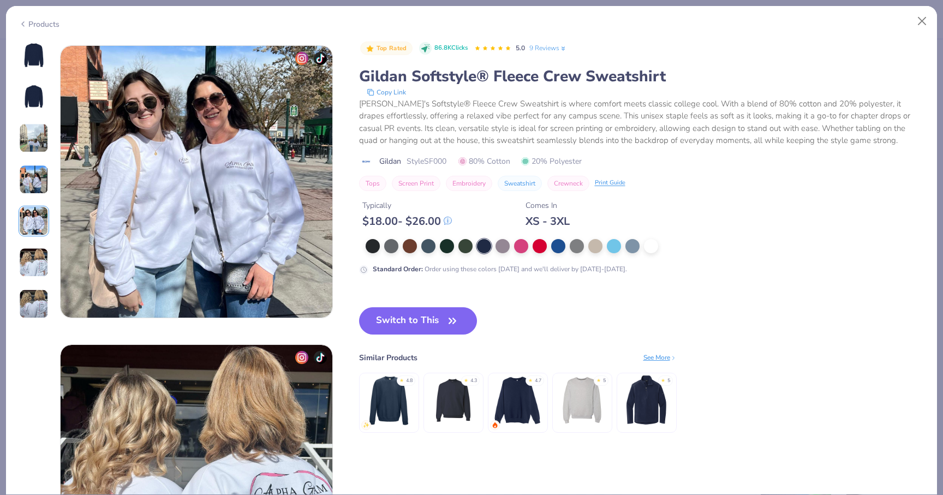
scroll to position [1196, 0]
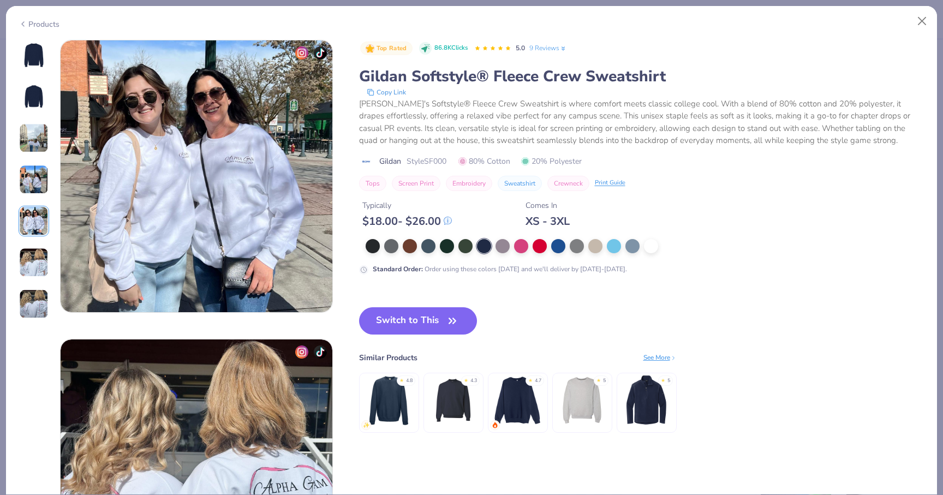
click at [32, 178] on img at bounding box center [33, 179] width 29 height 29
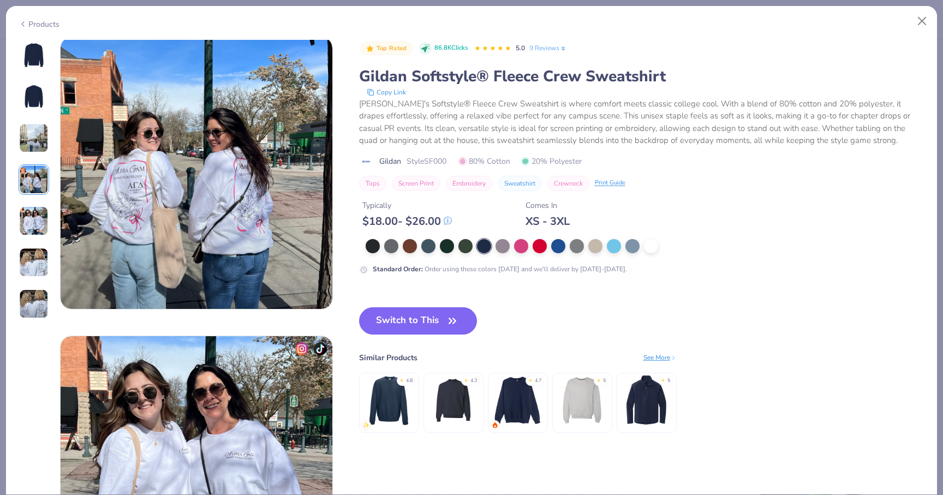
scroll to position [897, 0]
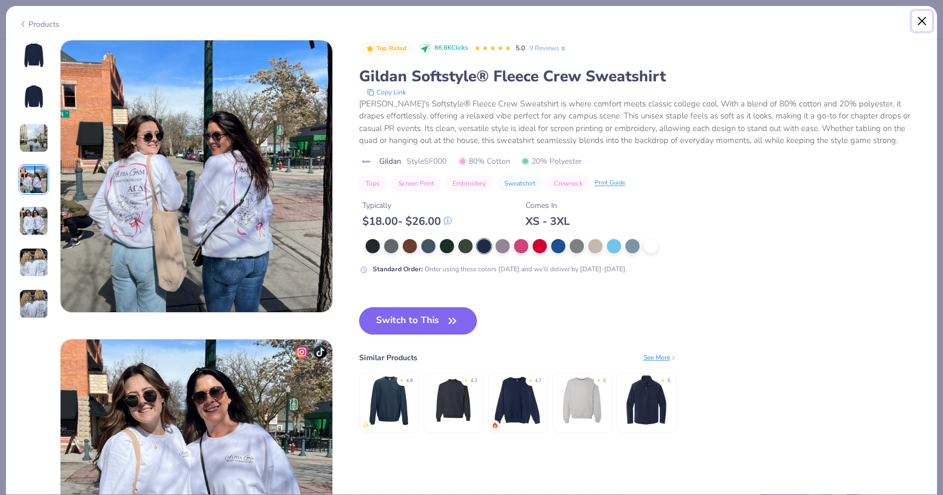
click at [920, 20] on button "Close" at bounding box center [922, 21] width 21 height 21
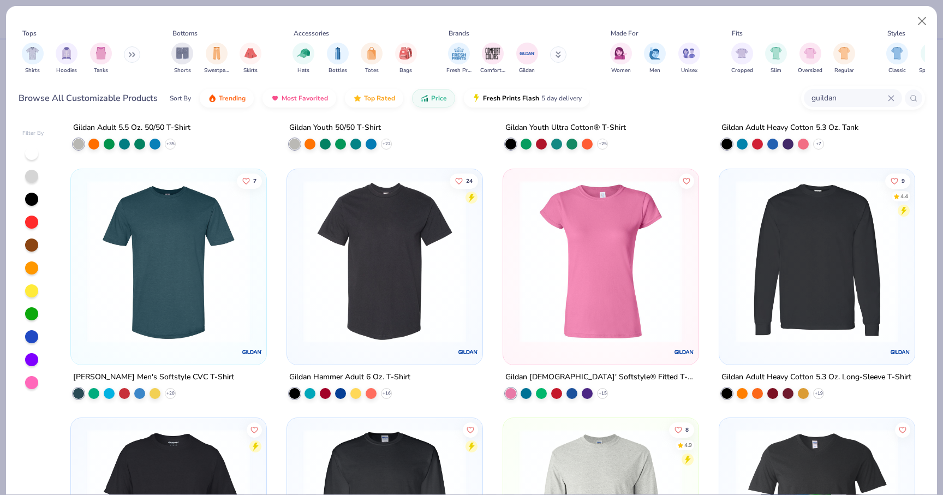
scroll to position [455, 0]
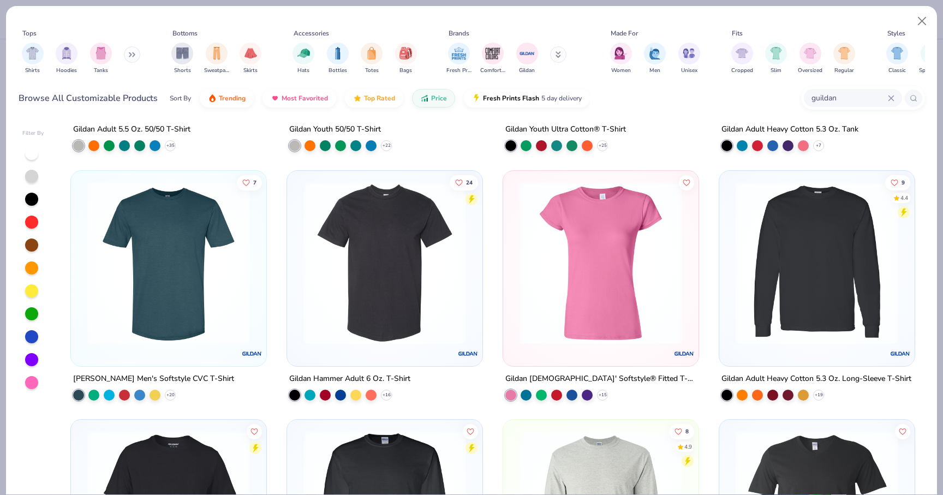
click at [802, 254] on img at bounding box center [817, 262] width 174 height 163
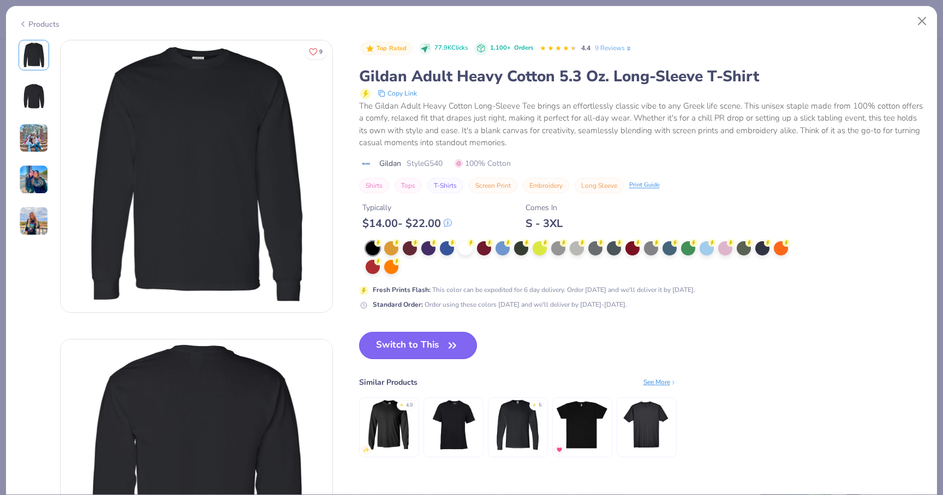
click at [414, 352] on button "Switch to This" at bounding box center [418, 345] width 118 height 27
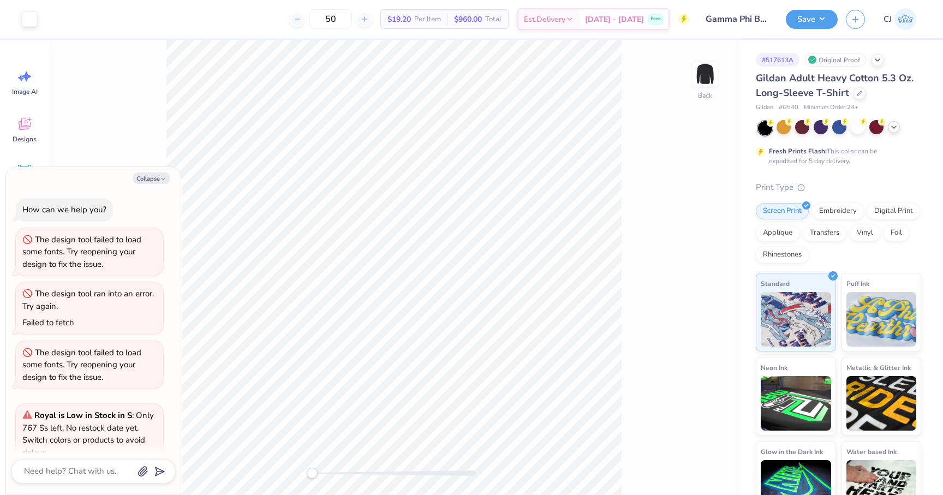
scroll to position [1040, 0]
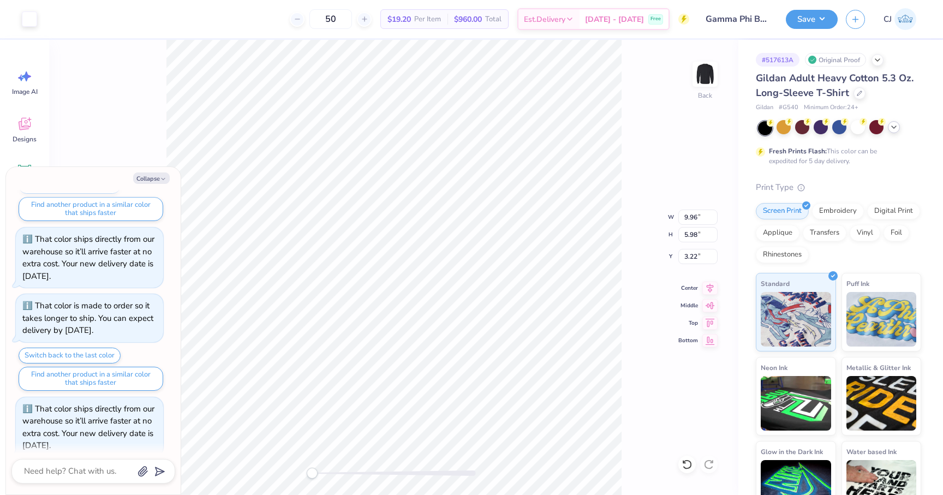
click at [624, 109] on div "Back W 9.96 9.96 " H 5.98 5.98 " Y 3.22 3.22 " Center Middle Top Bottom" at bounding box center [393, 267] width 689 height 455
click at [897, 126] on icon at bounding box center [894, 127] width 9 height 9
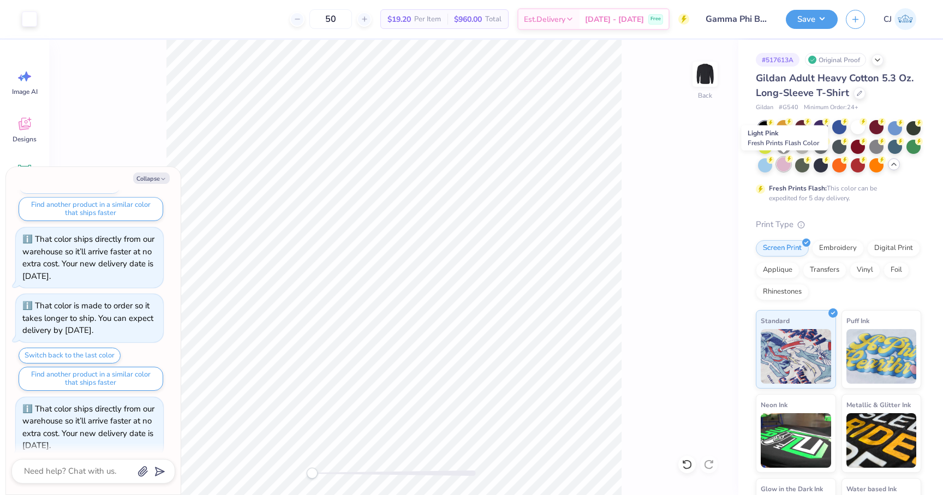
click at [782, 169] on div at bounding box center [784, 164] width 14 height 14
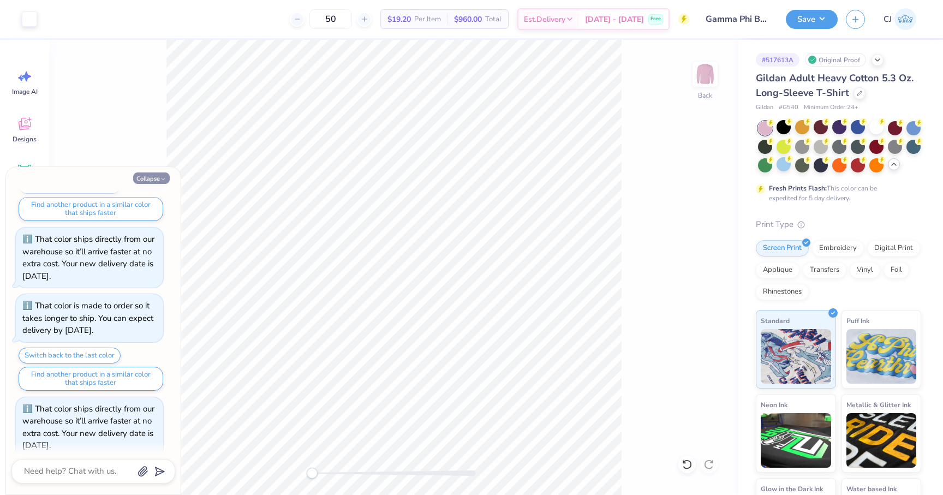
click at [153, 180] on button "Collapse" at bounding box center [151, 177] width 37 height 11
type textarea "x"
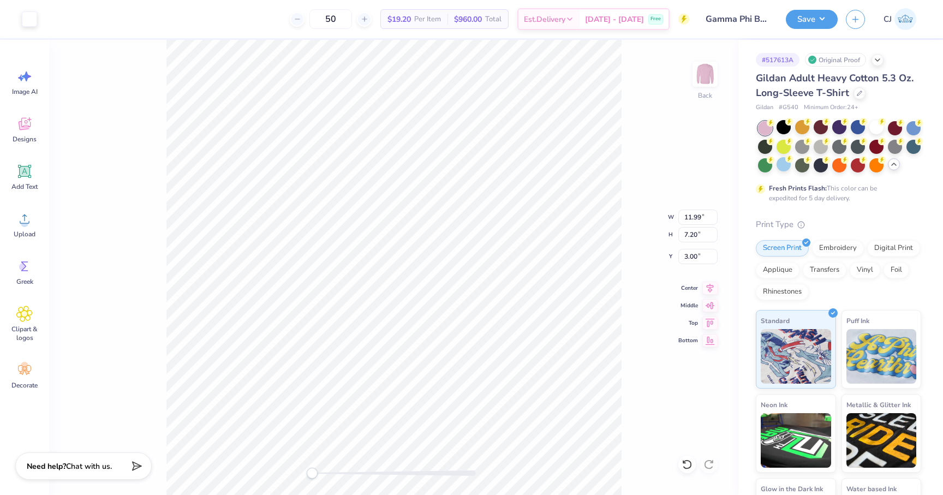
click at [632, 86] on div "Back W 11.99 11.99 " H 7.20 7.20 " Y 3.00 3.00 " Center Middle Top Bottom" at bounding box center [393, 267] width 689 height 455
click at [783, 164] on div at bounding box center [784, 164] width 14 height 14
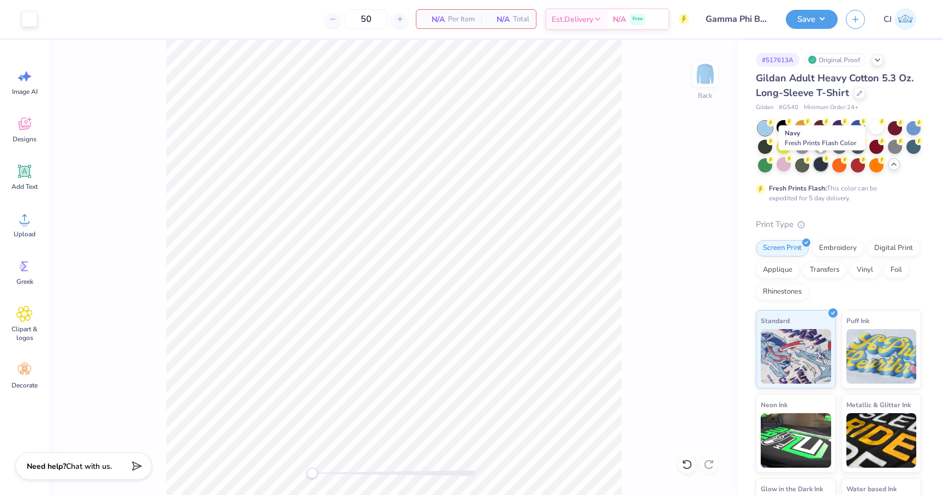
click at [819, 162] on div at bounding box center [821, 164] width 14 height 14
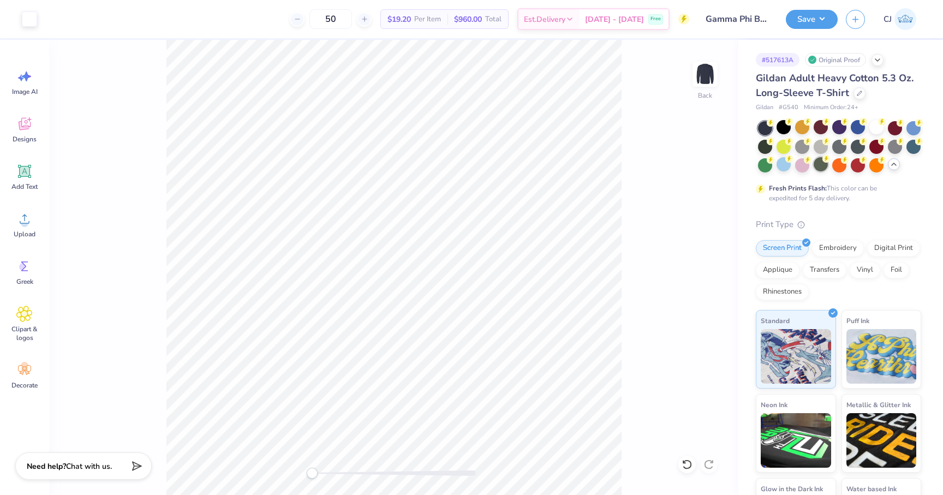
click at [824, 168] on div at bounding box center [821, 164] width 14 height 14
click at [835, 168] on div at bounding box center [839, 164] width 14 height 14
click at [877, 166] on div at bounding box center [877, 164] width 14 height 14
click at [837, 130] on div at bounding box center [839, 127] width 14 height 14
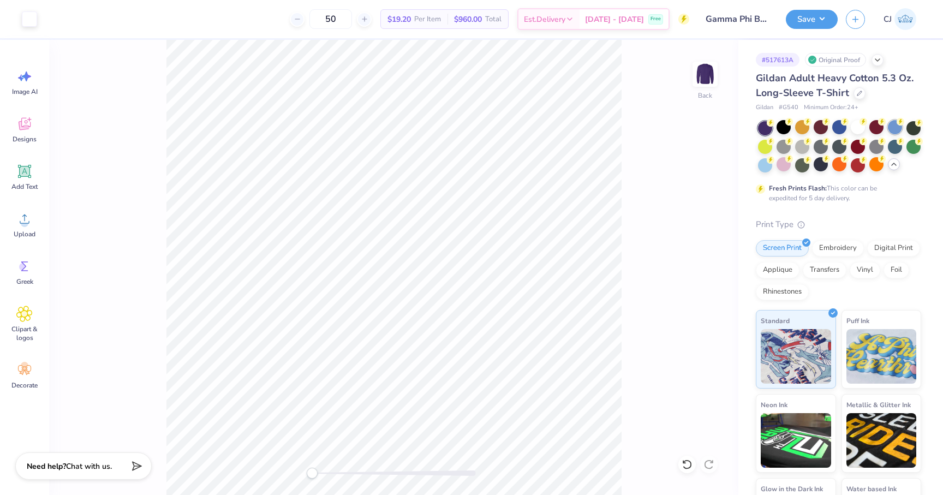
click at [889, 130] on div at bounding box center [895, 127] width 14 height 14
click at [856, 130] on div at bounding box center [858, 127] width 14 height 14
click at [784, 150] on div at bounding box center [784, 146] width 14 height 14
click at [800, 147] on div at bounding box center [802, 146] width 14 height 14
click at [859, 96] on div at bounding box center [860, 92] width 12 height 12
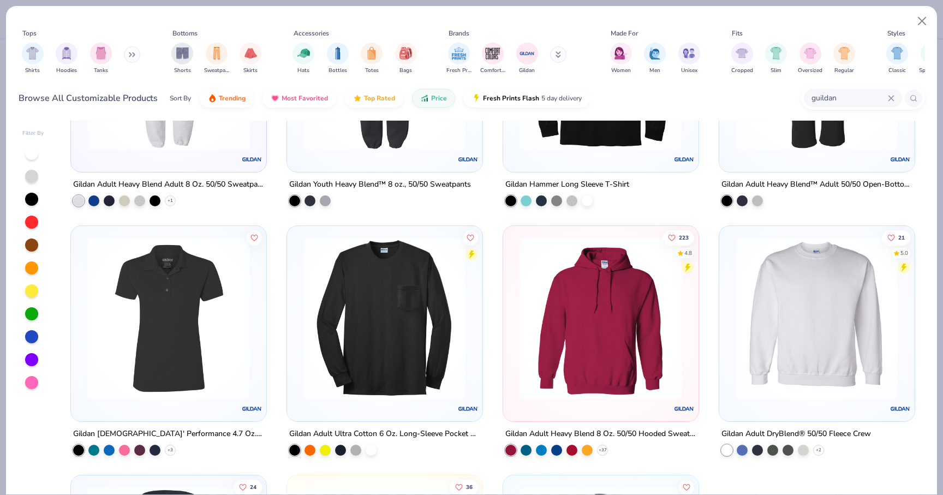
scroll to position [1894, 0]
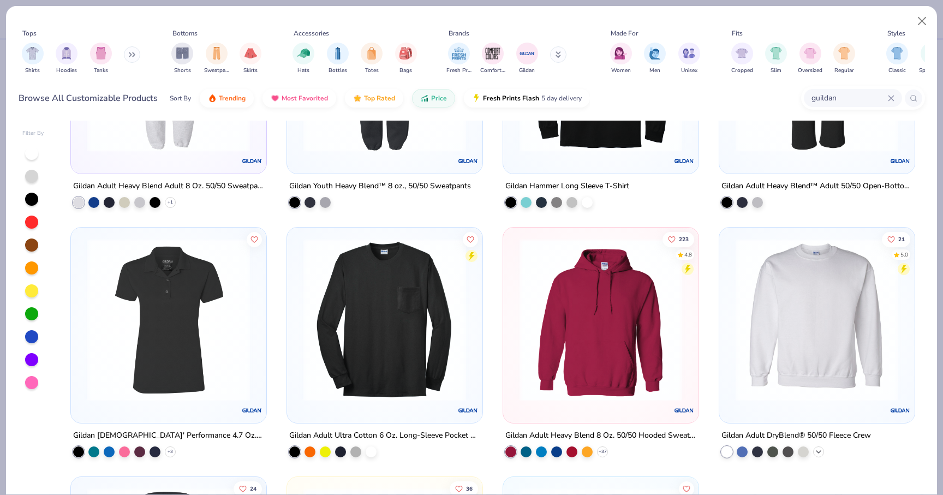
click at [821, 453] on icon at bounding box center [818, 452] width 9 height 9
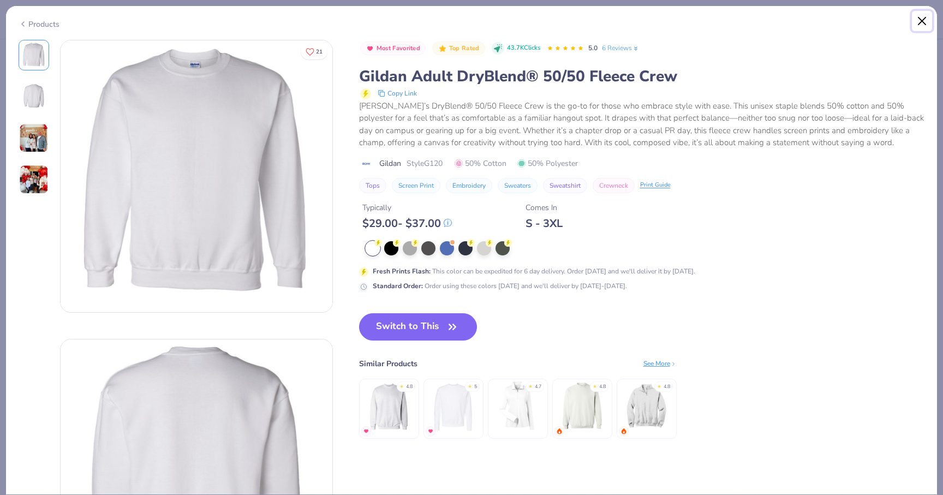
click at [925, 16] on button "Close" at bounding box center [922, 21] width 21 height 21
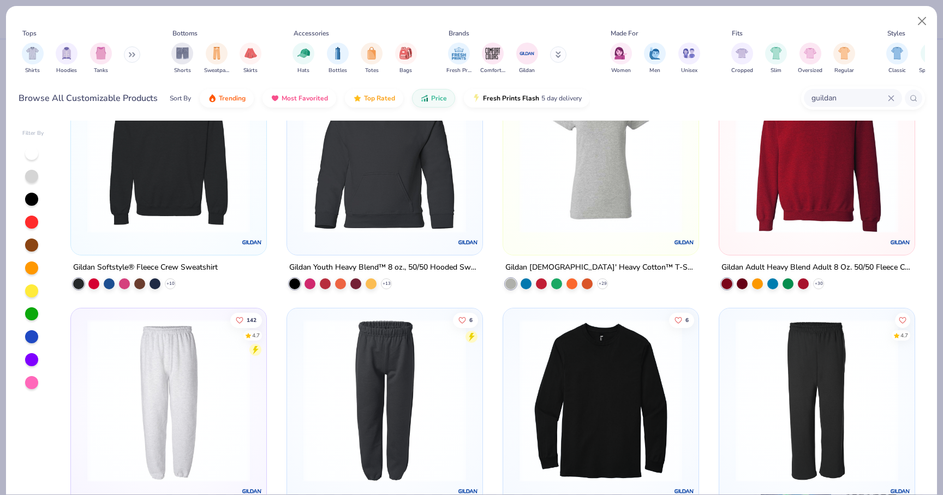
scroll to position [1384, 0]
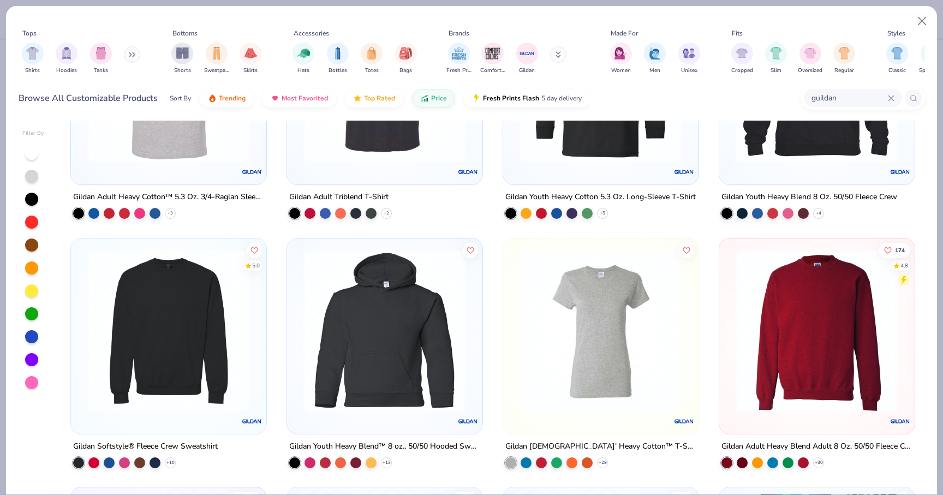
click at [203, 339] on img at bounding box center [169, 330] width 174 height 163
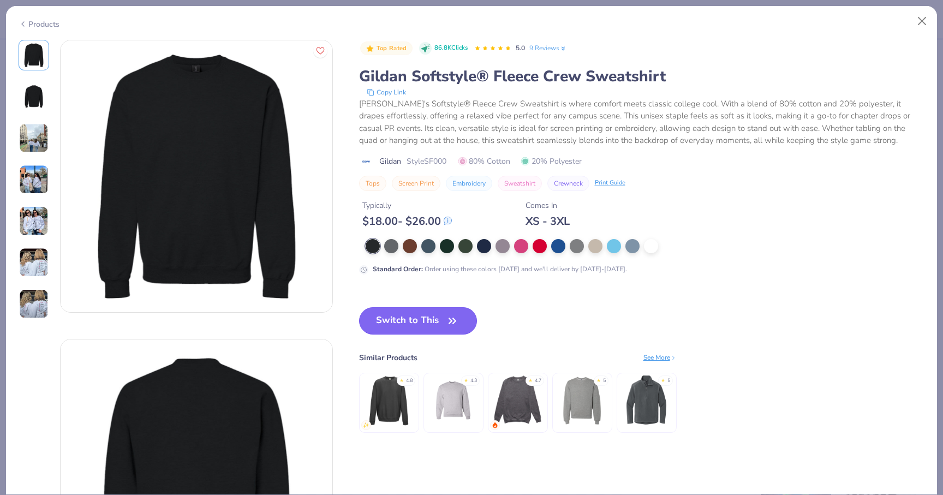
click at [438, 318] on button "Switch to This" at bounding box center [418, 320] width 118 height 27
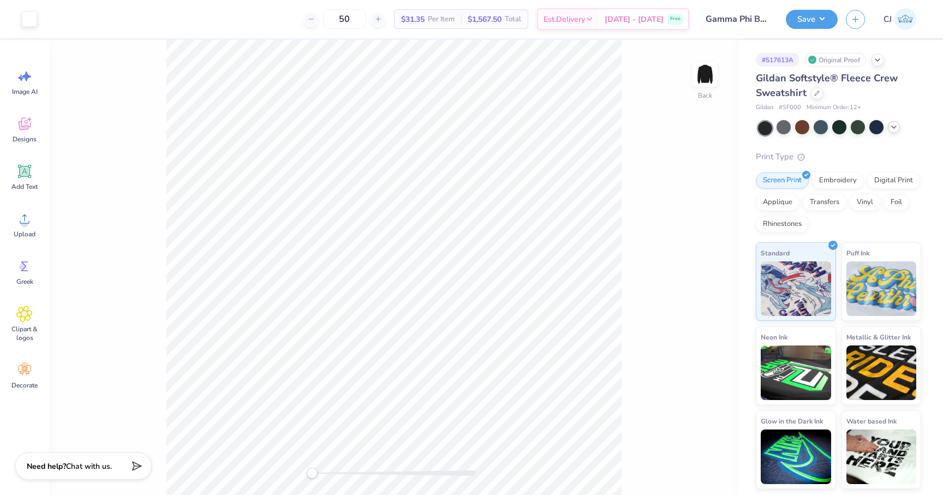
click at [895, 127] on polyline at bounding box center [894, 127] width 4 height 2
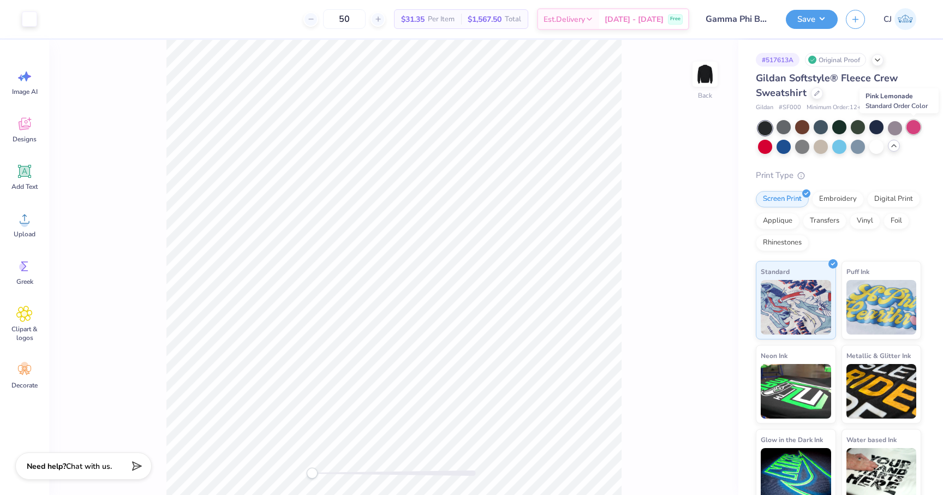
click at [913, 127] on div at bounding box center [914, 127] width 14 height 14
click at [706, 69] on img at bounding box center [705, 74] width 44 height 44
click at [771, 147] on div at bounding box center [765, 146] width 14 height 14
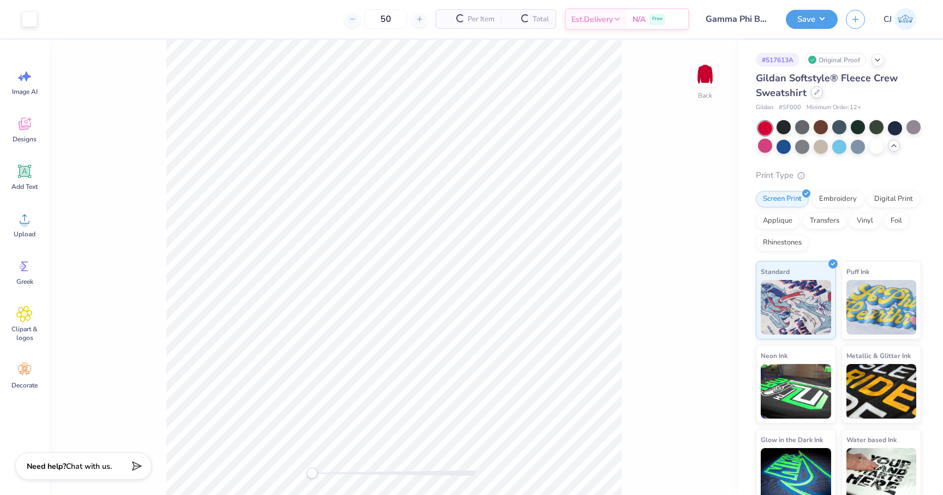
click at [818, 91] on icon at bounding box center [817, 92] width 4 height 4
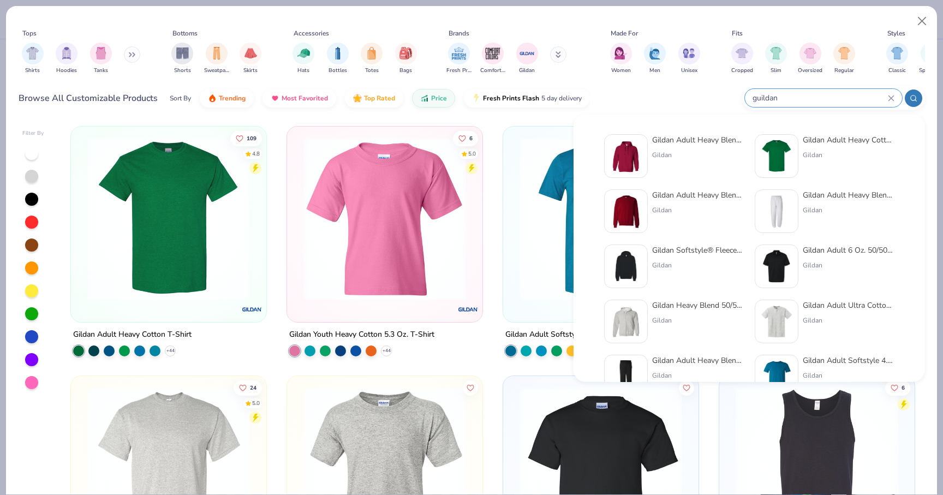
drag, startPoint x: 844, startPoint y: 98, endPoint x: 742, endPoint y: 91, distance: 101.7
click at [742, 91] on div "Browse All Customizable Products Sort By Trending Most Favorited Top Rated Pric…" at bounding box center [472, 98] width 907 height 31
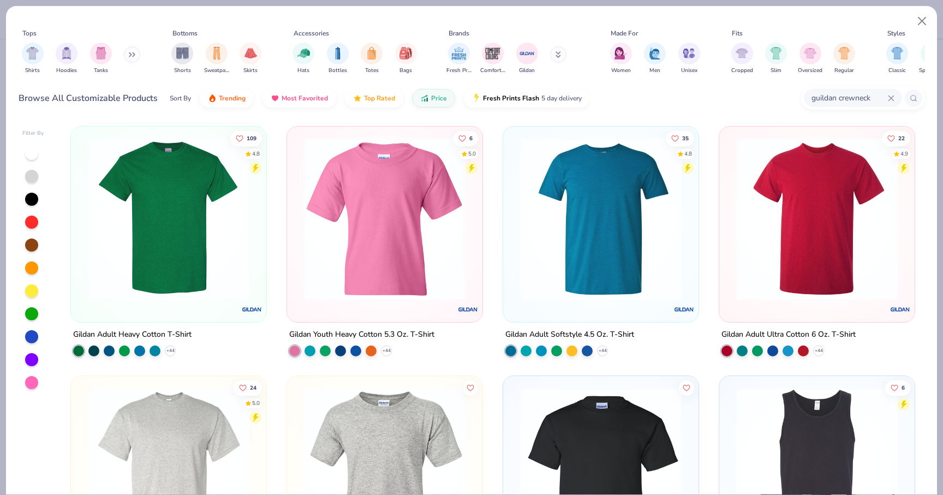
type input "guildan crewneck"
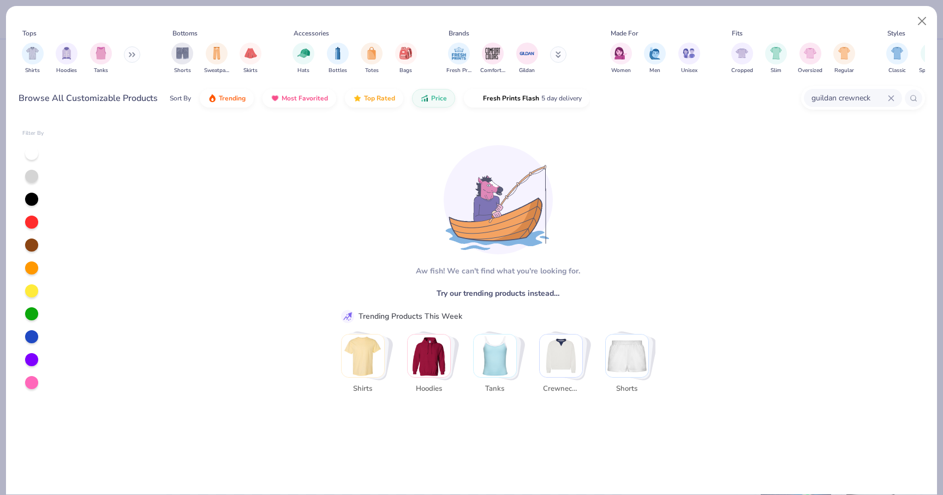
drag, startPoint x: 873, startPoint y: 101, endPoint x: 807, endPoint y: 101, distance: 66.0
click at [807, 101] on div "guildan crewneck" at bounding box center [853, 98] width 98 height 18
type input "crewneck"
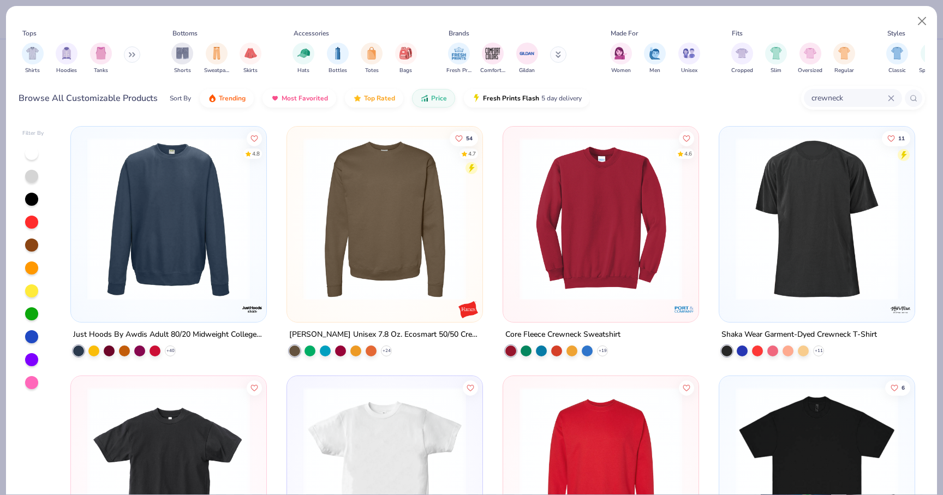
click at [212, 265] on img at bounding box center [169, 219] width 174 height 163
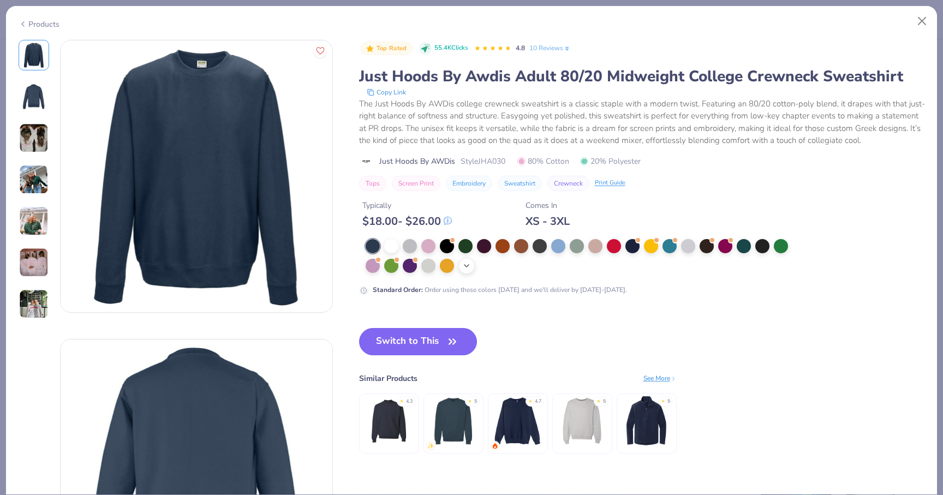
click at [470, 264] on icon at bounding box center [466, 265] width 9 height 9
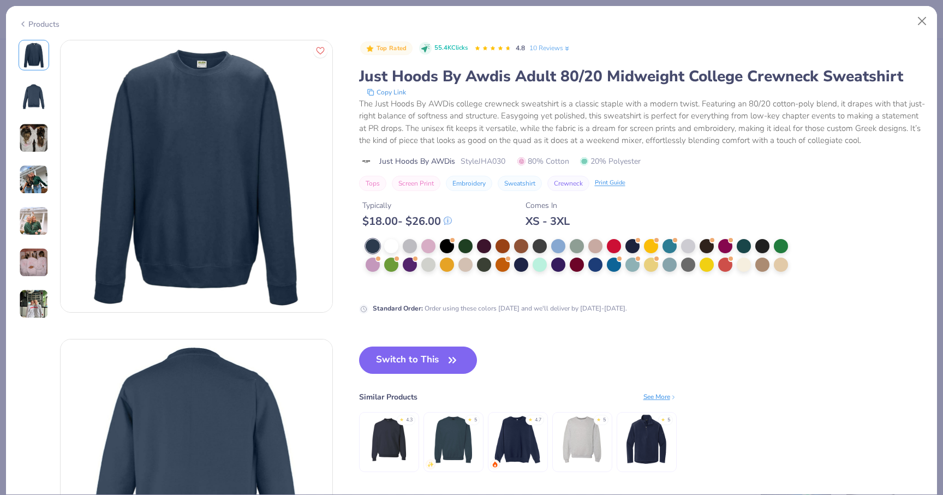
click at [32, 248] on img at bounding box center [33, 262] width 29 height 29
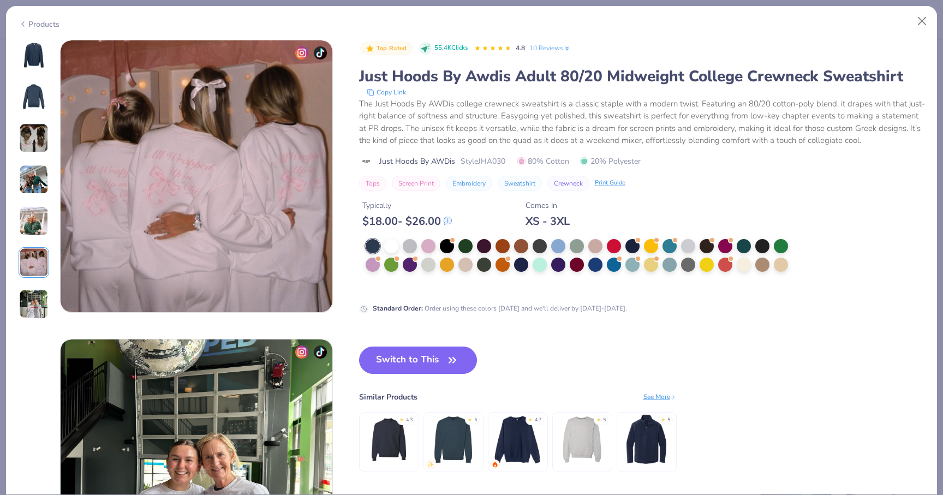
click at [32, 232] on img at bounding box center [33, 220] width 29 height 29
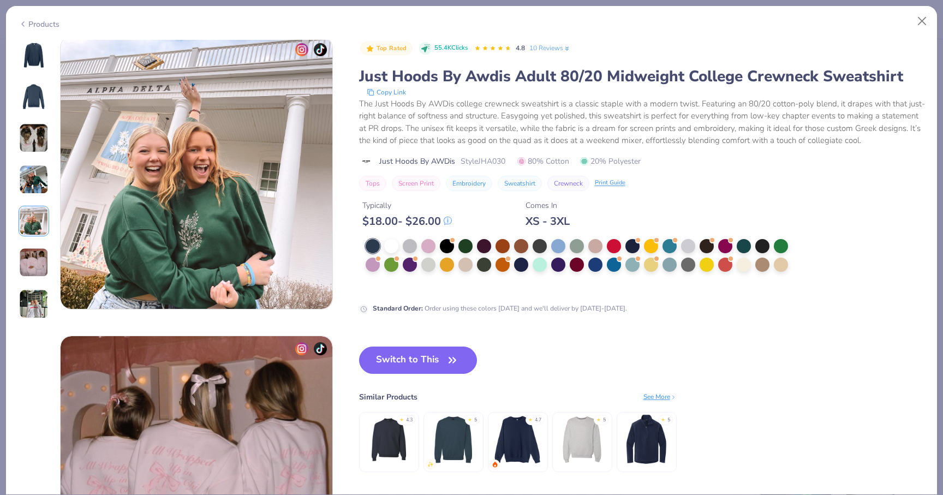
scroll to position [1196, 0]
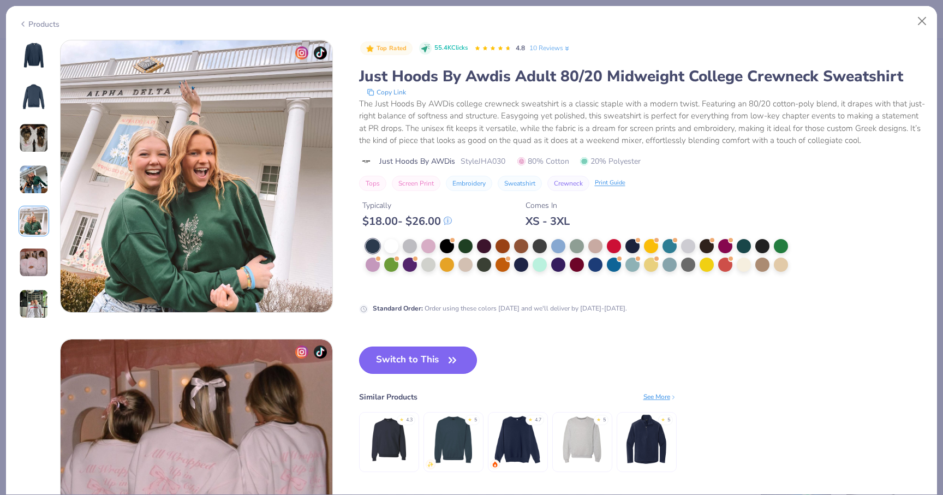
click at [396, 356] on button "Switch to This" at bounding box center [418, 360] width 118 height 27
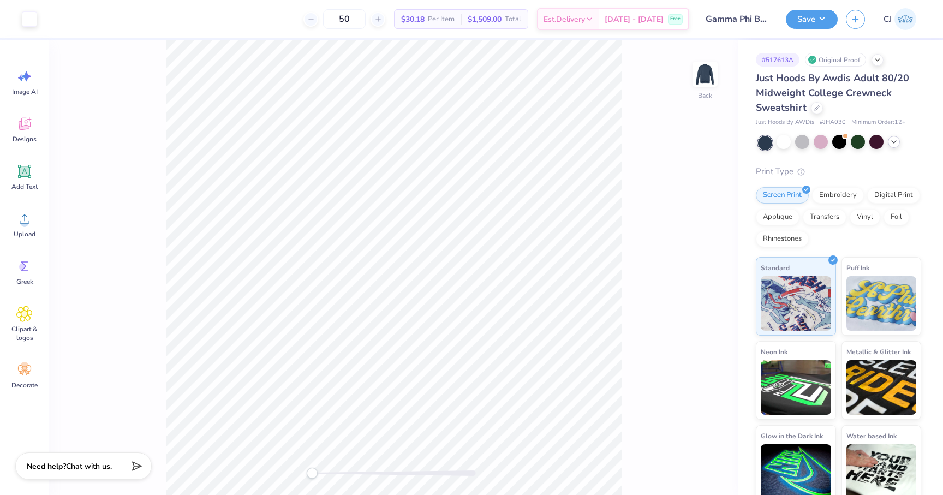
click at [896, 142] on icon at bounding box center [894, 142] width 9 height 9
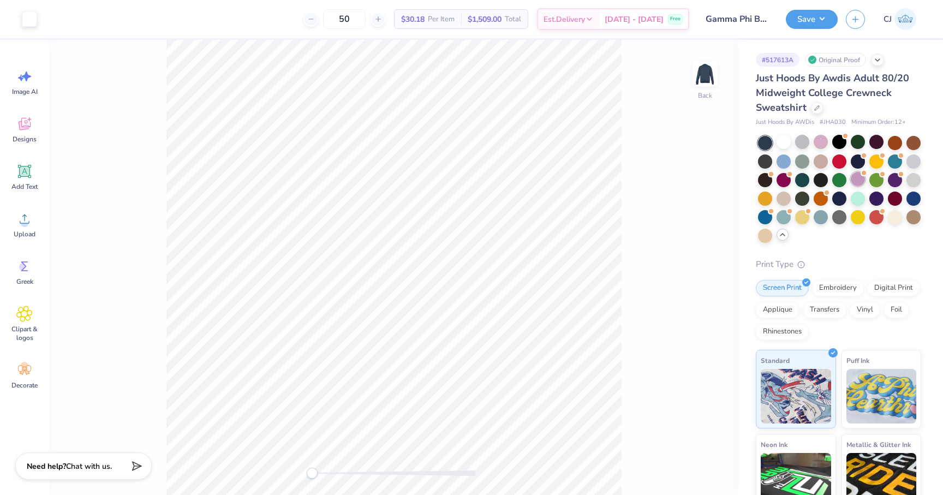
click at [858, 177] on div at bounding box center [858, 179] width 14 height 14
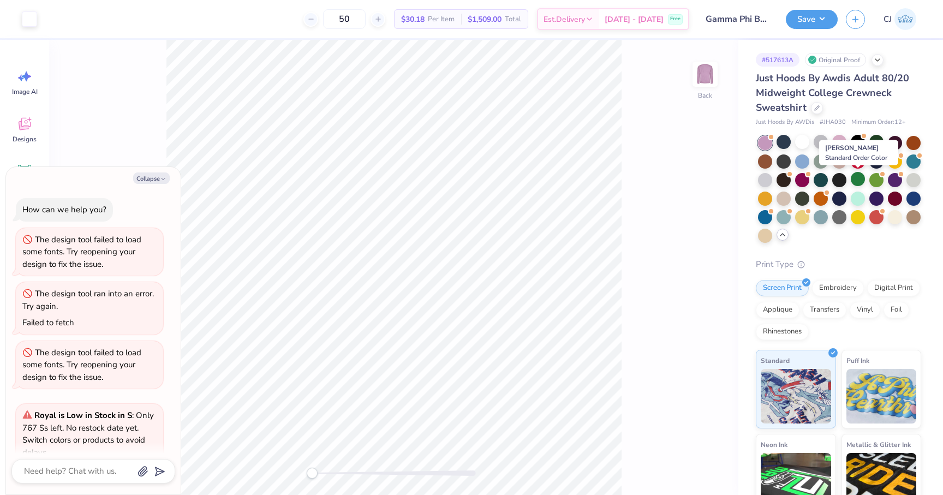
scroll to position [1173, 0]
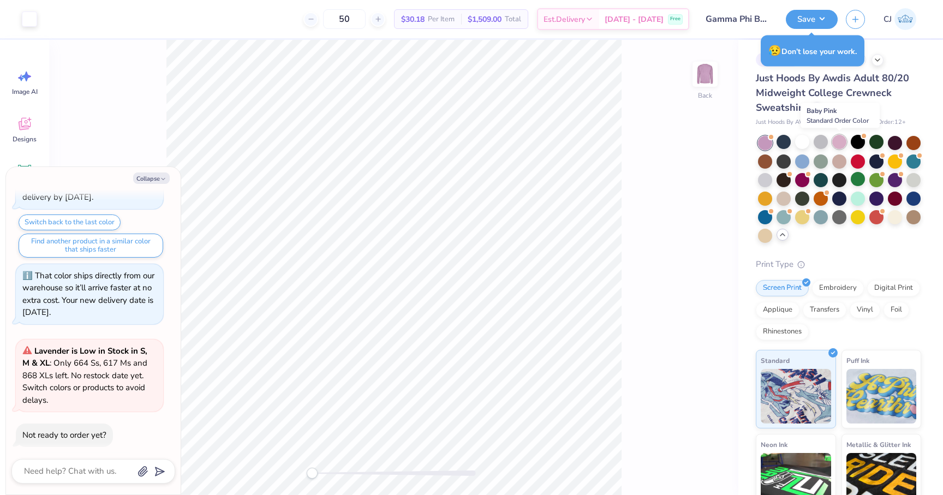
click at [838, 142] on div at bounding box center [839, 142] width 14 height 14
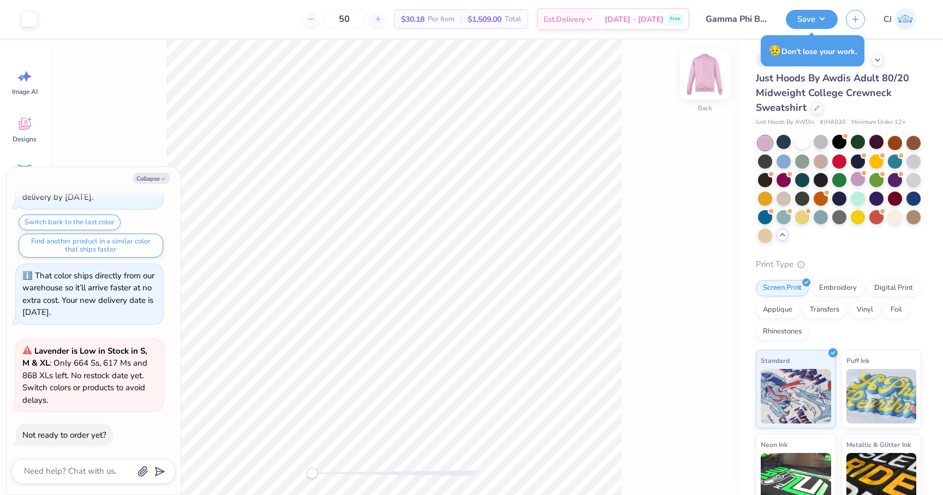
click at [696, 61] on img at bounding box center [705, 74] width 44 height 44
click at [695, 60] on div "Front" at bounding box center [393, 267] width 689 height 455
click at [703, 87] on img at bounding box center [705, 74] width 44 height 44
click at [879, 219] on div at bounding box center [877, 216] width 14 height 14
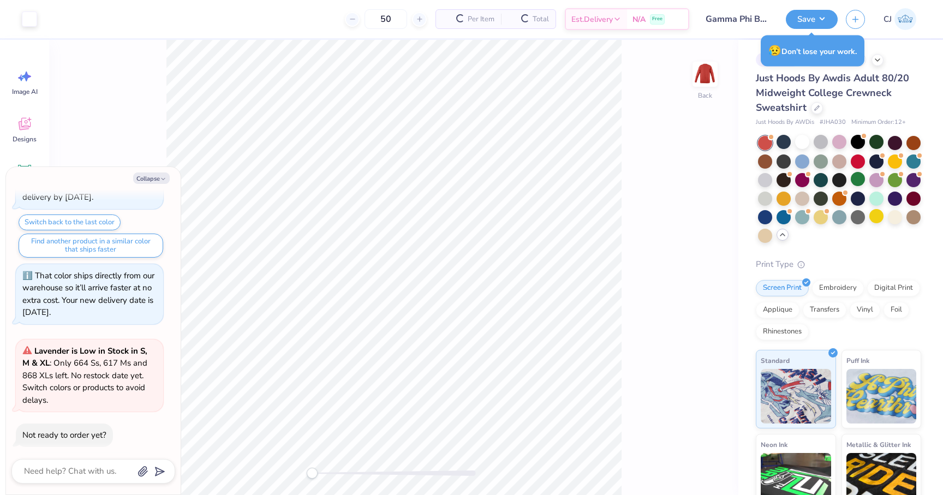
scroll to position [1340, 0]
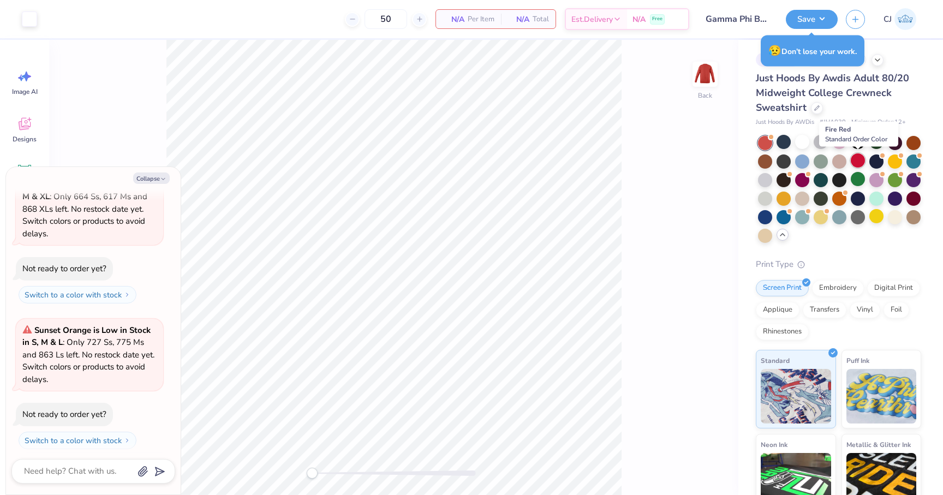
click at [857, 161] on div at bounding box center [858, 160] width 14 height 14
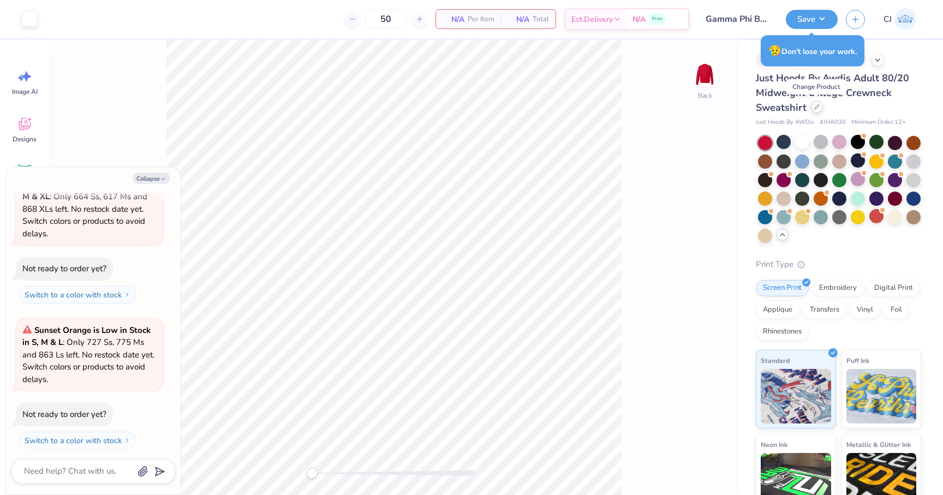
click at [819, 108] on div at bounding box center [817, 107] width 12 height 12
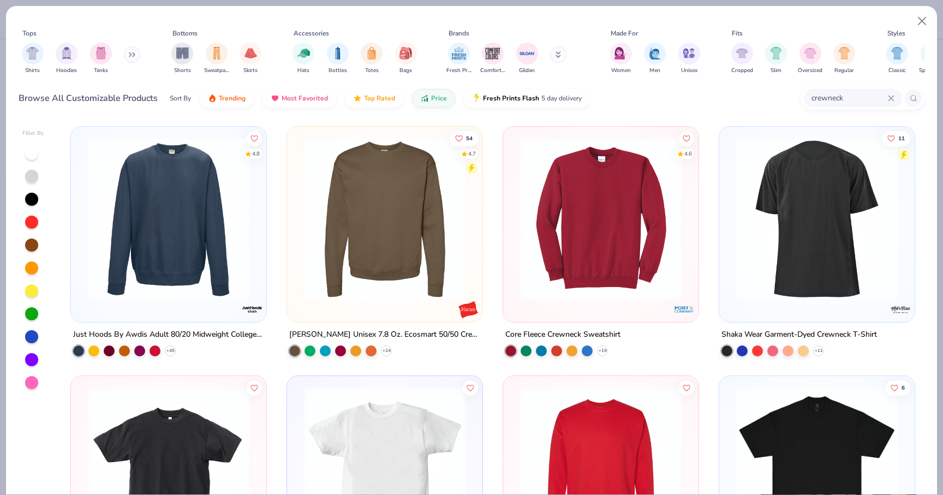
click at [432, 272] on img at bounding box center [385, 219] width 174 height 163
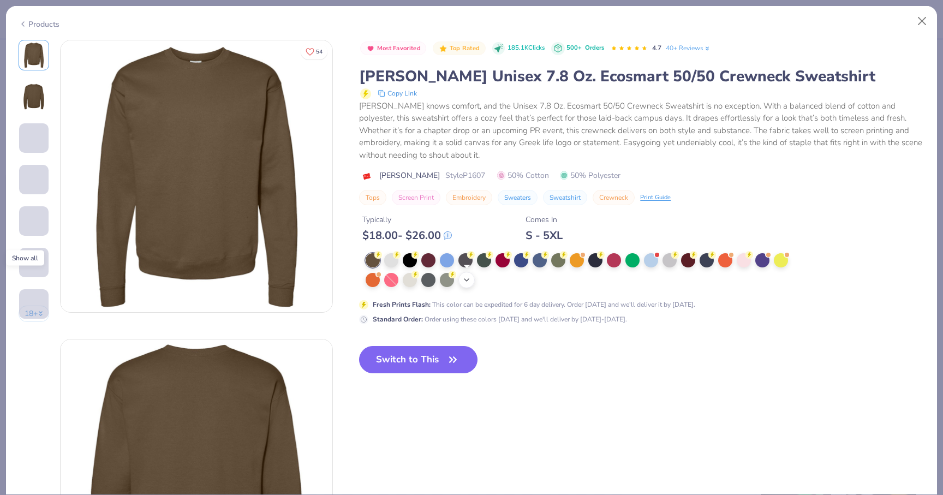
click at [465, 284] on icon at bounding box center [466, 280] width 9 height 9
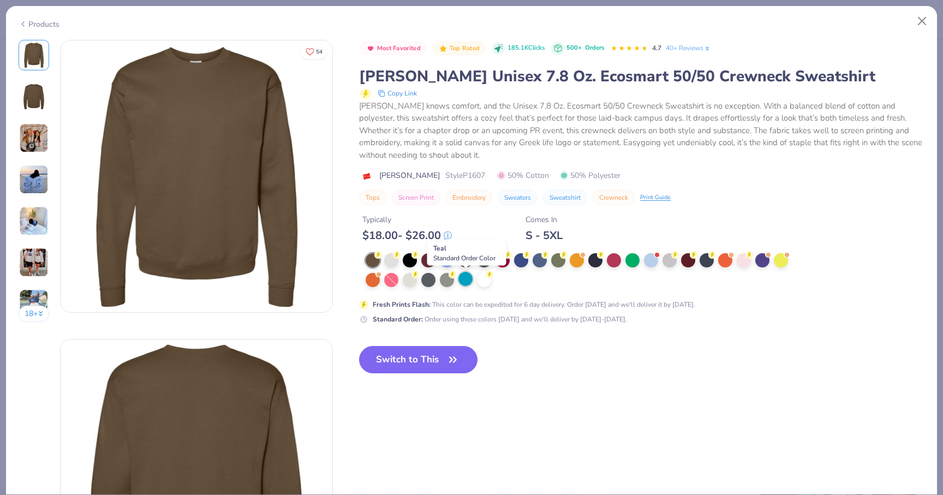
click at [464, 278] on div at bounding box center [466, 279] width 14 height 14
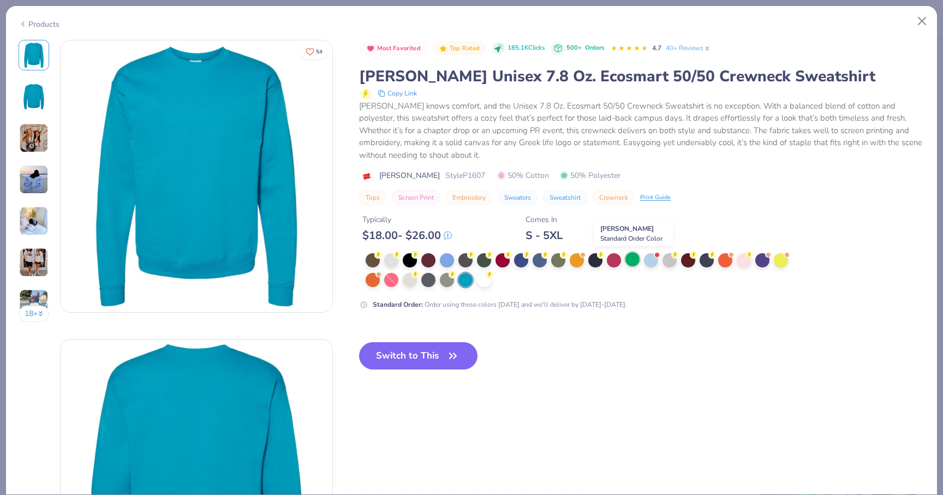
click at [636, 260] on div at bounding box center [633, 259] width 14 height 14
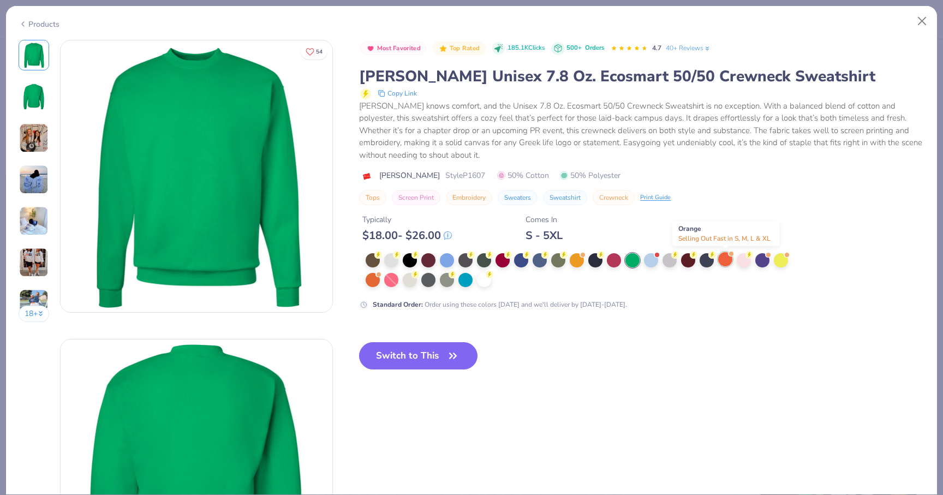
click at [729, 259] on div at bounding box center [725, 259] width 14 height 14
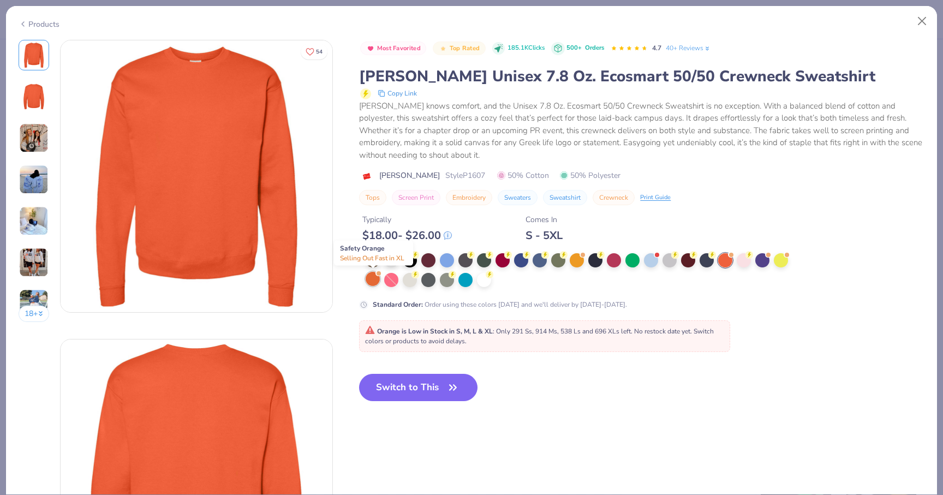
click at [372, 278] on div at bounding box center [373, 279] width 14 height 14
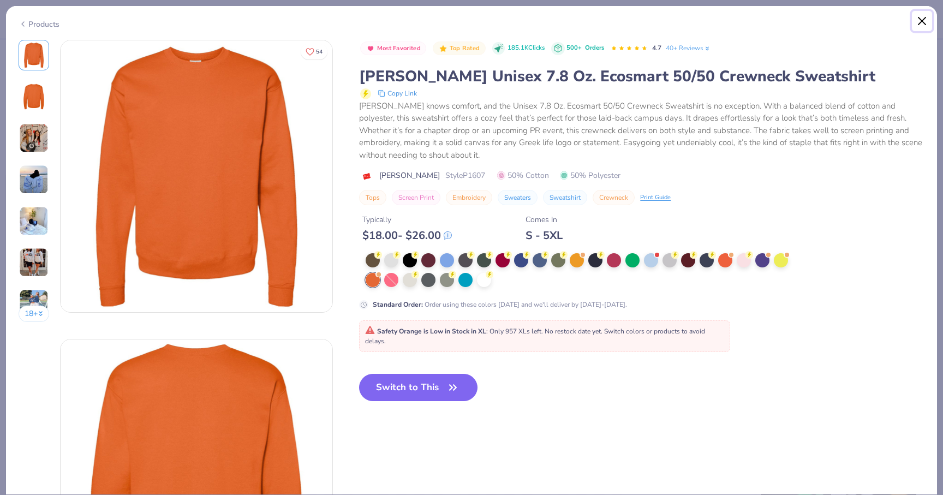
click at [918, 21] on button "Close" at bounding box center [922, 21] width 21 height 21
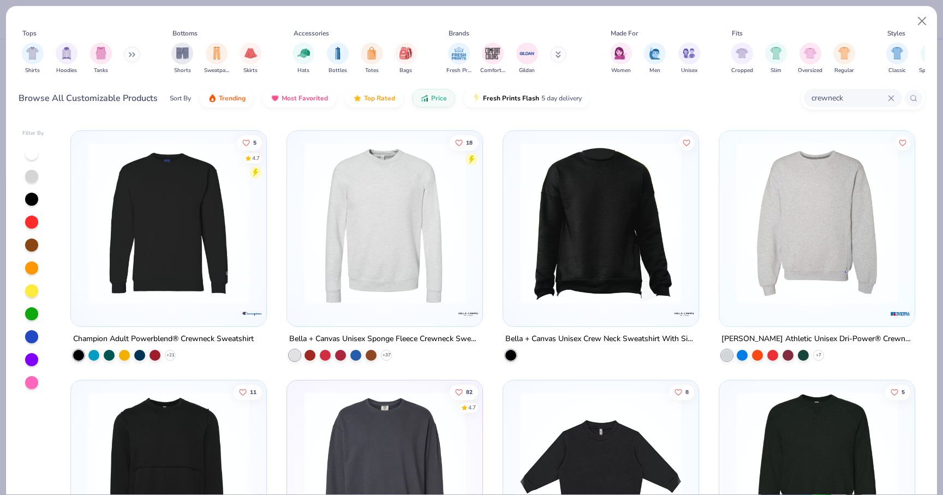
scroll to position [746, 0]
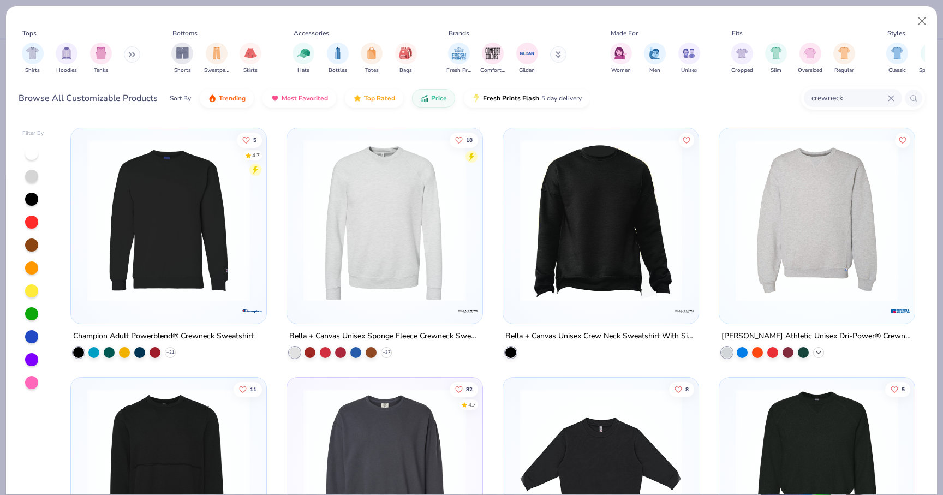
click at [815, 351] on icon at bounding box center [818, 352] width 9 height 9
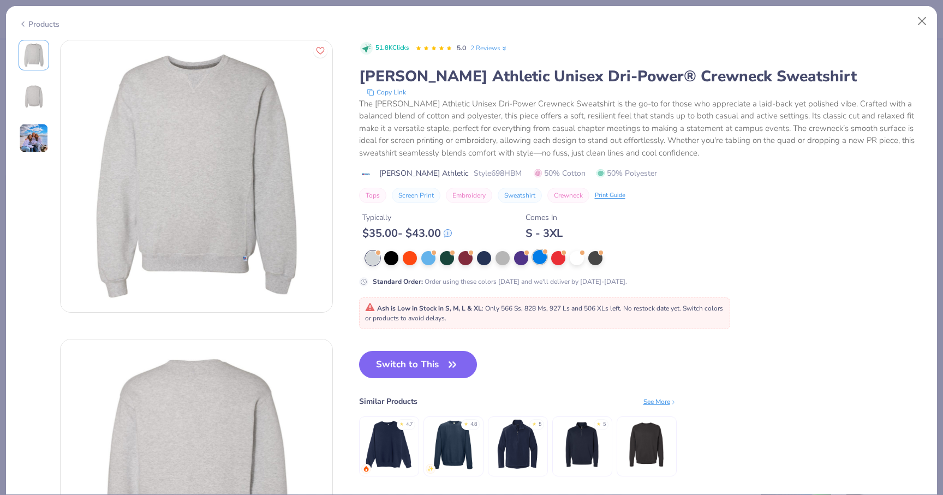
click at [541, 259] on div at bounding box center [540, 257] width 14 height 14
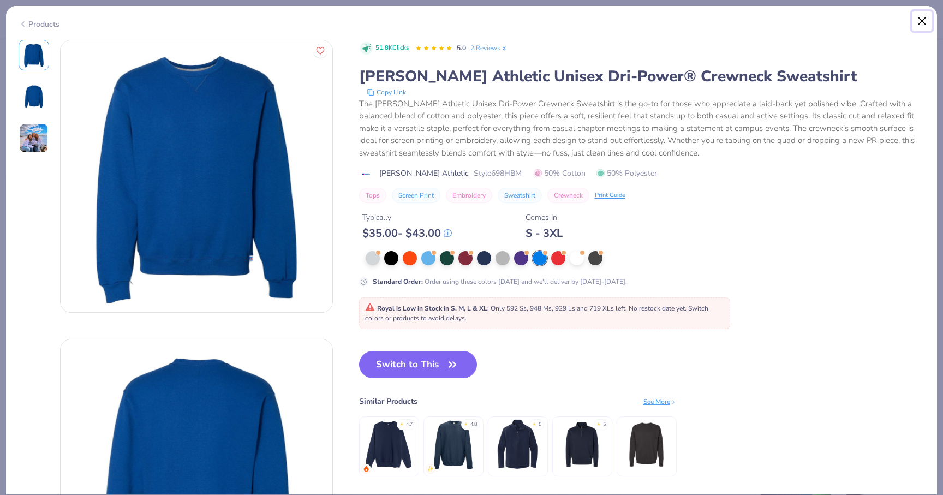
click at [926, 21] on button "Close" at bounding box center [922, 21] width 21 height 21
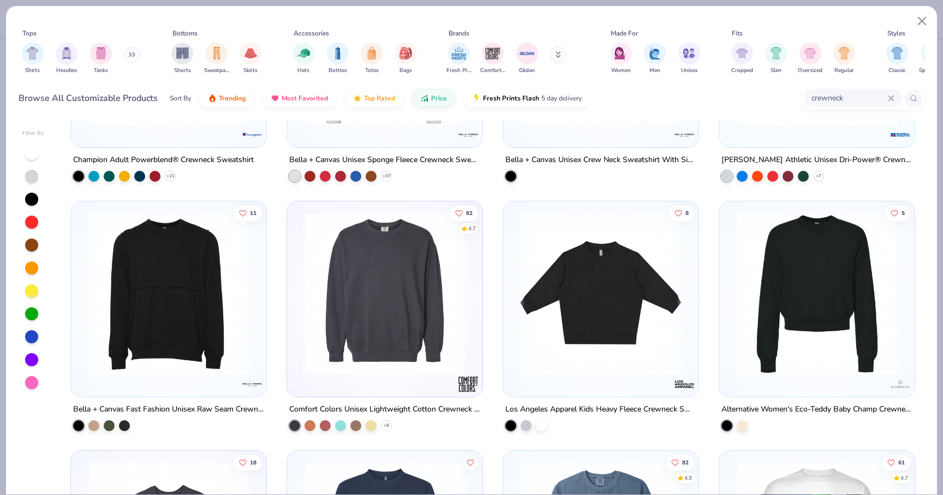
scroll to position [924, 0]
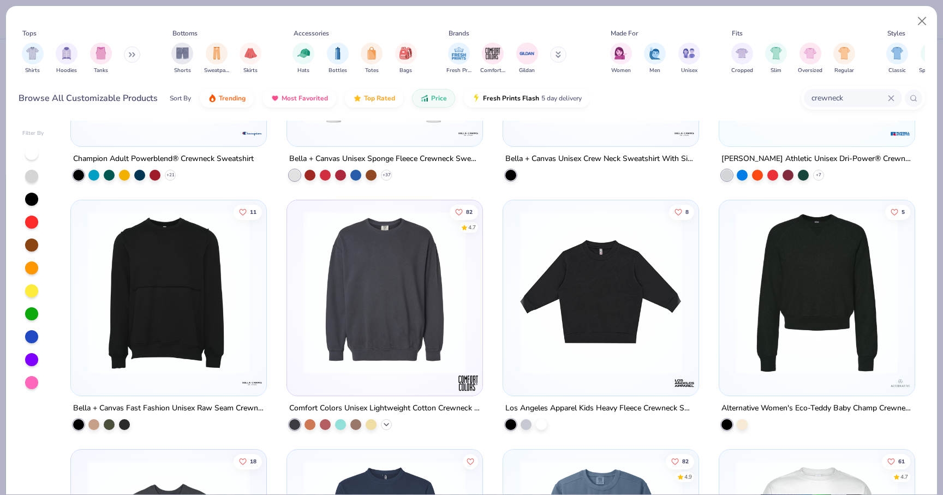
click at [386, 424] on polyline at bounding box center [386, 425] width 4 height 2
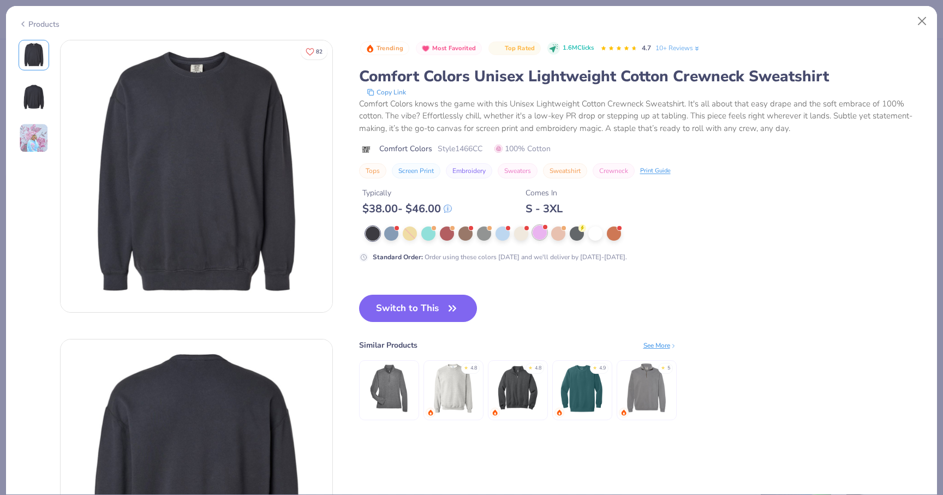
click at [540, 236] on div at bounding box center [540, 232] width 14 height 14
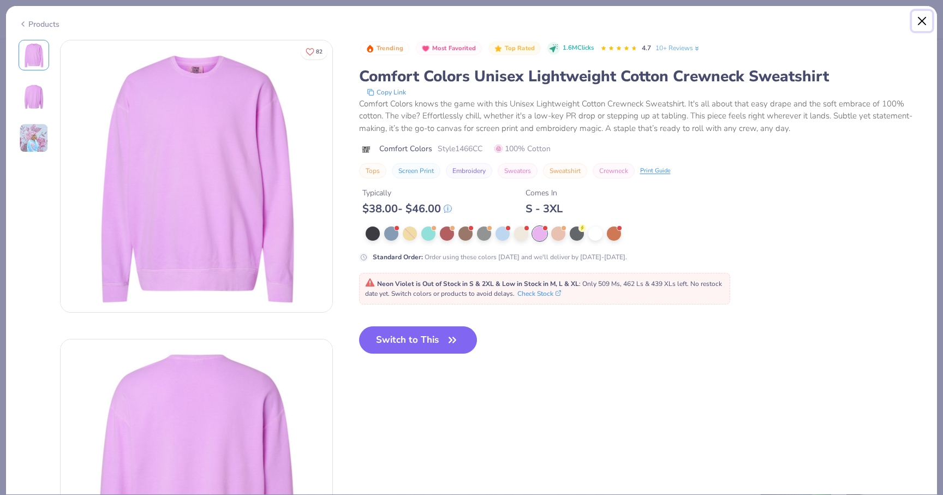
click at [925, 23] on button "Close" at bounding box center [922, 21] width 21 height 21
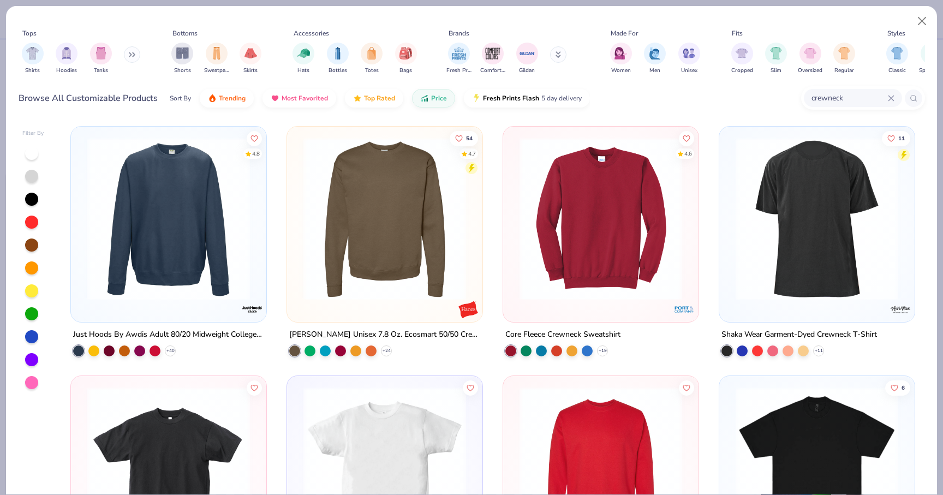
click at [221, 248] on img at bounding box center [169, 219] width 174 height 163
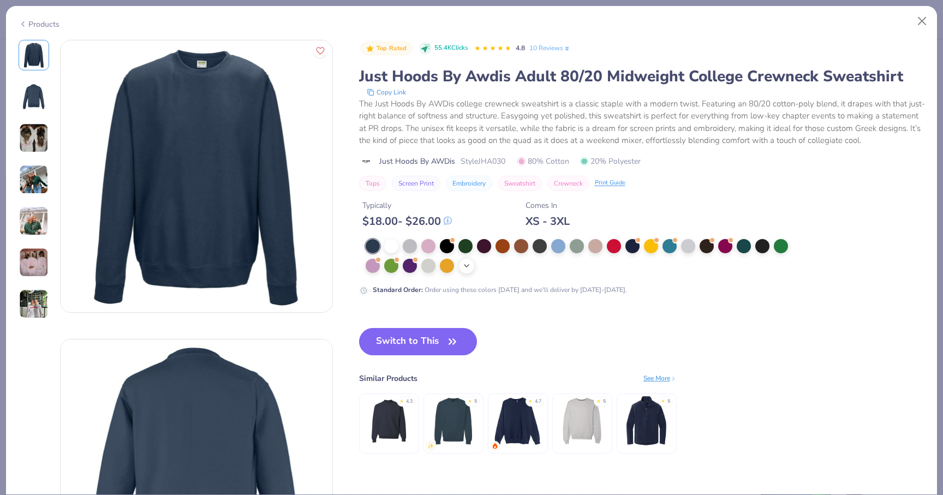
click at [469, 264] on icon at bounding box center [466, 265] width 9 height 9
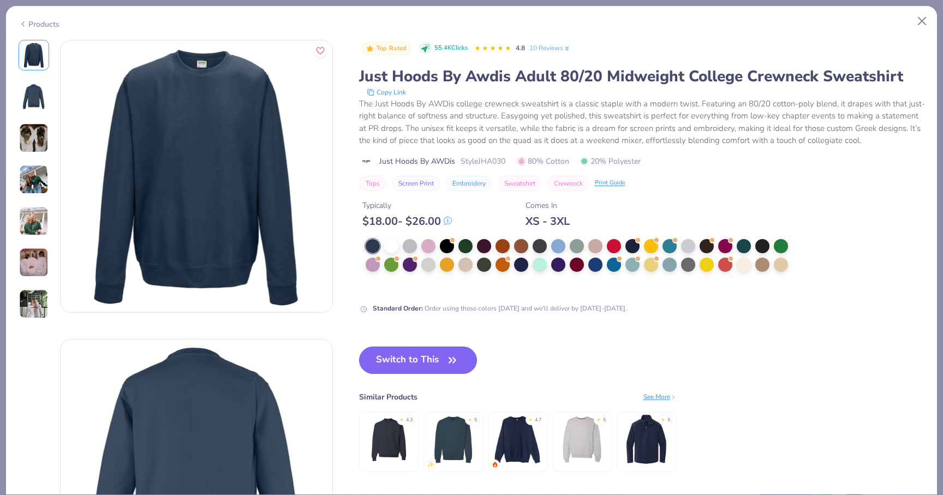
click at [432, 358] on button "Switch to This" at bounding box center [418, 360] width 118 height 27
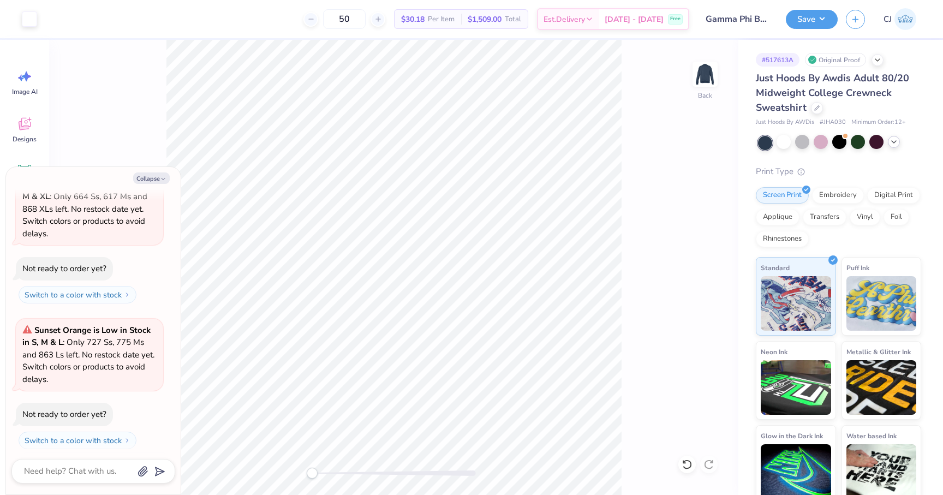
click at [895, 141] on polyline at bounding box center [894, 142] width 4 height 2
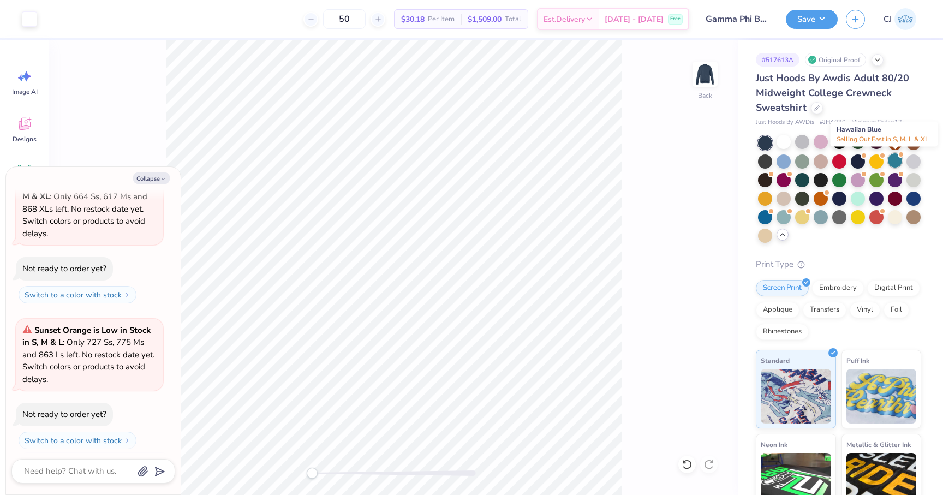
click at [898, 160] on div at bounding box center [895, 160] width 14 height 14
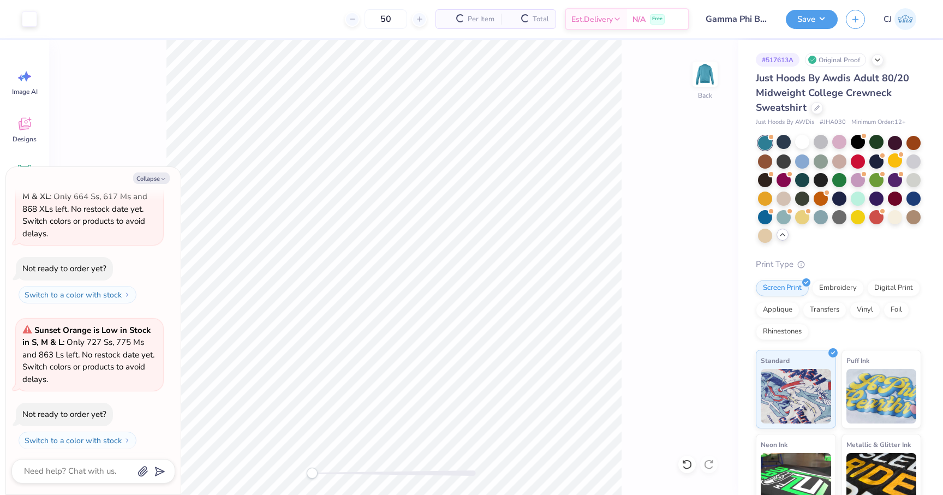
scroll to position [1506, 0]
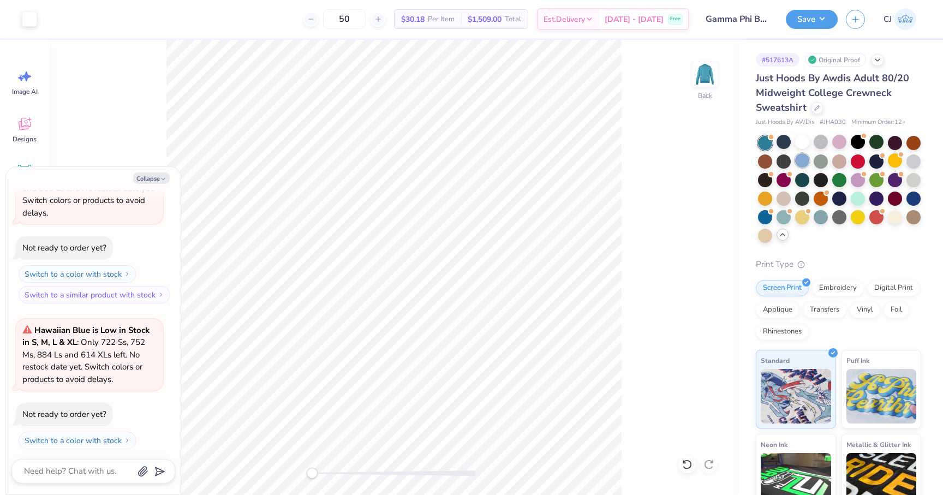
click at [805, 162] on div at bounding box center [802, 160] width 14 height 14
click at [161, 175] on button "Collapse" at bounding box center [151, 177] width 37 height 11
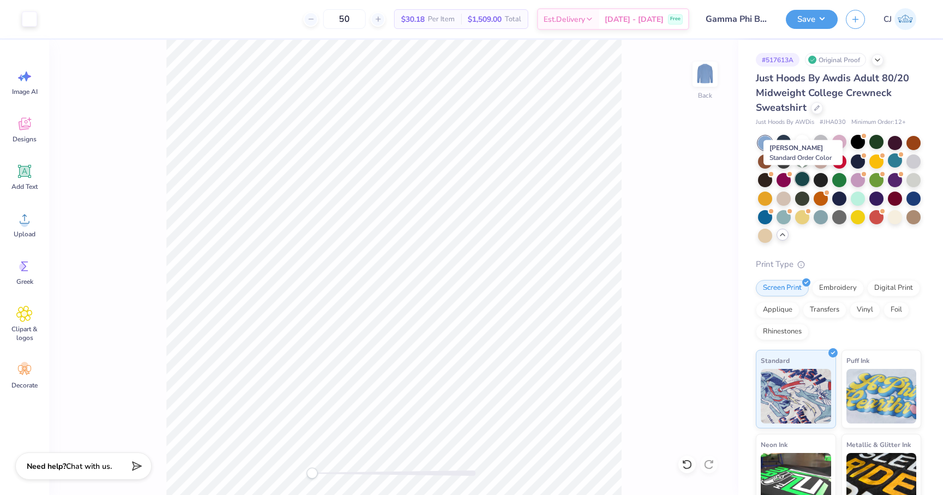
click at [804, 183] on div at bounding box center [802, 179] width 14 height 14
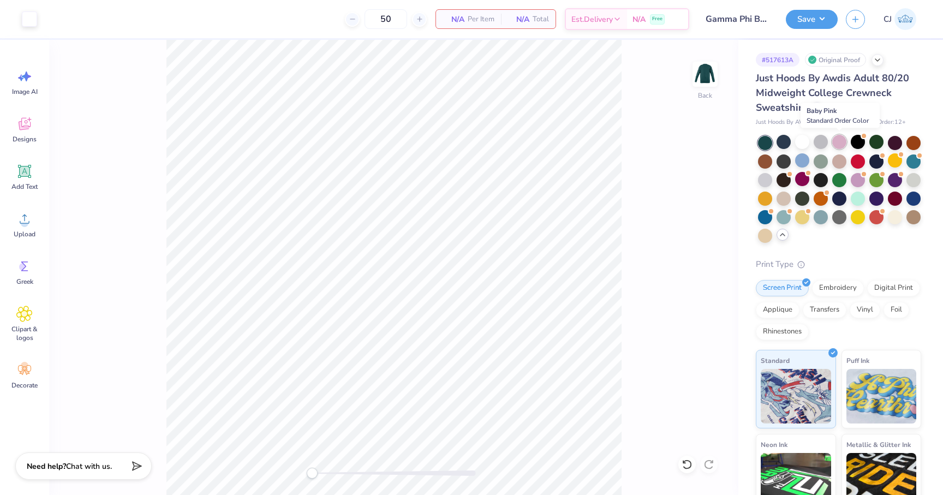
click at [839, 144] on div at bounding box center [839, 142] width 14 height 14
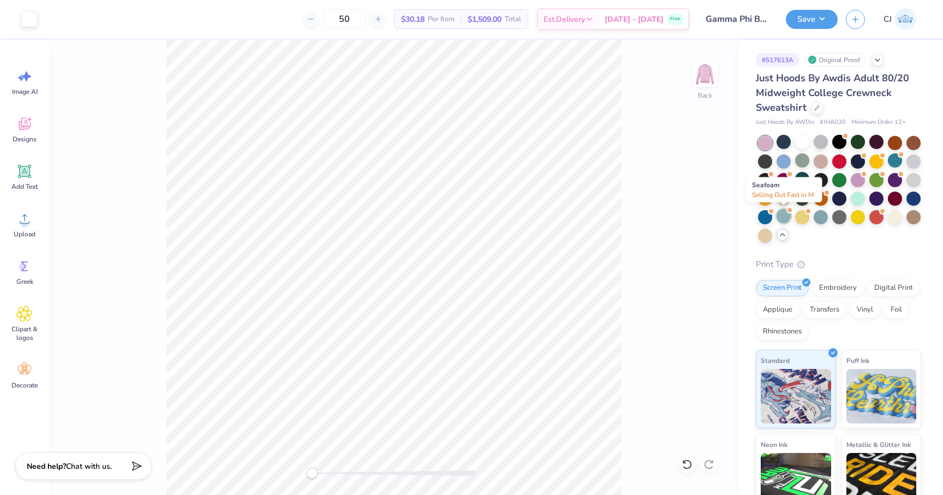
click at [782, 221] on div at bounding box center [784, 216] width 14 height 14
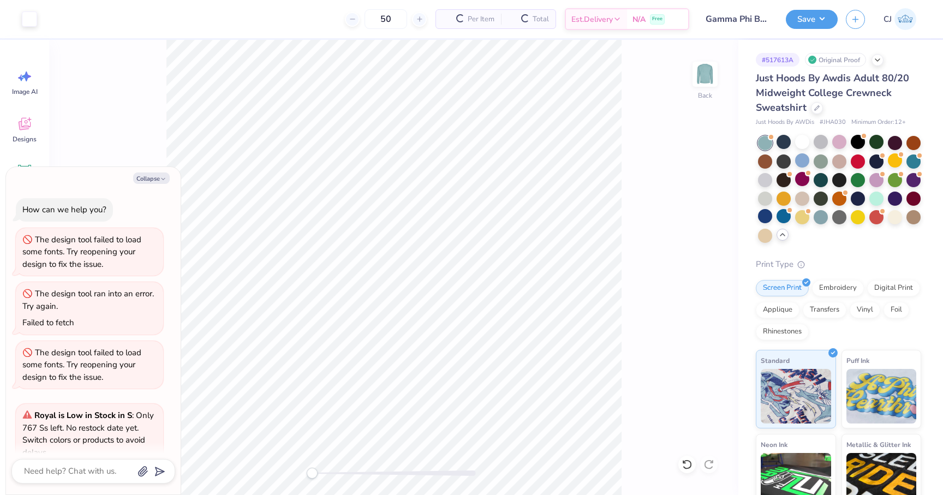
scroll to position [1660, 0]
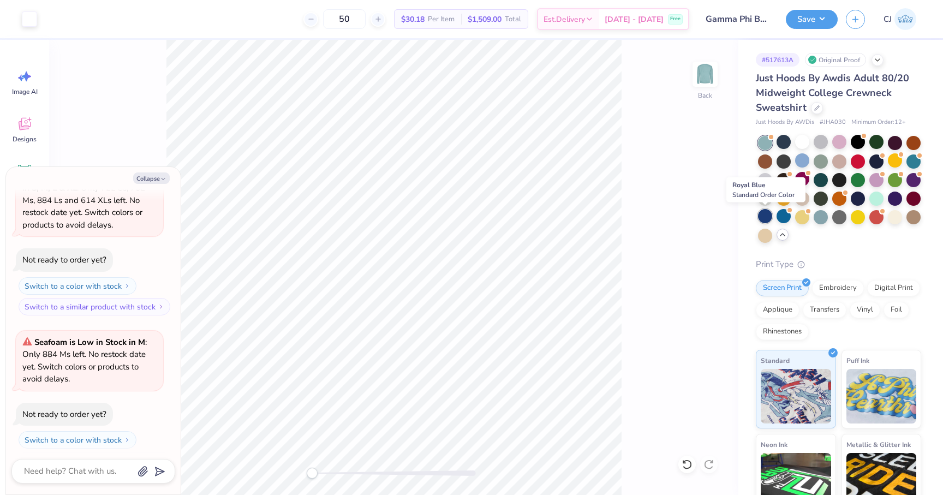
click at [764, 219] on div at bounding box center [765, 216] width 14 height 14
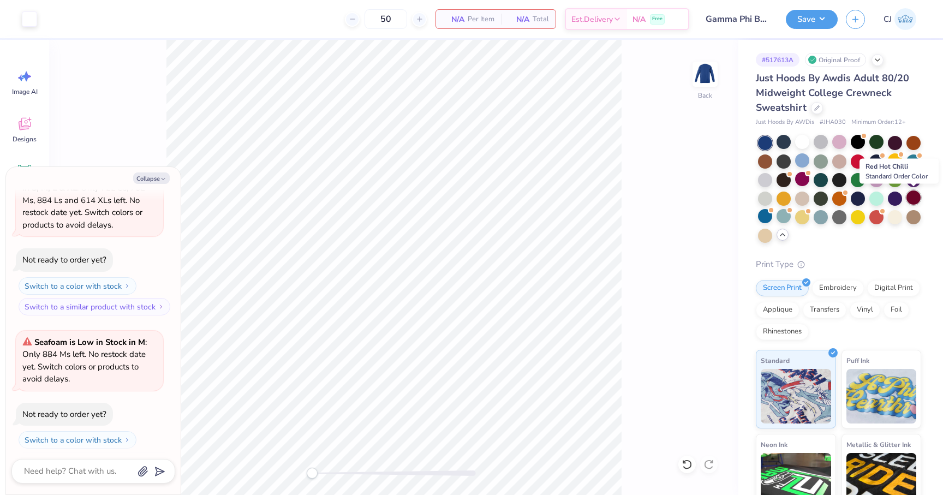
click at [914, 198] on div at bounding box center [914, 198] width 14 height 14
click at [914, 180] on div at bounding box center [914, 179] width 14 height 14
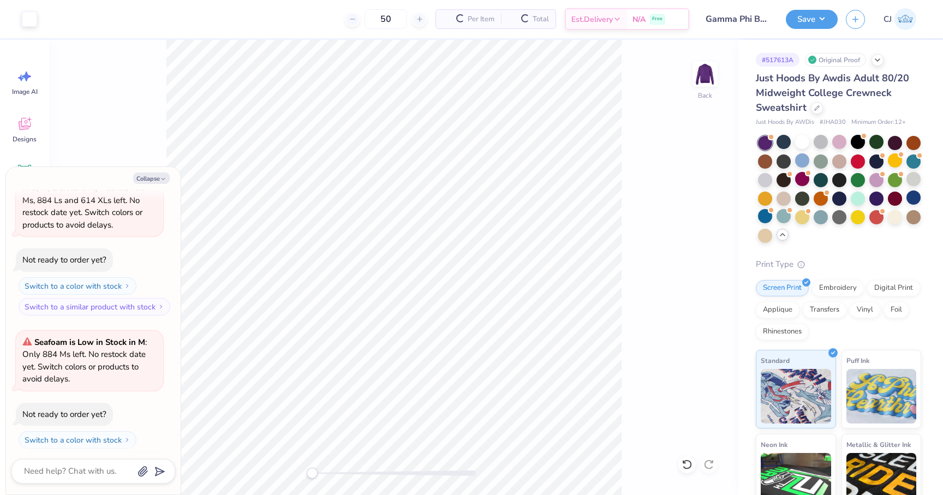
scroll to position [1794, 0]
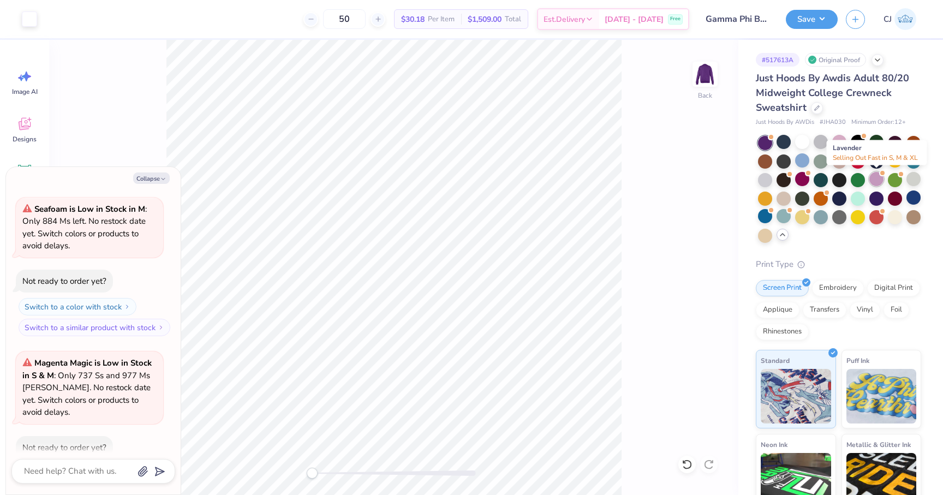
click at [877, 175] on div at bounding box center [877, 179] width 14 height 14
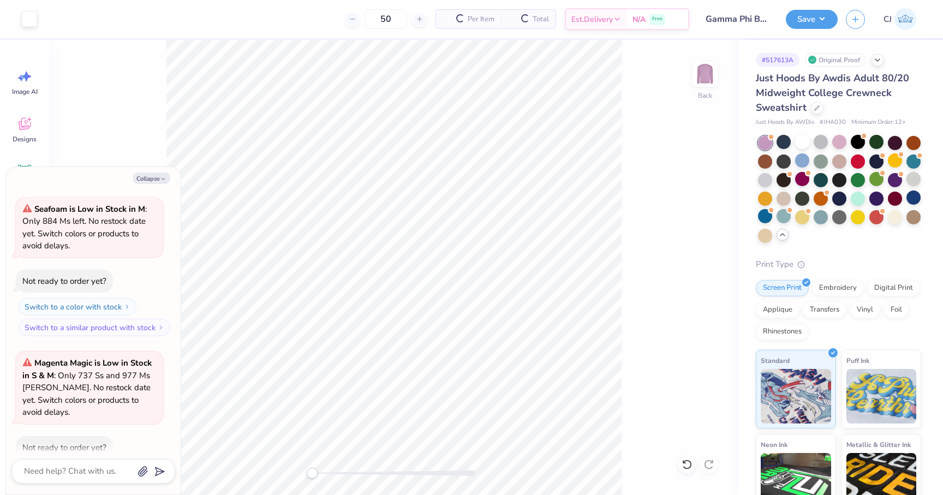
scroll to position [1927, 0]
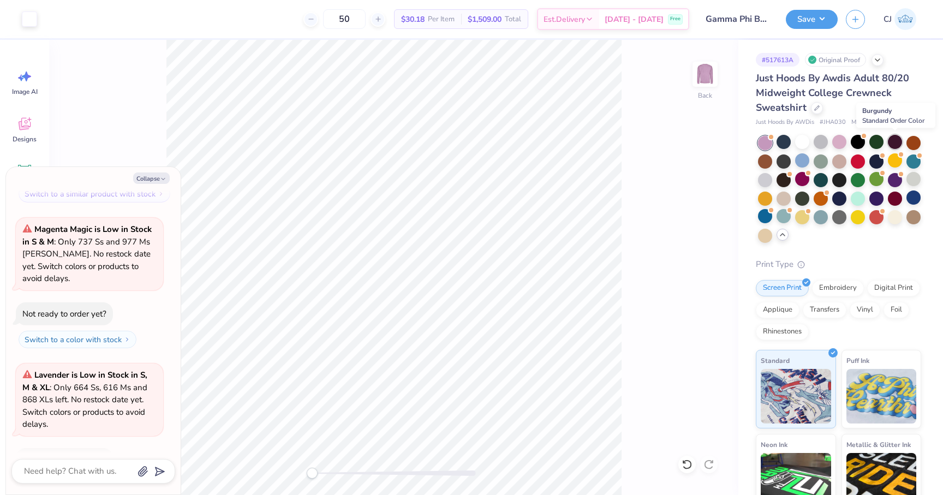
click at [898, 144] on div at bounding box center [895, 142] width 14 height 14
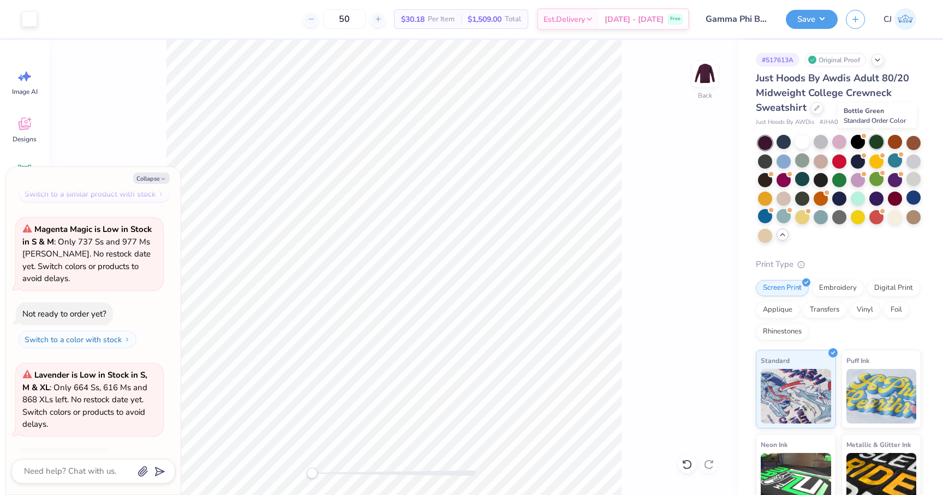
click at [873, 142] on div at bounding box center [877, 142] width 14 height 14
click at [783, 158] on div at bounding box center [784, 160] width 14 height 14
click at [908, 163] on div at bounding box center [914, 160] width 14 height 14
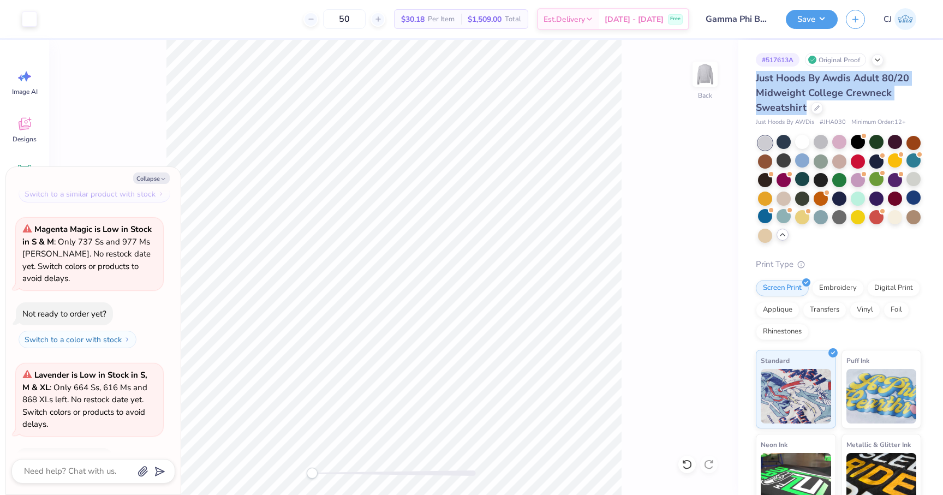
drag, startPoint x: 755, startPoint y: 76, endPoint x: 805, endPoint y: 111, distance: 61.0
click at [805, 111] on span "Just Hoods By Awdis Adult 80/20 Midweight College Crewneck Sweatshirt" at bounding box center [832, 93] width 153 height 43
copy span "Just Hoods By Awdis Adult 80/20 Midweight College Crewneck Sweatshirt"
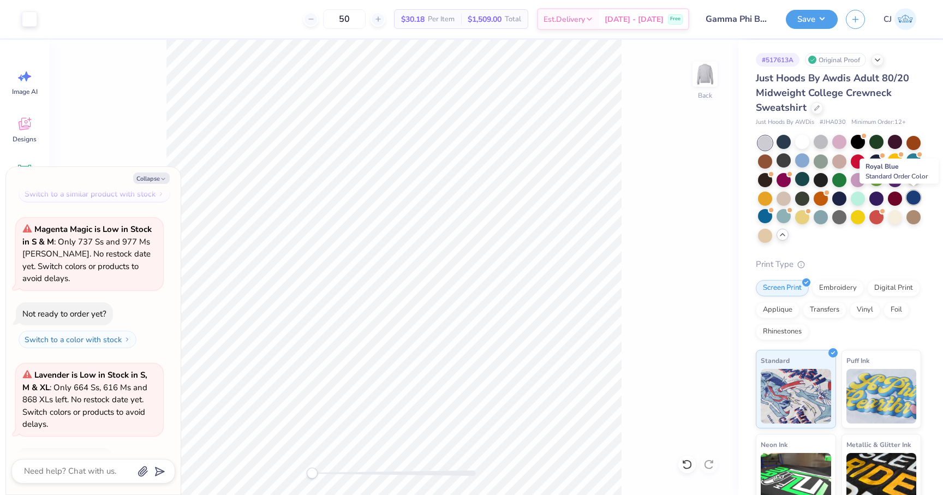
click at [919, 196] on div at bounding box center [914, 198] width 14 height 14
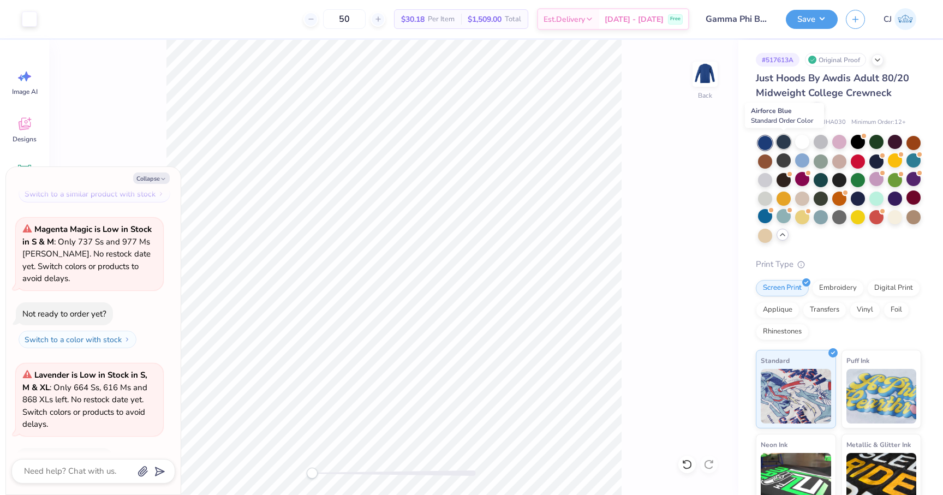
click at [782, 139] on div at bounding box center [784, 142] width 14 height 14
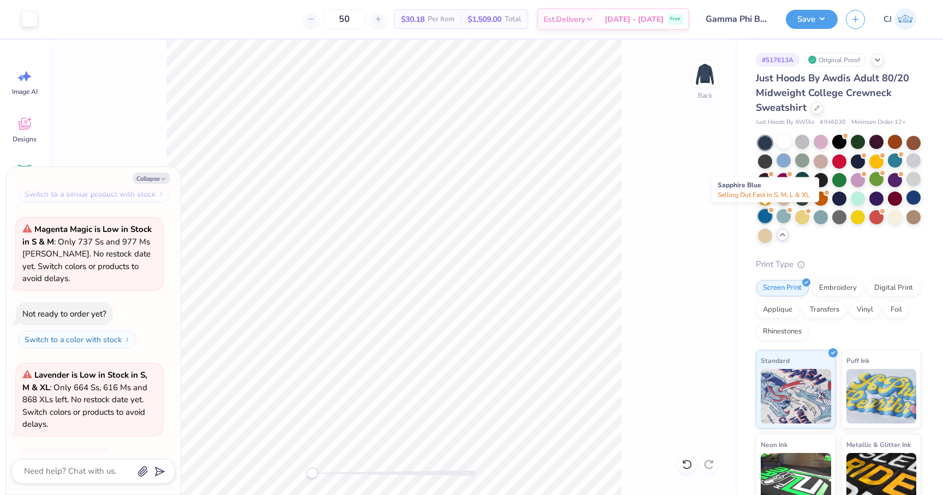
click at [766, 215] on div at bounding box center [765, 216] width 14 height 14
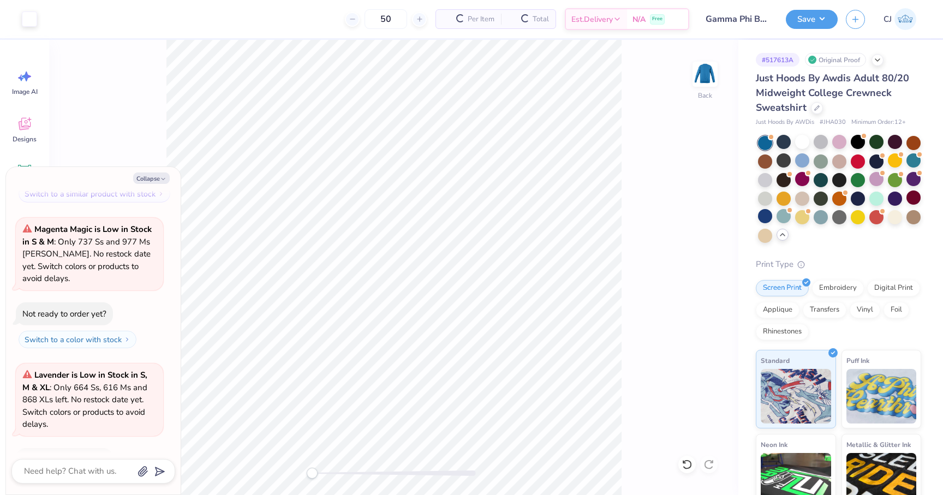
scroll to position [2094, 0]
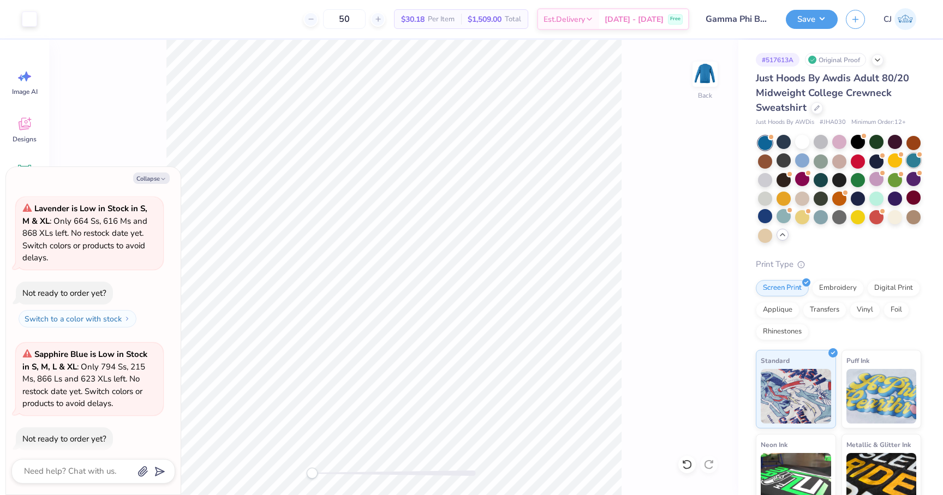
click at [918, 162] on div at bounding box center [914, 160] width 14 height 14
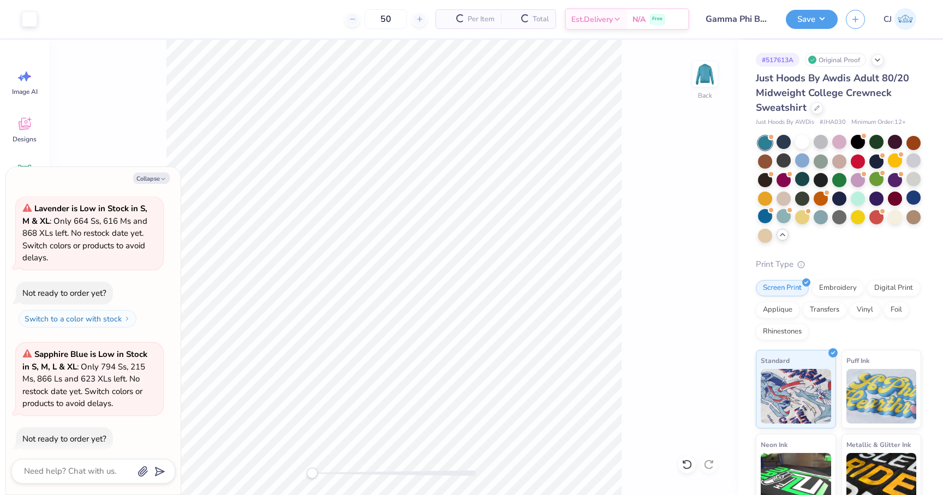
scroll to position [2260, 0]
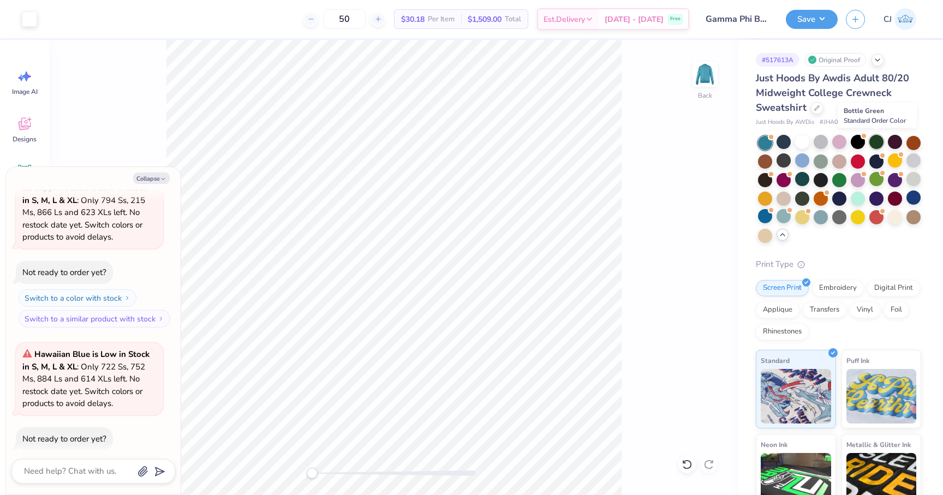
click at [878, 145] on div at bounding box center [877, 142] width 14 height 14
click at [805, 181] on div at bounding box center [802, 179] width 14 height 14
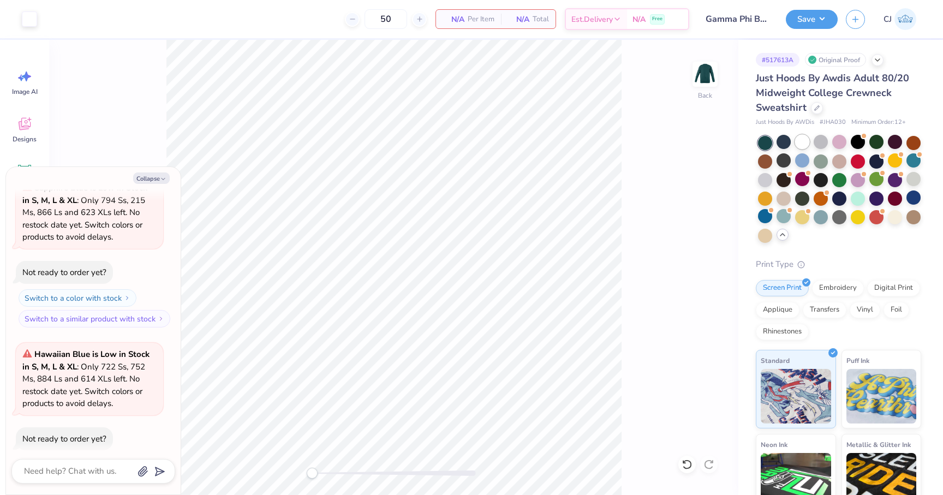
click at [806, 143] on div at bounding box center [802, 142] width 14 height 14
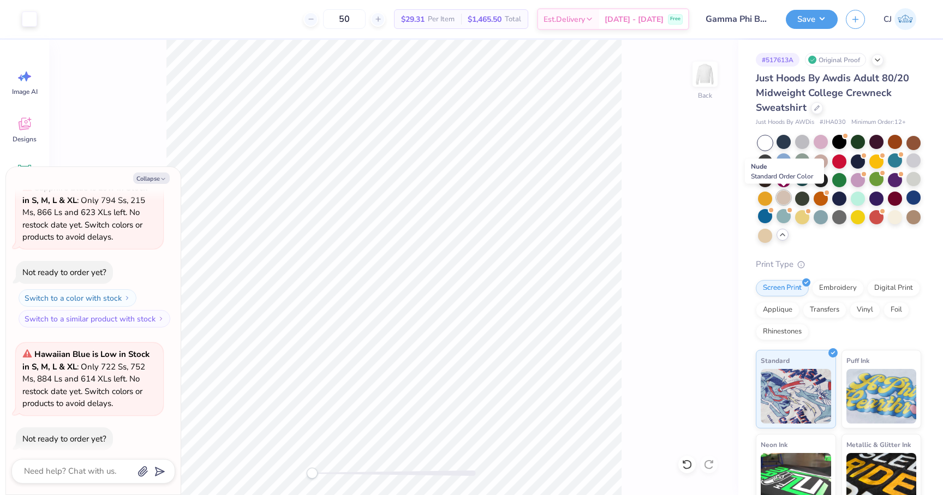
click at [788, 201] on div at bounding box center [784, 198] width 14 height 14
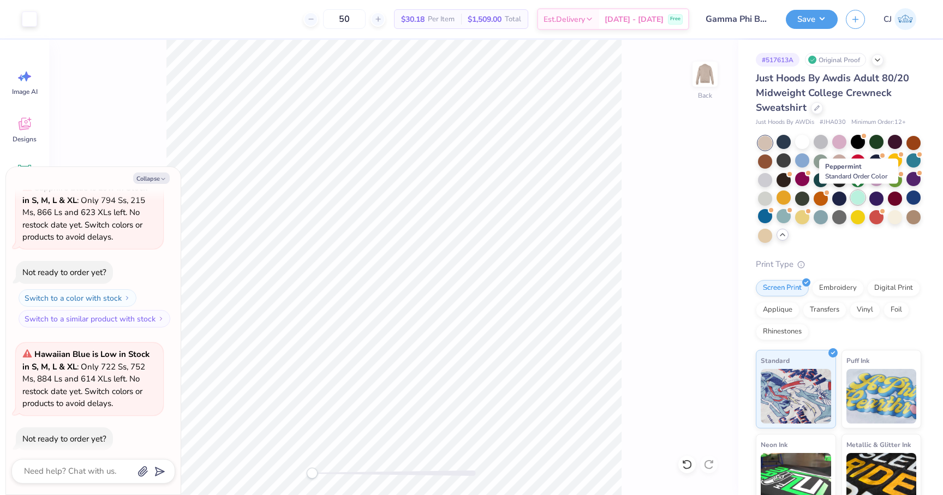
click at [853, 198] on div at bounding box center [858, 198] width 14 height 14
click at [880, 199] on div at bounding box center [877, 198] width 14 height 14
click at [917, 197] on div at bounding box center [914, 198] width 14 height 14
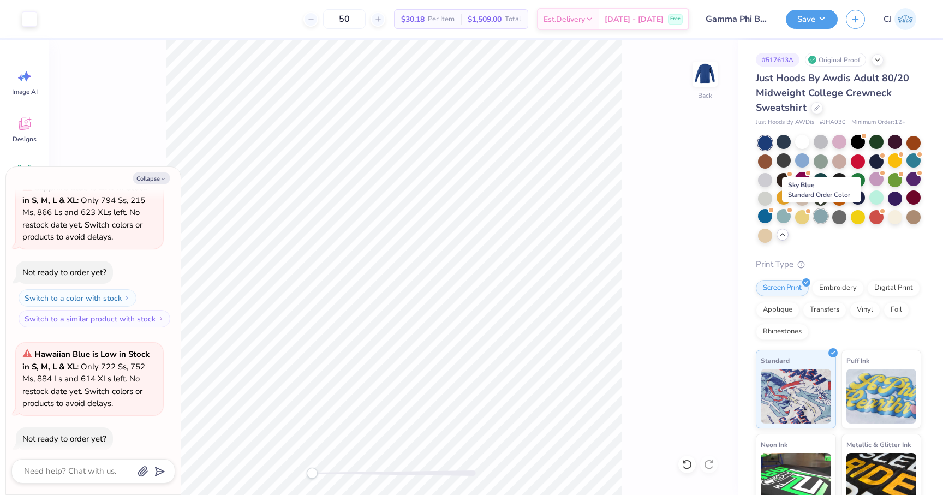
click at [823, 218] on div at bounding box center [821, 216] width 14 height 14
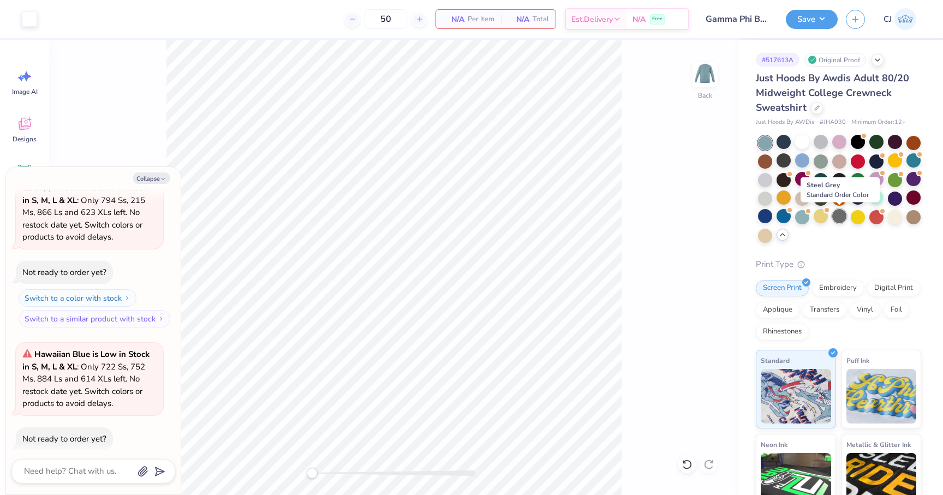
click at [842, 219] on div at bounding box center [839, 216] width 14 height 14
click at [771, 216] on div at bounding box center [765, 216] width 14 height 14
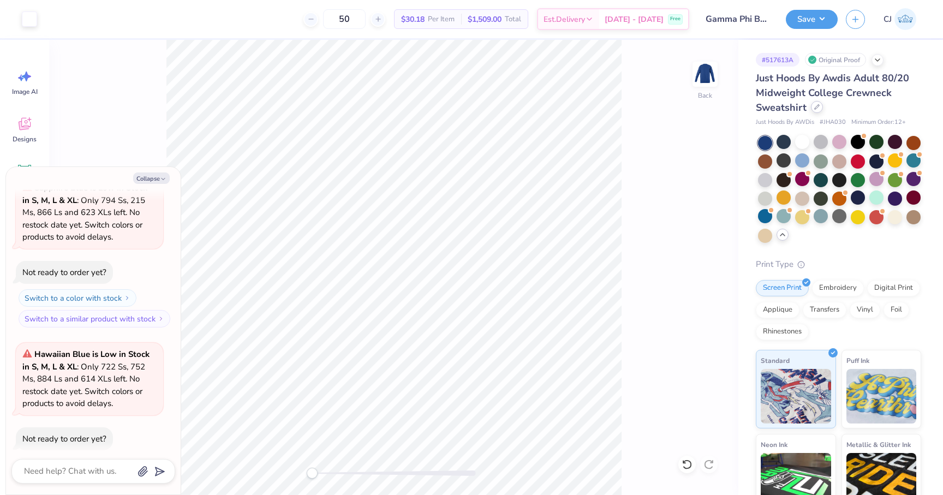
click at [819, 105] on div at bounding box center [817, 107] width 12 height 12
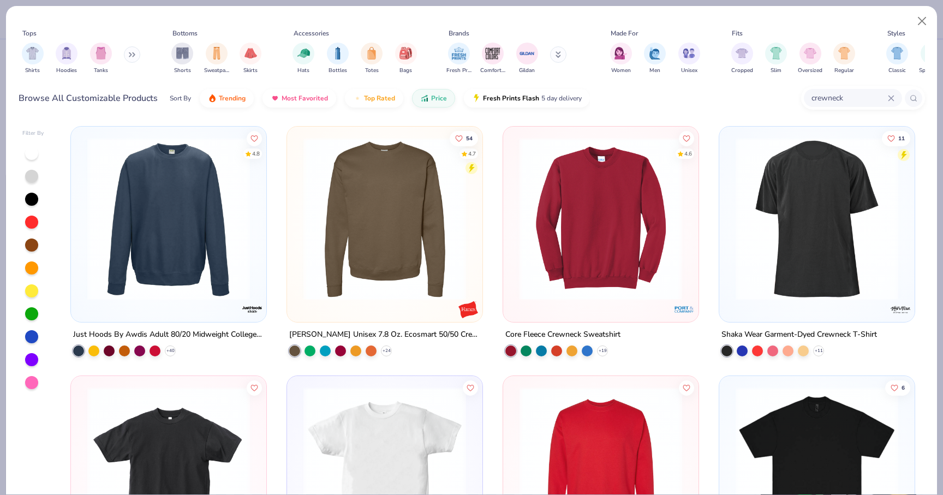
click at [610, 191] on img at bounding box center [601, 219] width 174 height 163
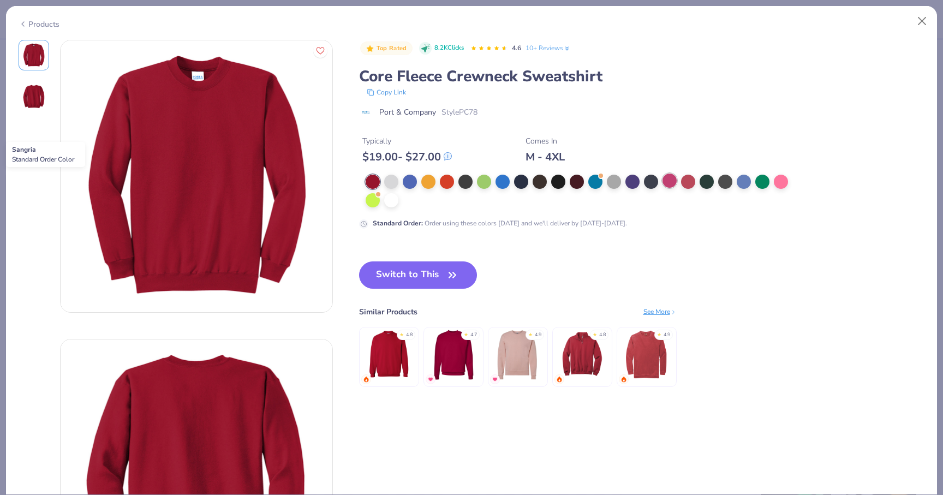
click at [672, 181] on div at bounding box center [670, 181] width 14 height 14
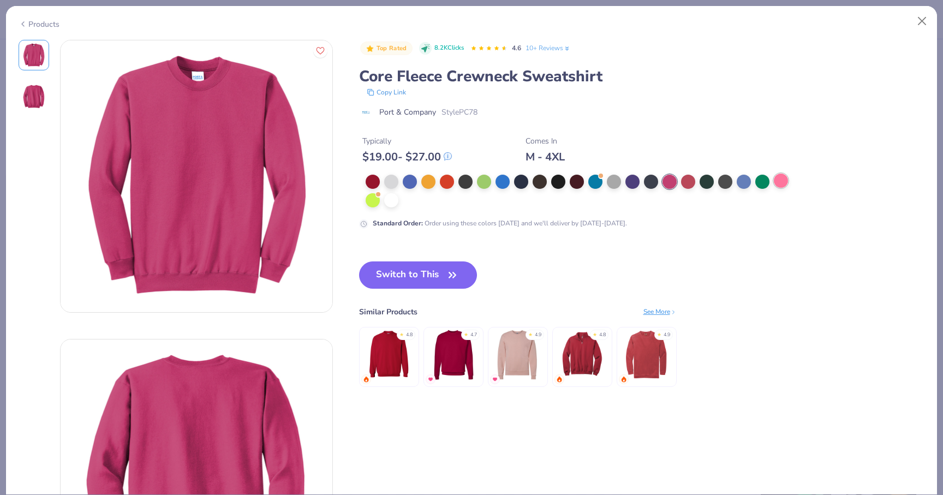
click at [779, 187] on div at bounding box center [781, 181] width 14 height 14
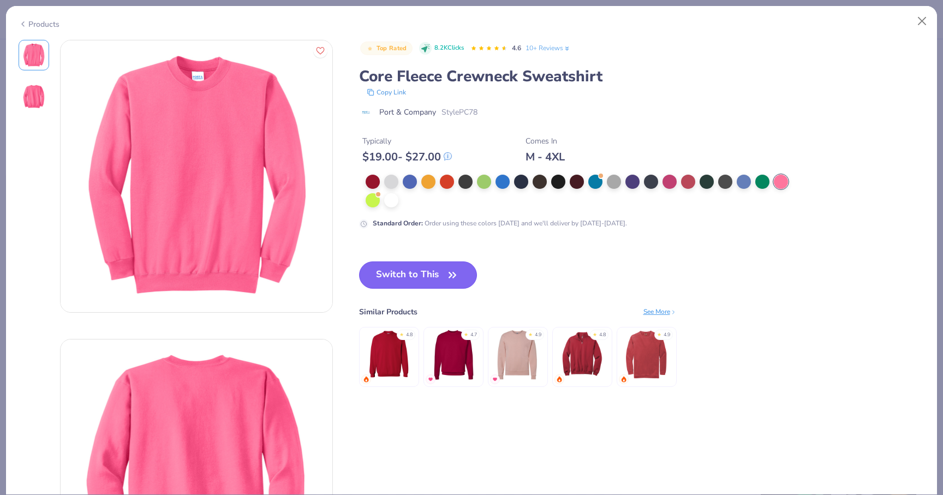
click at [420, 282] on button "Switch to This" at bounding box center [418, 274] width 118 height 27
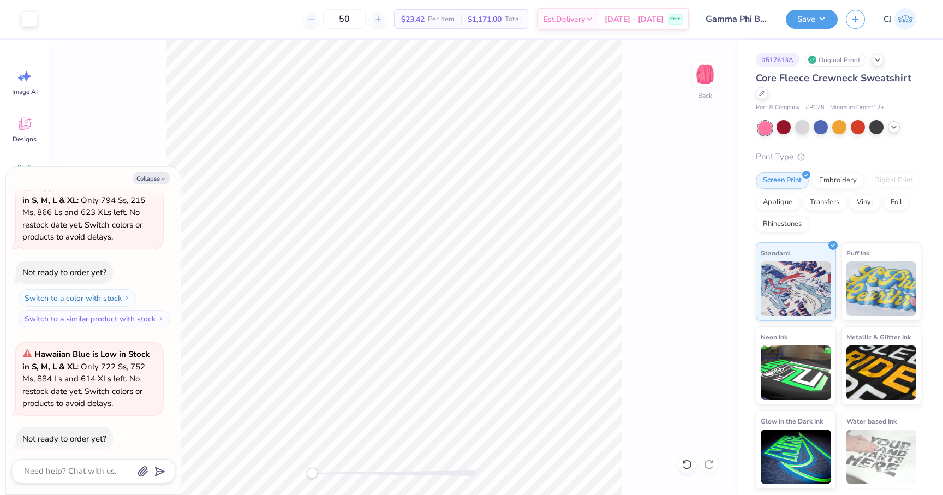
click at [893, 128] on icon at bounding box center [894, 127] width 9 height 9
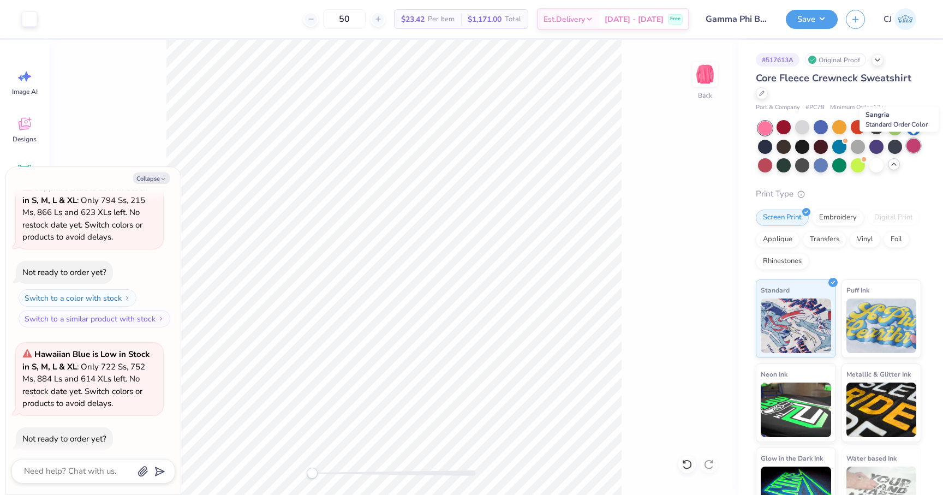
click at [914, 141] on div at bounding box center [914, 146] width 14 height 14
click at [916, 129] on div at bounding box center [914, 127] width 14 height 14
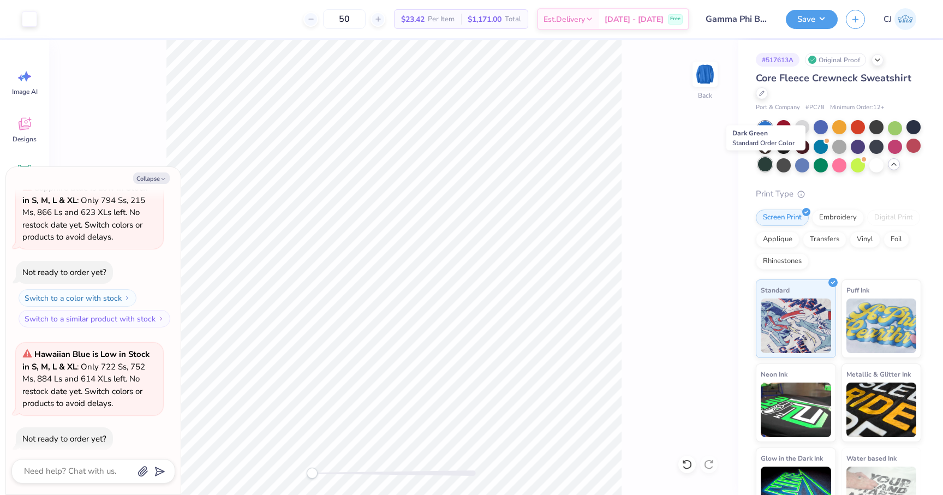
click at [765, 164] on div at bounding box center [765, 164] width 14 height 14
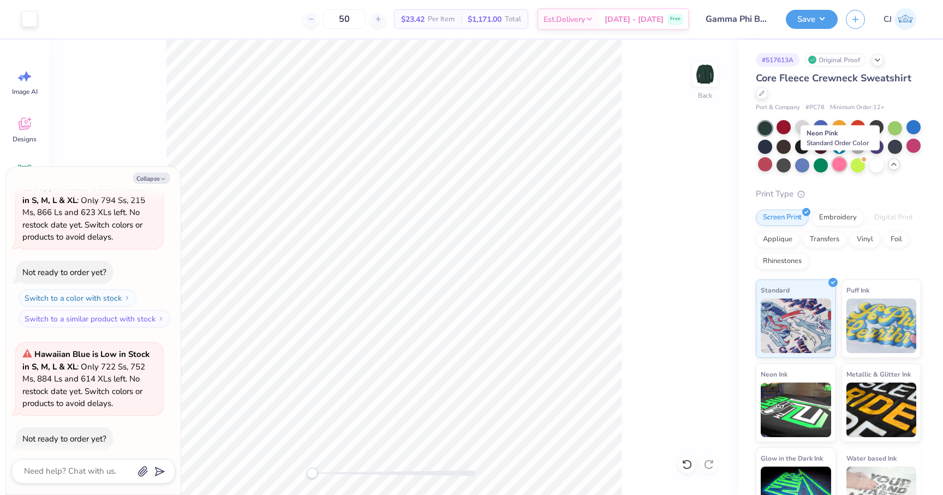
click at [836, 166] on div at bounding box center [839, 164] width 14 height 14
click at [819, 124] on div at bounding box center [821, 127] width 14 height 14
click at [897, 130] on div at bounding box center [895, 127] width 14 height 14
click at [803, 164] on div at bounding box center [802, 164] width 14 height 14
click at [841, 166] on div at bounding box center [839, 164] width 14 height 14
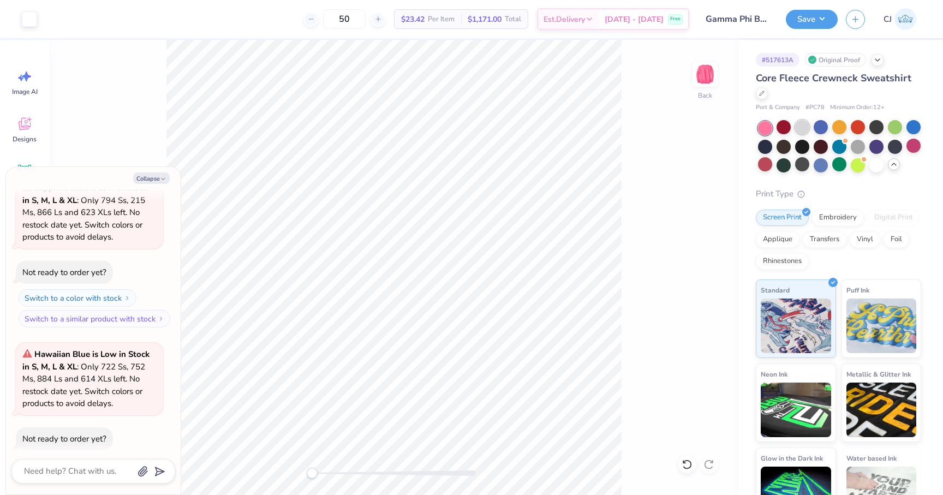
click at [806, 129] on div at bounding box center [802, 127] width 14 height 14
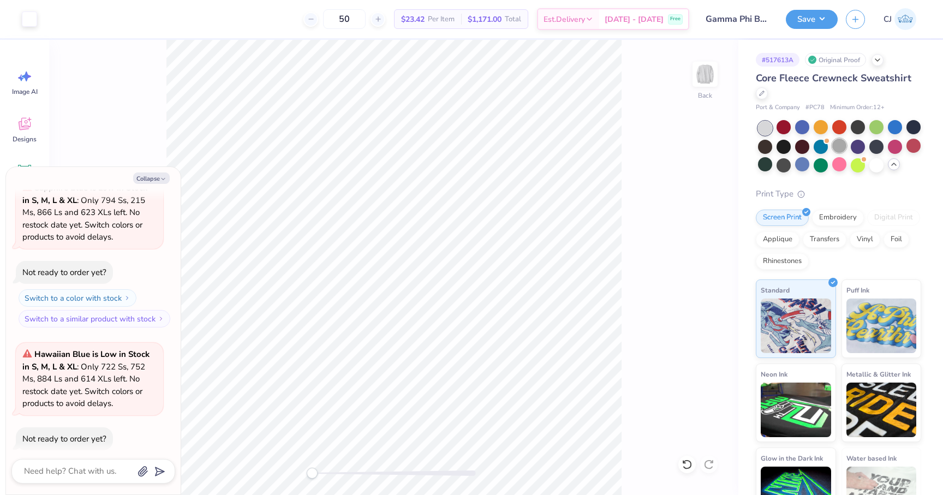
click at [844, 143] on div at bounding box center [839, 146] width 14 height 14
click at [873, 127] on div at bounding box center [877, 127] width 14 height 14
click at [820, 162] on div at bounding box center [821, 164] width 14 height 14
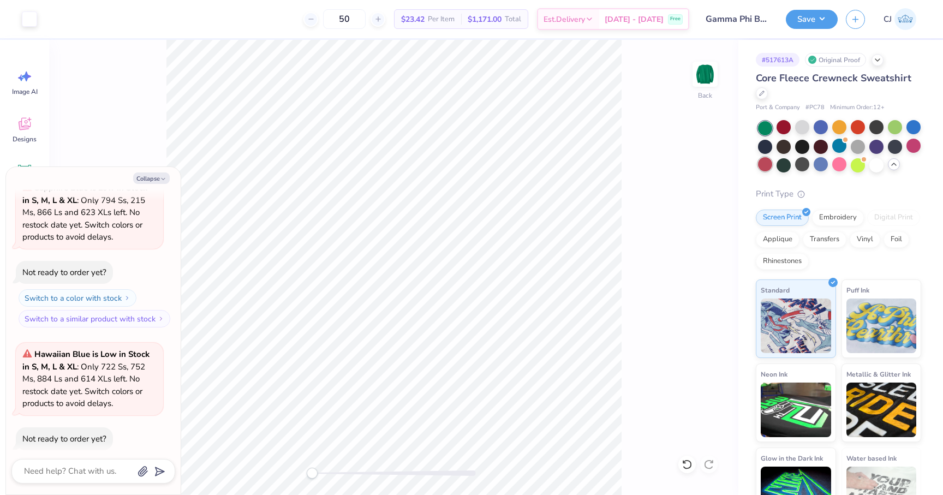
click at [767, 165] on div at bounding box center [765, 164] width 14 height 14
click at [783, 164] on div at bounding box center [784, 164] width 14 height 14
click at [819, 164] on div at bounding box center [821, 164] width 14 height 14
click at [873, 147] on div at bounding box center [877, 146] width 14 height 14
click at [898, 147] on div at bounding box center [895, 146] width 14 height 14
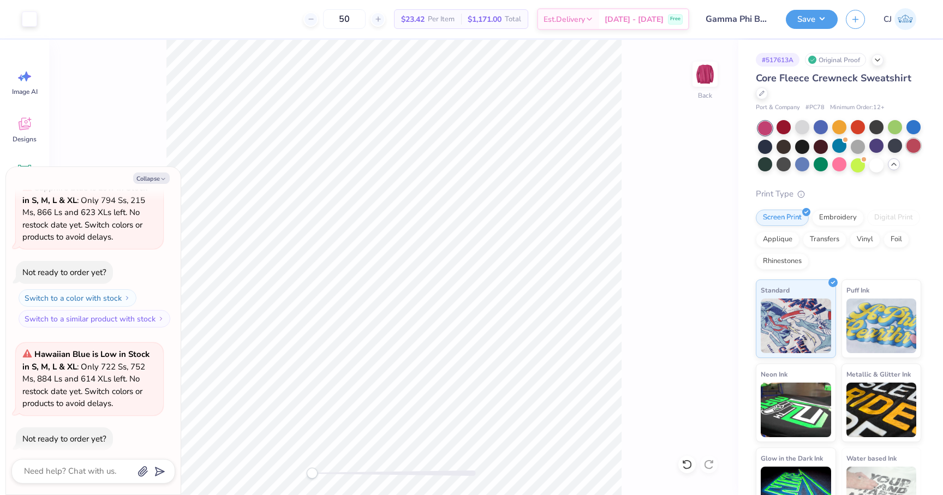
click at [910, 148] on div at bounding box center [914, 146] width 14 height 14
click at [893, 124] on div at bounding box center [895, 127] width 14 height 14
click at [876, 125] on div at bounding box center [877, 127] width 14 height 14
click at [767, 165] on div at bounding box center [765, 164] width 14 height 14
click at [766, 151] on div at bounding box center [765, 146] width 14 height 14
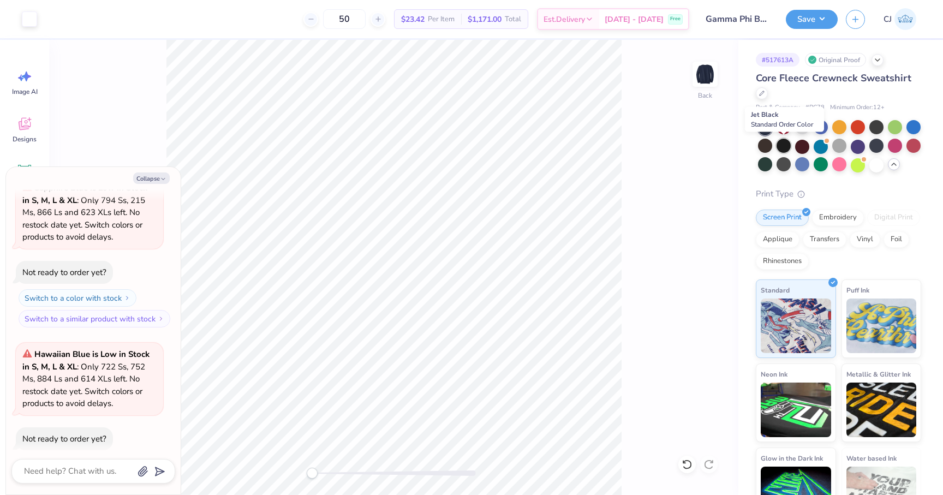
click at [785, 145] on div at bounding box center [784, 146] width 14 height 14
click at [764, 144] on div at bounding box center [765, 146] width 14 height 14
drag, startPoint x: 757, startPoint y: 76, endPoint x: 914, endPoint y: 79, distance: 157.8
click at [914, 79] on div "Core Fleece Crewneck Sweatshirt" at bounding box center [838, 85] width 165 height 29
copy span "Core Fleece Crewneck Sweatshirt"
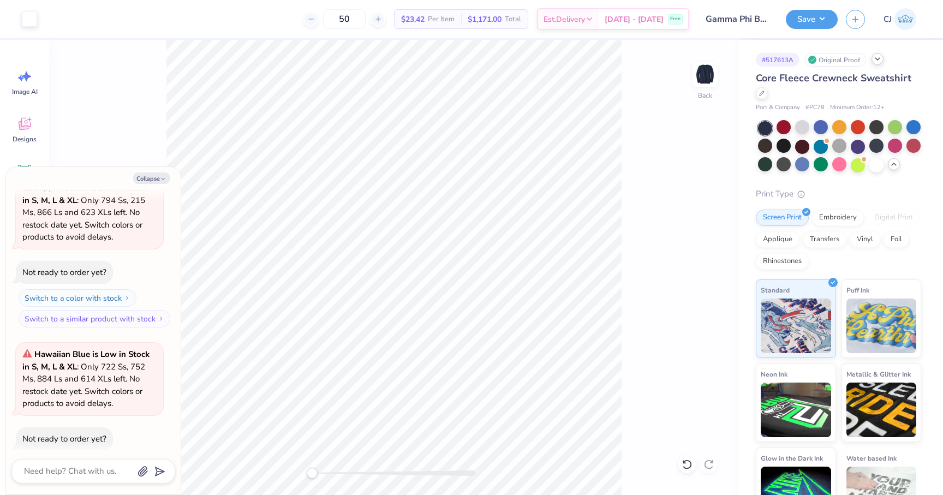
click at [878, 60] on icon at bounding box center [877, 59] width 9 height 9
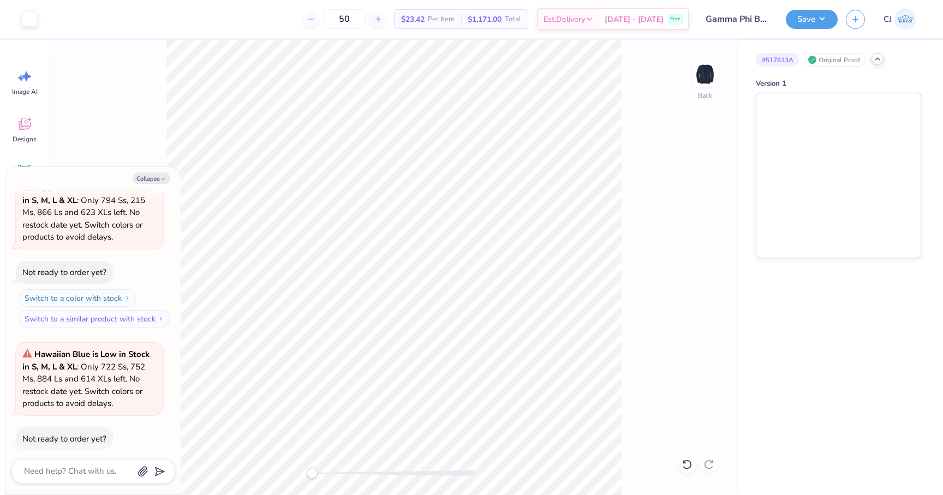
click at [879, 59] on icon at bounding box center [877, 59] width 9 height 9
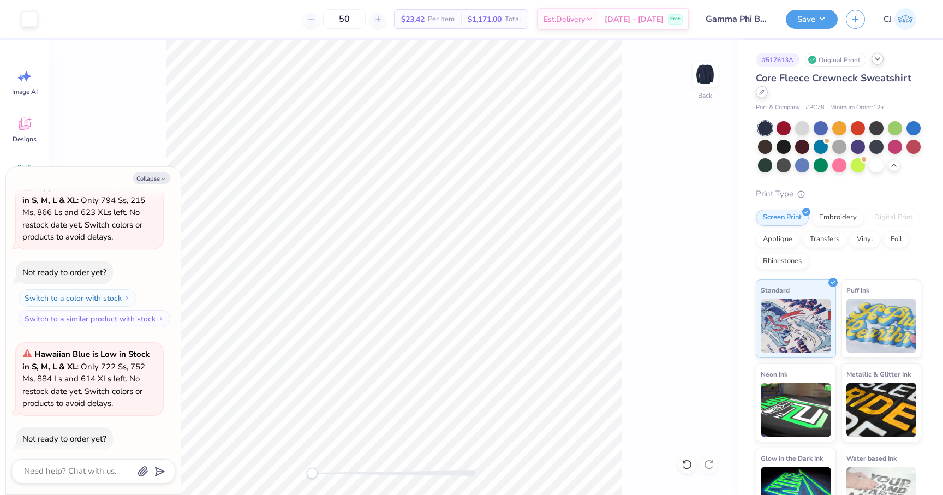
click at [762, 96] on div at bounding box center [762, 92] width 12 height 12
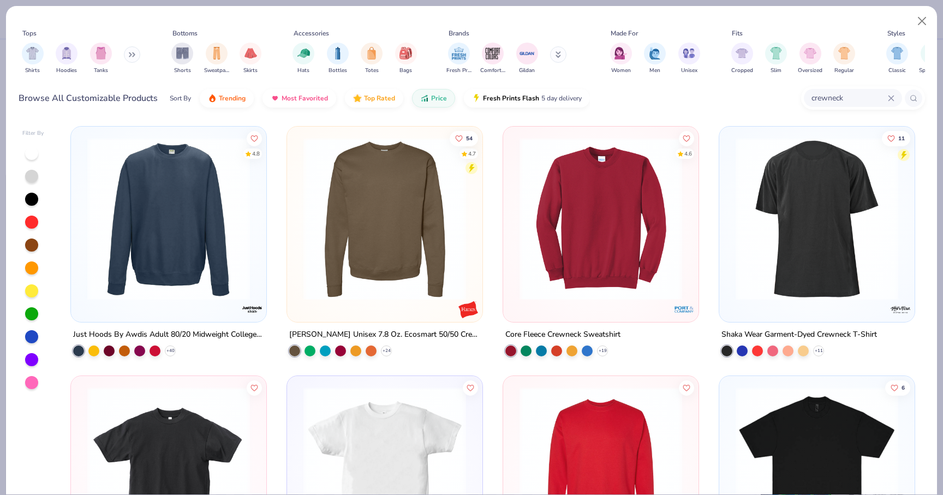
scroll to position [10, 0]
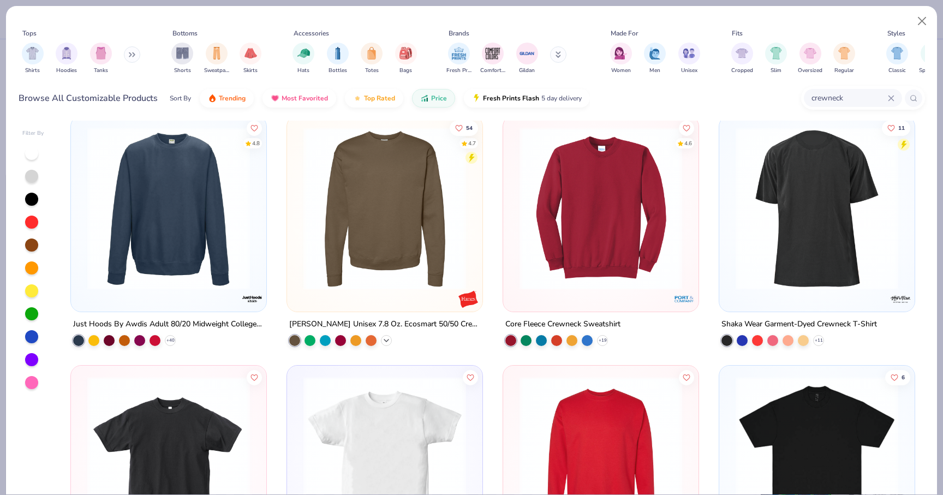
click at [388, 336] on icon at bounding box center [386, 340] width 9 height 9
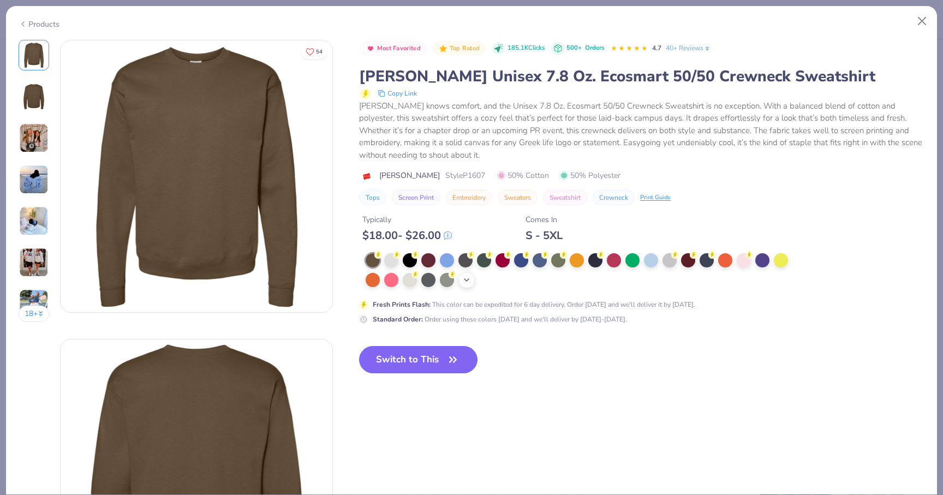
click at [462, 276] on icon at bounding box center [466, 280] width 9 height 9
click at [462, 276] on div at bounding box center [466, 280] width 14 height 14
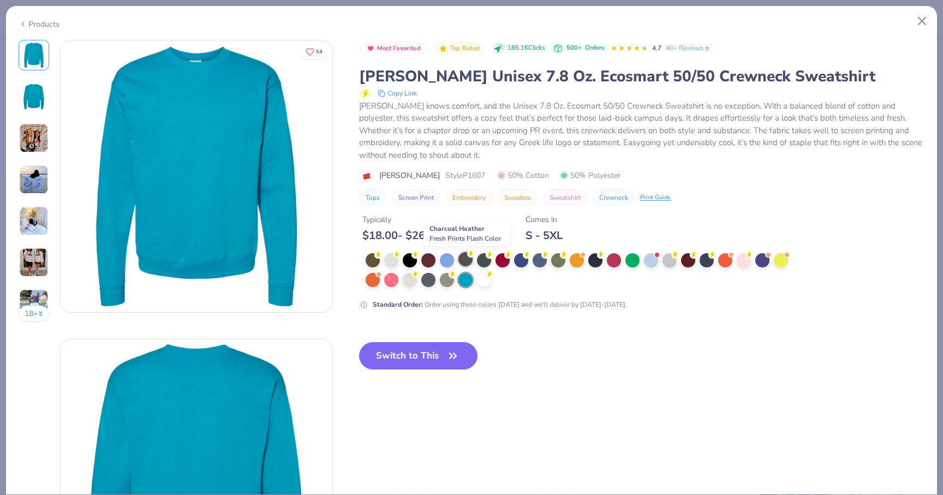
click at [466, 263] on div at bounding box center [466, 259] width 14 height 14
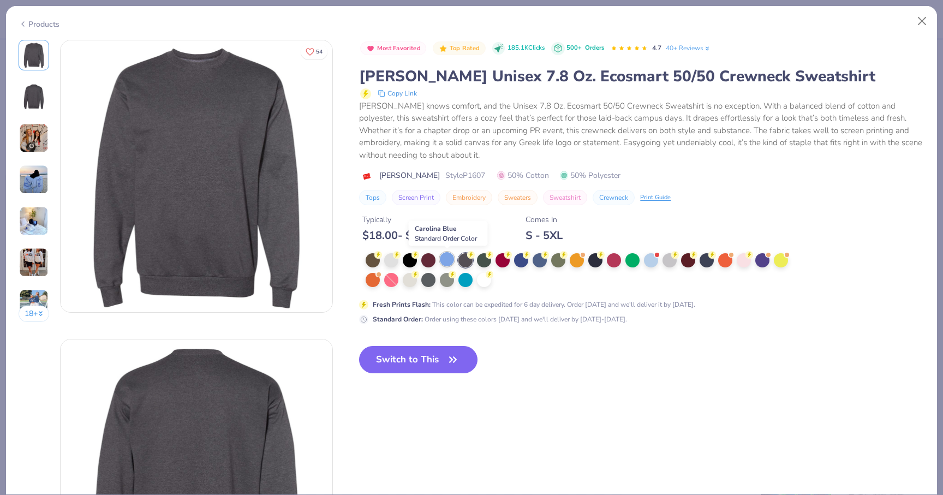
click at [448, 259] on div at bounding box center [447, 259] width 14 height 14
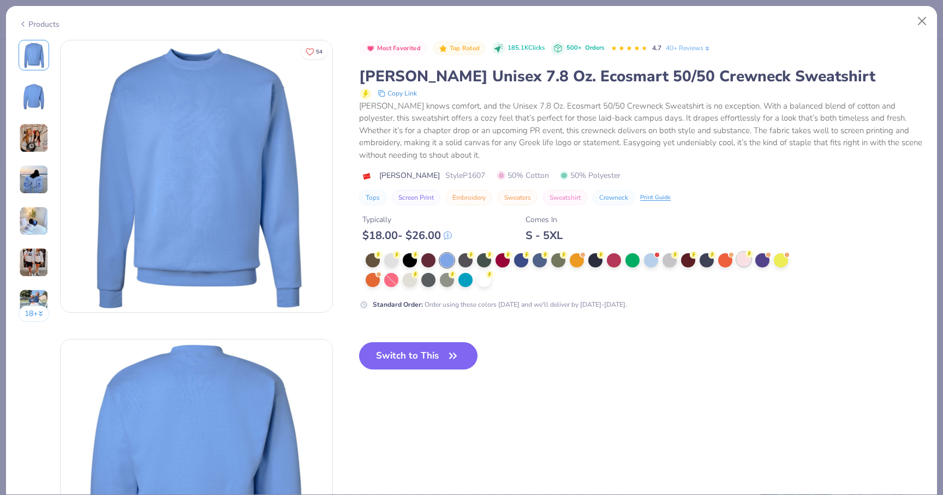
click at [745, 262] on div at bounding box center [744, 259] width 14 height 14
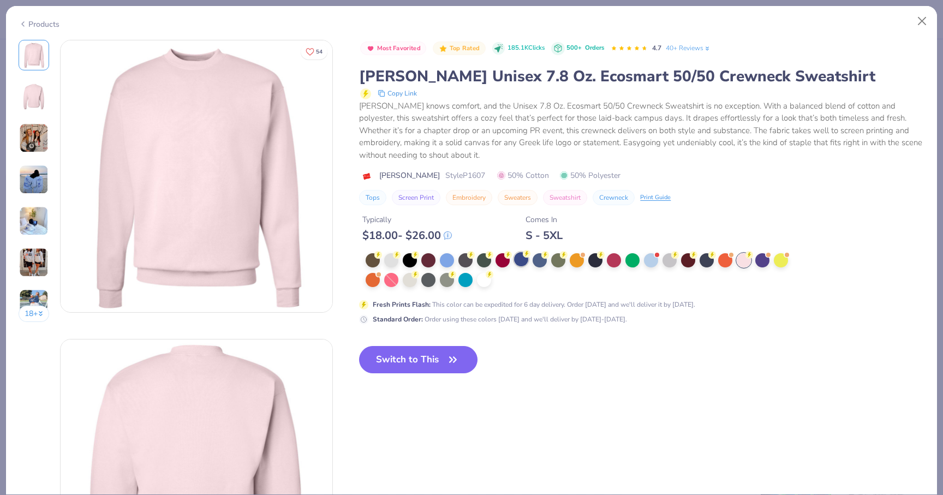
click at [519, 261] on div at bounding box center [521, 259] width 14 height 14
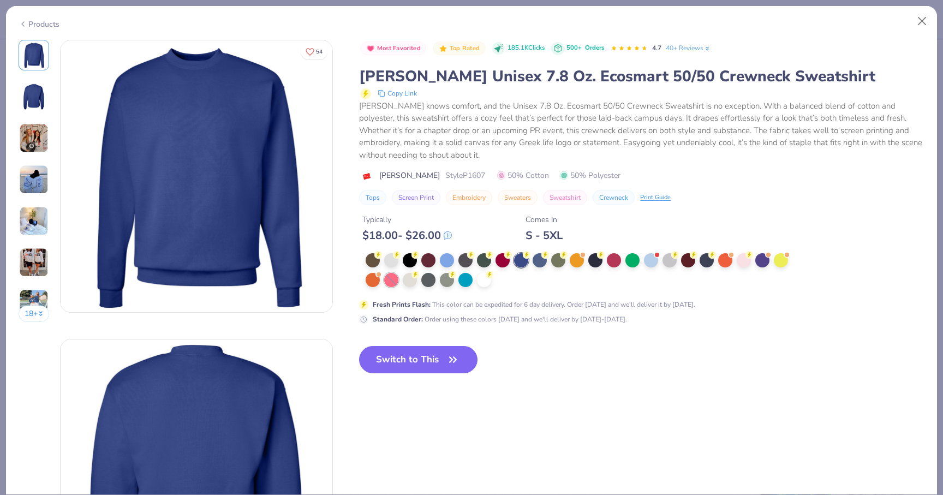
click at [392, 278] on div at bounding box center [391, 280] width 14 height 14
click at [374, 261] on div at bounding box center [373, 259] width 14 height 14
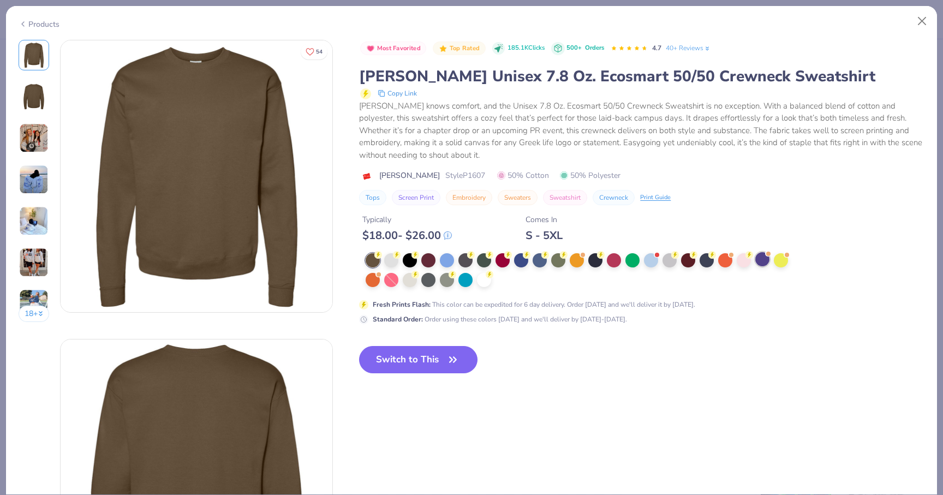
click at [764, 254] on div at bounding box center [762, 259] width 14 height 14
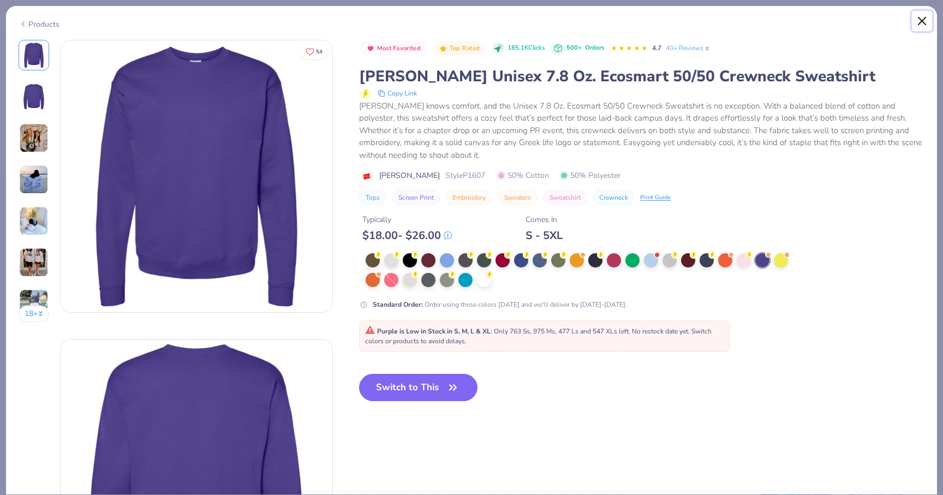
click at [926, 16] on button "Close" at bounding box center [922, 21] width 21 height 21
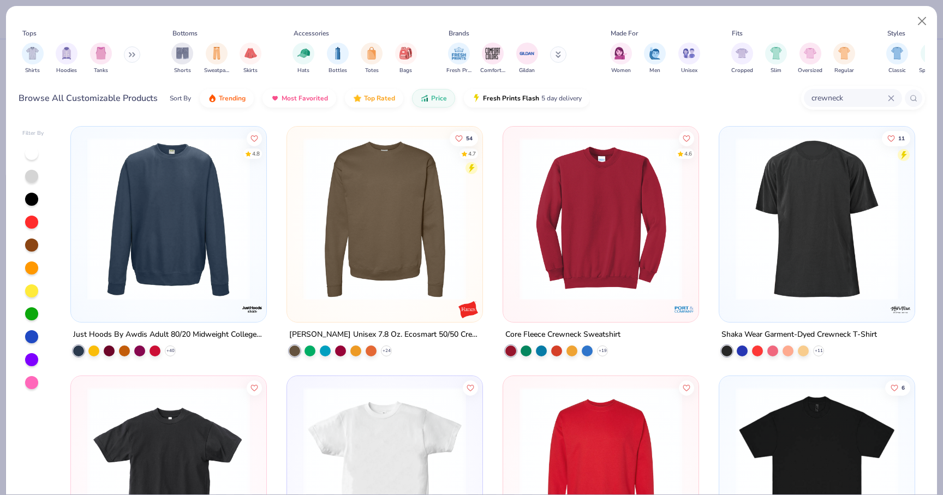
click at [377, 276] on img at bounding box center [385, 219] width 174 height 163
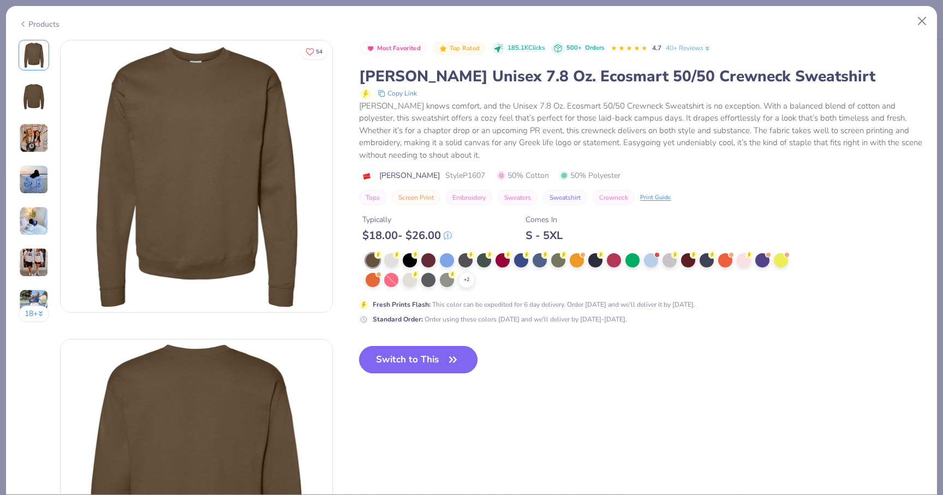
click at [390, 366] on button "Switch to This" at bounding box center [418, 359] width 118 height 27
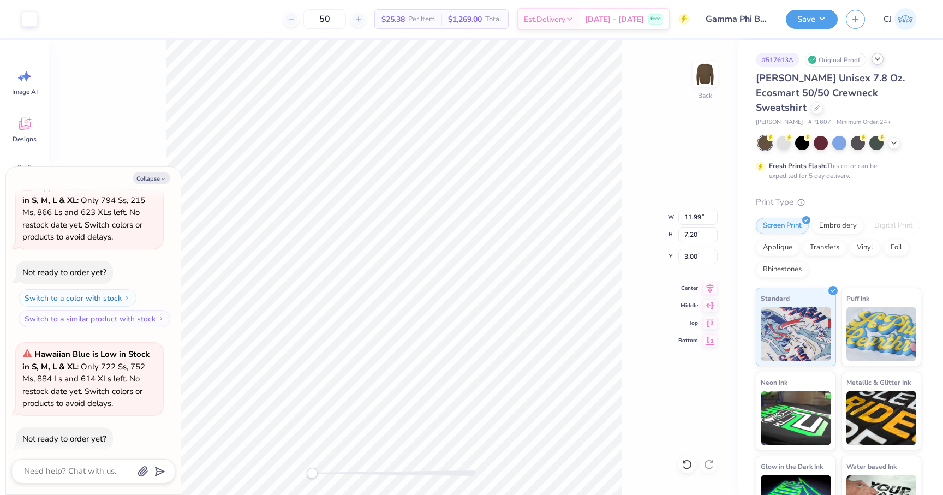
click at [663, 95] on div "Back W 11.99 11.99 " H 7.20 7.20 " Y 3.00 3.00 " Center Middle Top Bottom" at bounding box center [393, 267] width 689 height 455
click at [892, 138] on icon at bounding box center [894, 142] width 9 height 9
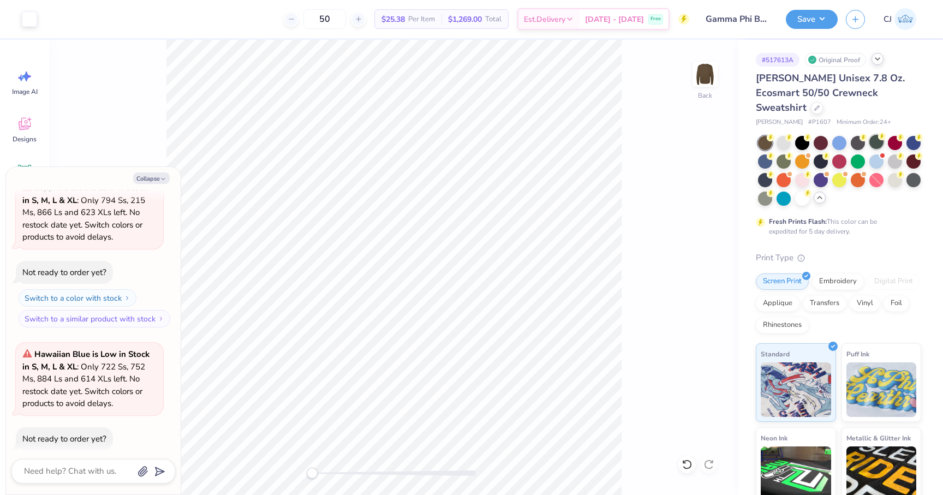
click at [880, 135] on div at bounding box center [877, 142] width 14 height 14
click at [824, 135] on div at bounding box center [821, 142] width 14 height 14
click at [838, 135] on div at bounding box center [839, 142] width 14 height 14
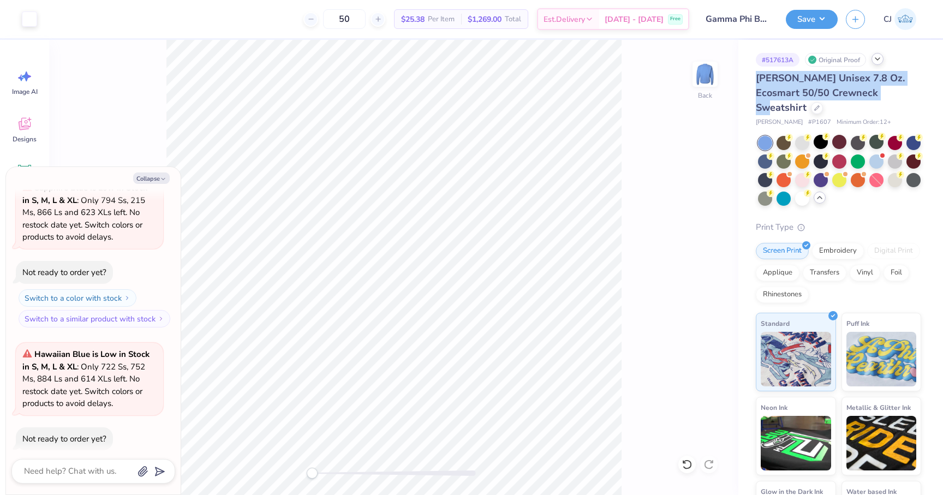
drag, startPoint x: 884, startPoint y: 95, endPoint x: 753, endPoint y: 81, distance: 131.2
click at [753, 81] on div "# 517613A Original Proof [PERSON_NAME] Unisex 7.8 Oz. Ecosmart 50/50 Crewneck S…" at bounding box center [841, 300] width 205 height 520
copy span "[PERSON_NAME] Unisex 7.8 Oz. Ecosmart 50/50 Crewneck Sweatshirt"
click at [819, 172] on div at bounding box center [821, 179] width 14 height 14
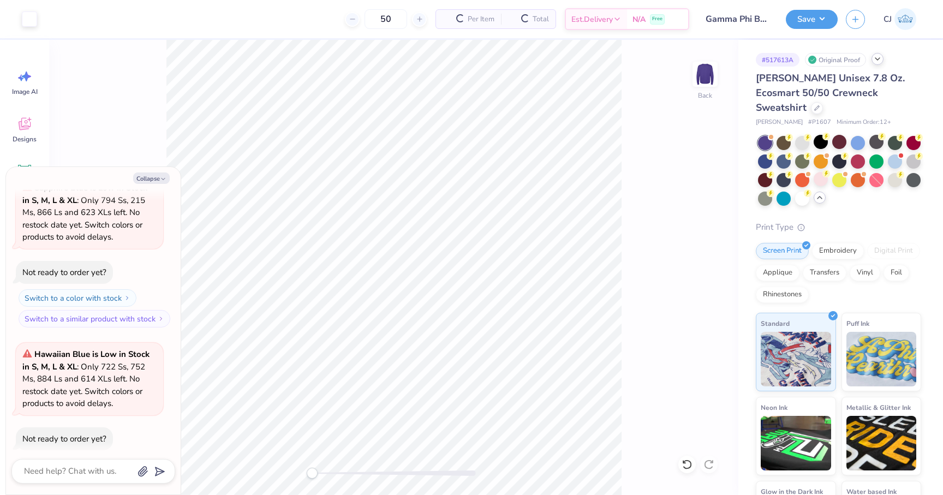
scroll to position [2427, 0]
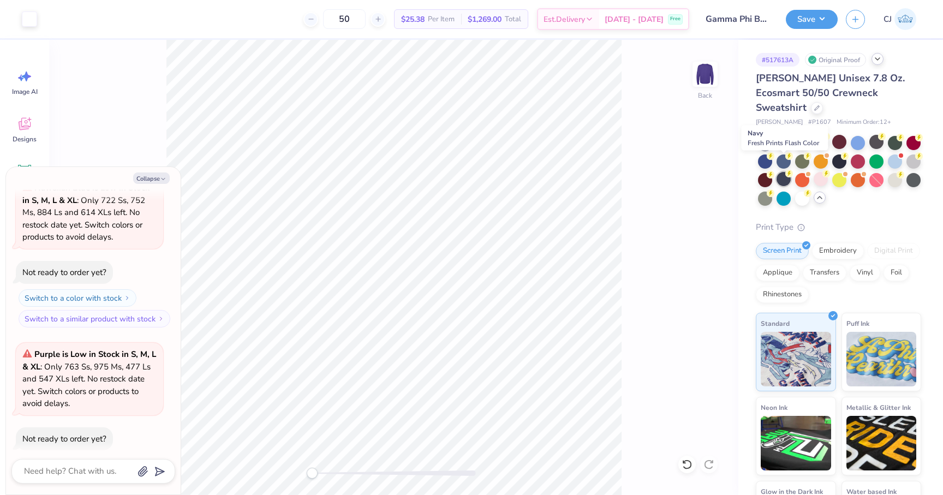
click at [781, 172] on div at bounding box center [784, 179] width 14 height 14
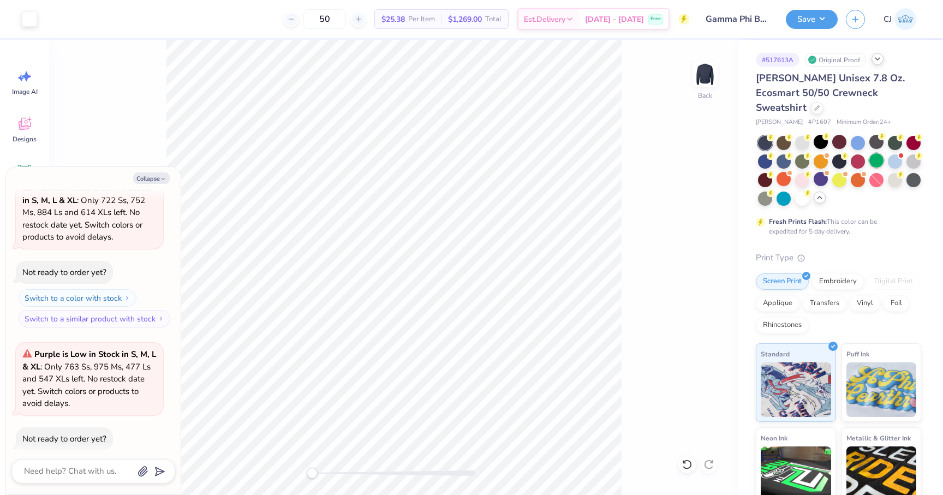
click at [875, 153] on div at bounding box center [877, 160] width 14 height 14
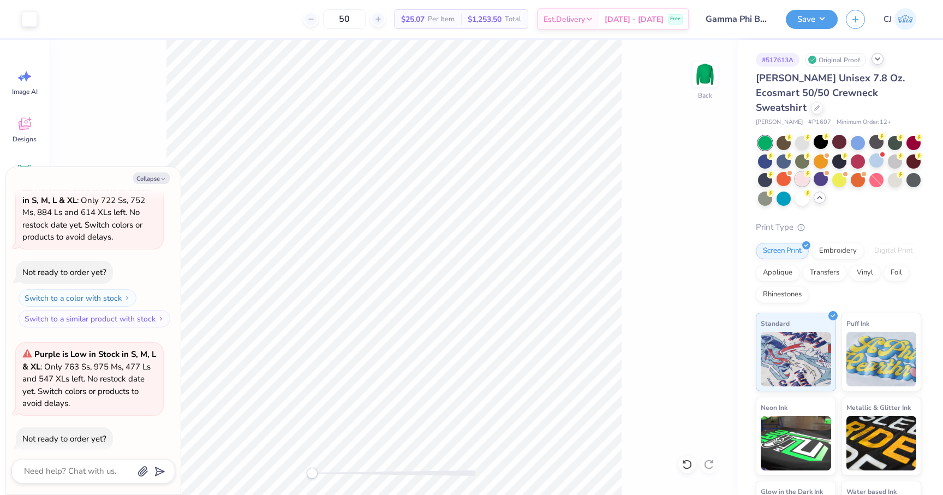
click at [803, 172] on div at bounding box center [802, 179] width 14 height 14
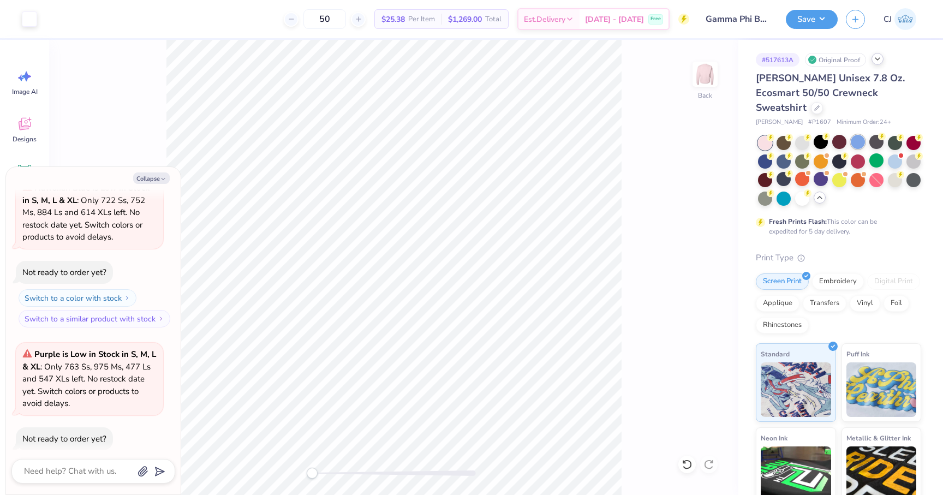
click at [859, 135] on div at bounding box center [858, 142] width 14 height 14
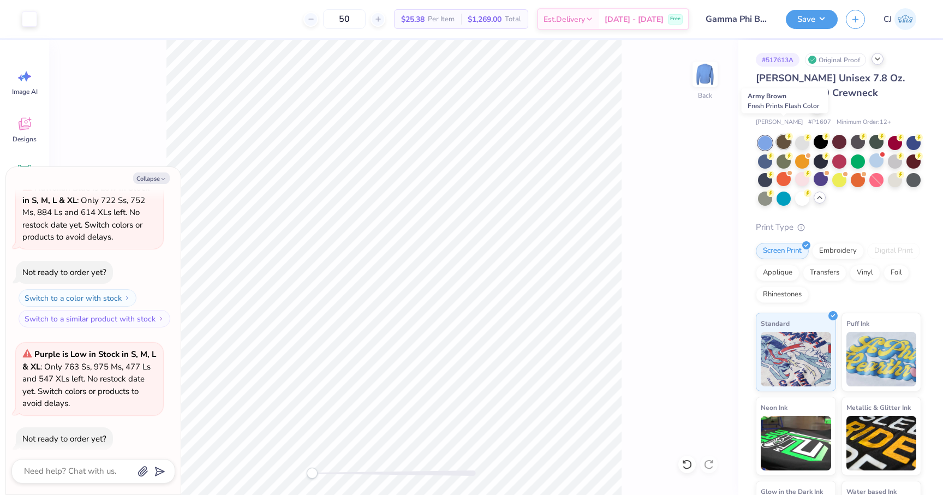
click at [784, 135] on div at bounding box center [784, 142] width 14 height 14
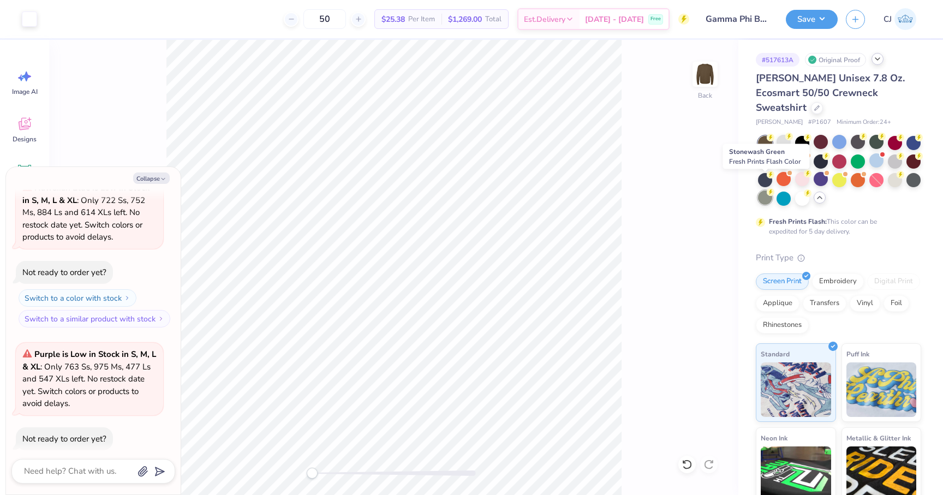
click at [761, 191] on div at bounding box center [765, 198] width 14 height 14
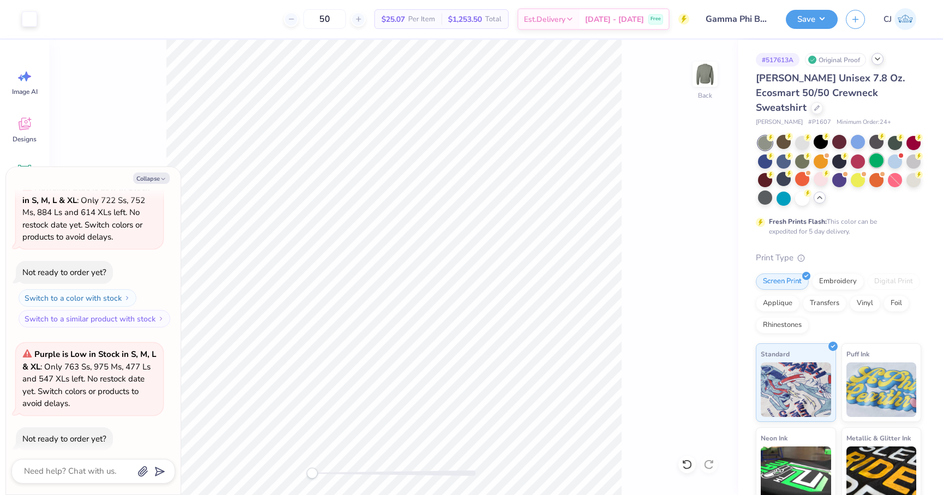
click at [876, 153] on div at bounding box center [877, 160] width 14 height 14
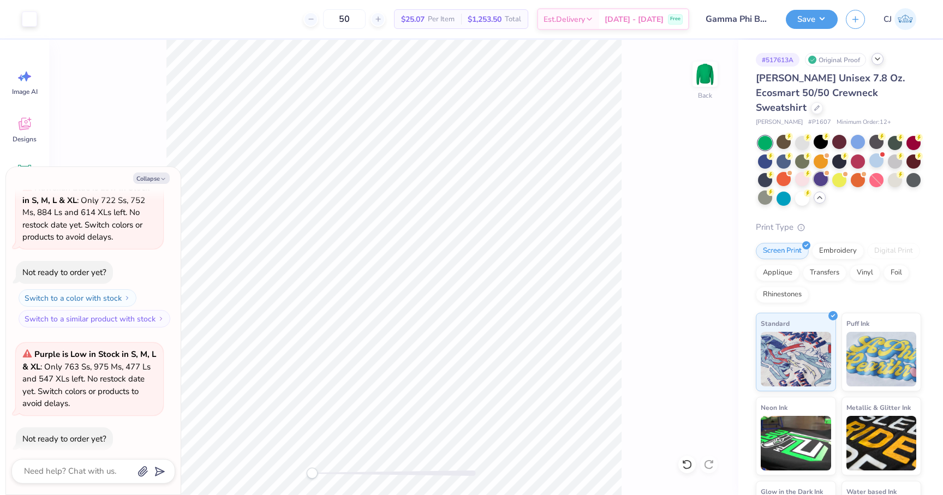
click at [820, 172] on div at bounding box center [821, 179] width 14 height 14
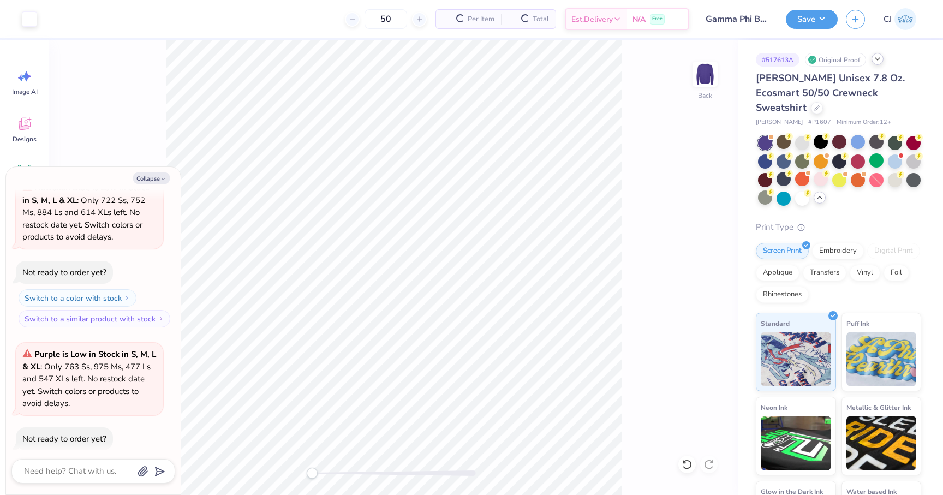
scroll to position [2593, 0]
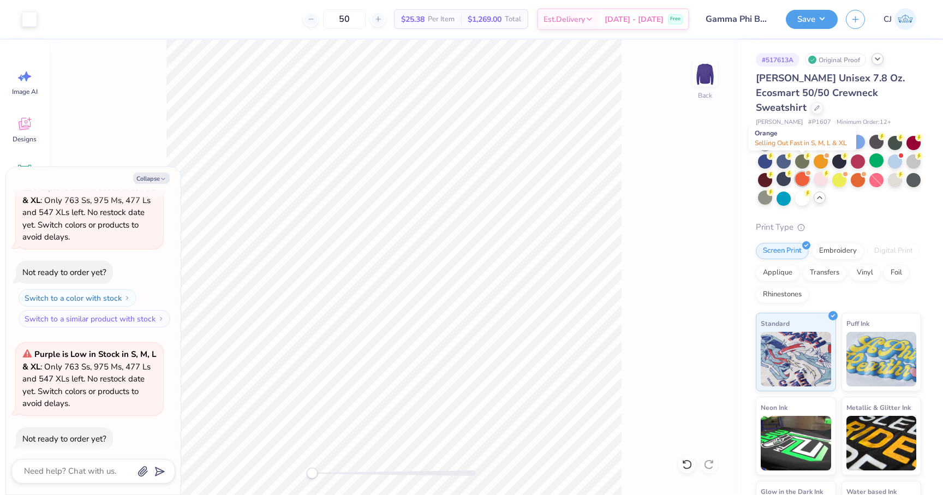
click at [803, 172] on div at bounding box center [802, 179] width 14 height 14
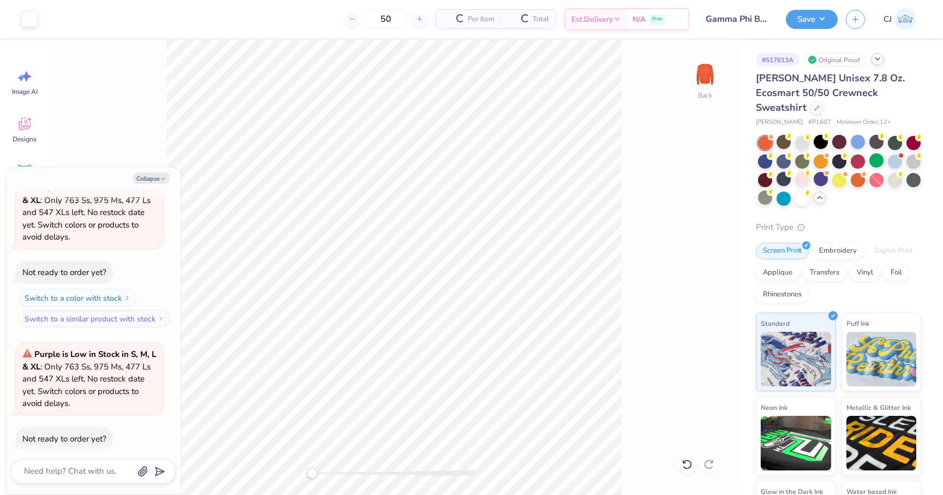
scroll to position [2760, 0]
click at [913, 172] on div at bounding box center [914, 179] width 14 height 14
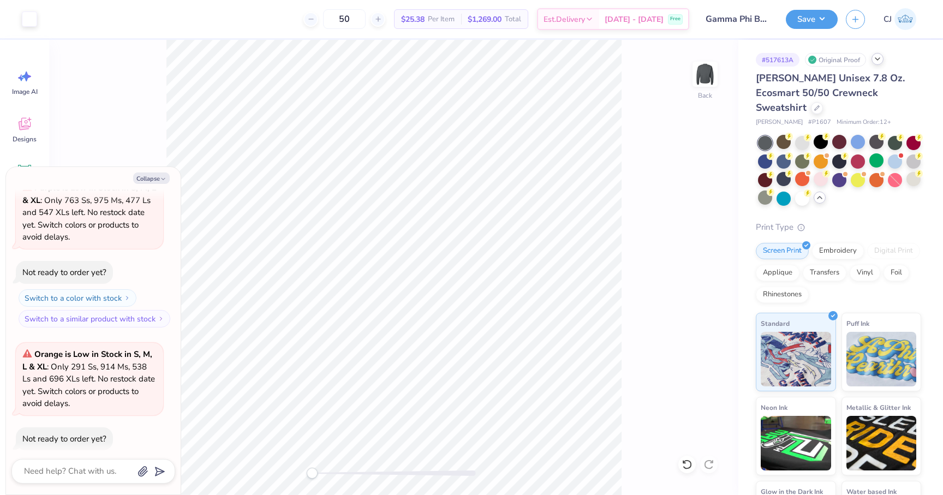
click at [813, 169] on div at bounding box center [839, 171] width 163 height 70
click at [788, 191] on div at bounding box center [784, 198] width 14 height 14
click at [760, 191] on div at bounding box center [765, 198] width 14 height 14
click at [894, 135] on div at bounding box center [895, 142] width 14 height 14
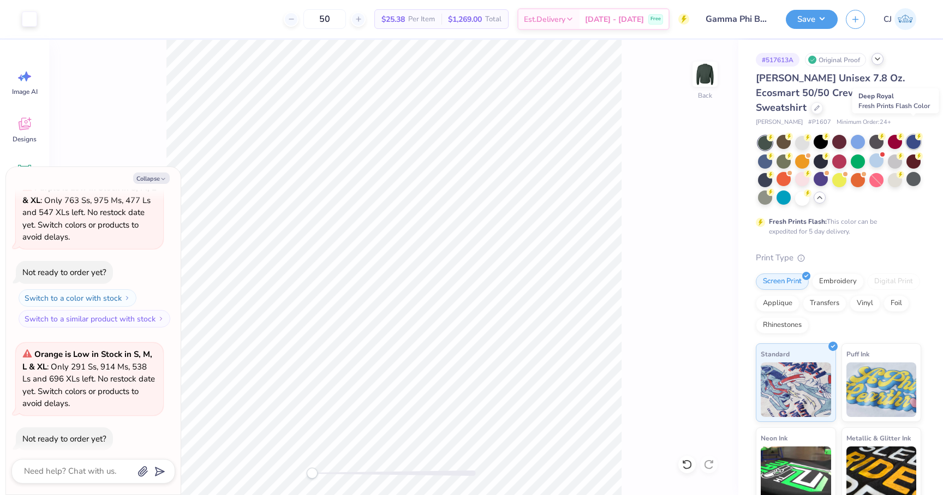
click at [920, 135] on div at bounding box center [914, 142] width 14 height 14
type textarea "x"
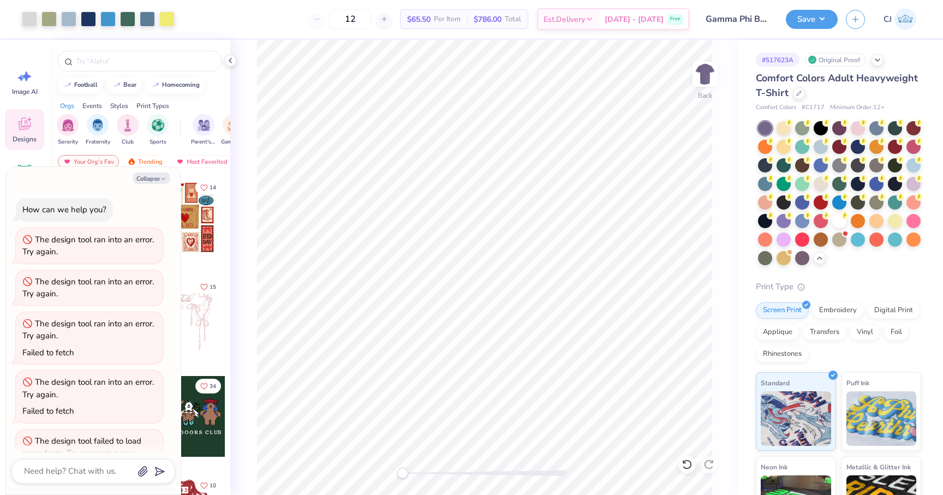
scroll to position [32, 0]
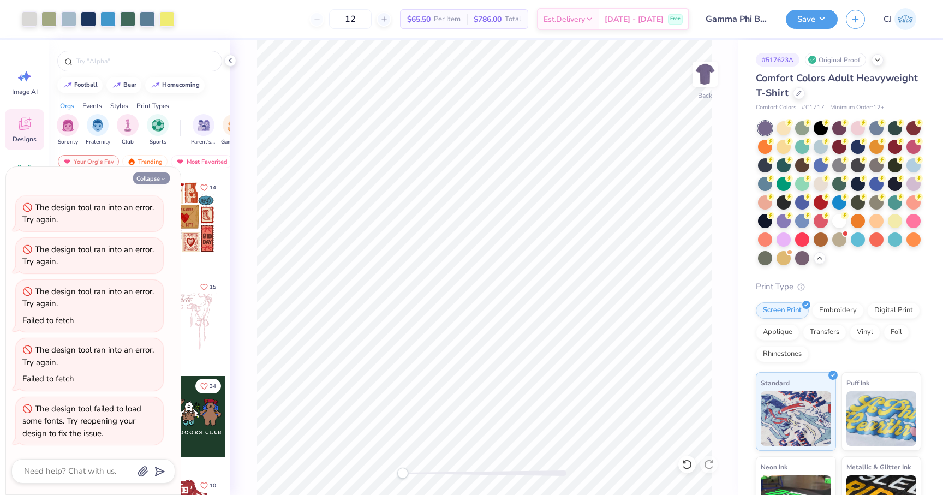
click at [158, 182] on button "Collapse" at bounding box center [151, 177] width 37 height 11
type textarea "x"
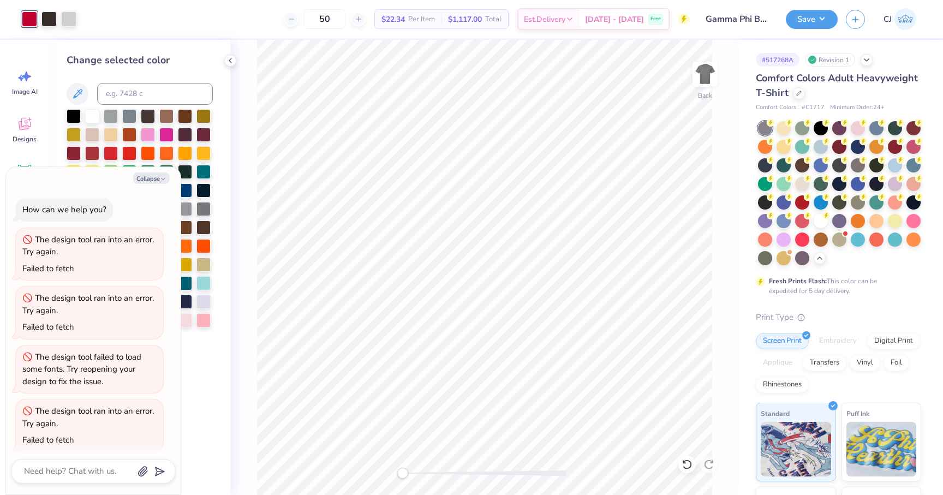
scroll to position [174, 0]
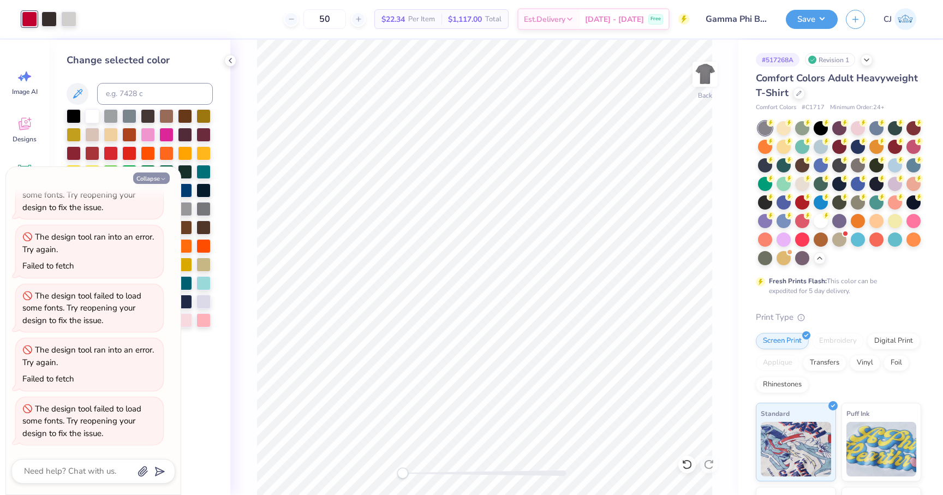
click at [157, 180] on button "Collapse" at bounding box center [151, 177] width 37 height 11
type textarea "x"
